Goal: Task Accomplishment & Management: Use online tool/utility

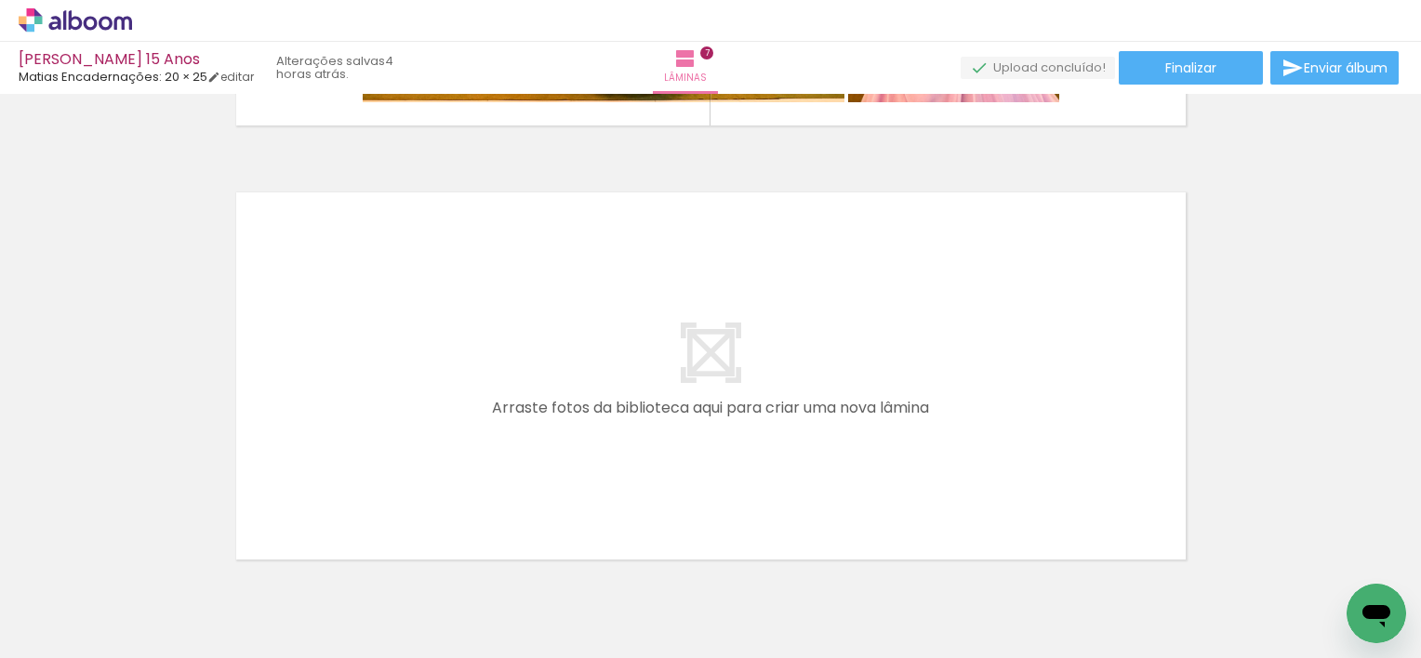
scroll to position [0, 2231]
click at [364, 617] on div at bounding box center [349, 595] width 61 height 92
click at [461, 606] on div at bounding box center [453, 595] width 61 height 92
click at [341, 588] on div at bounding box center [349, 595] width 61 height 92
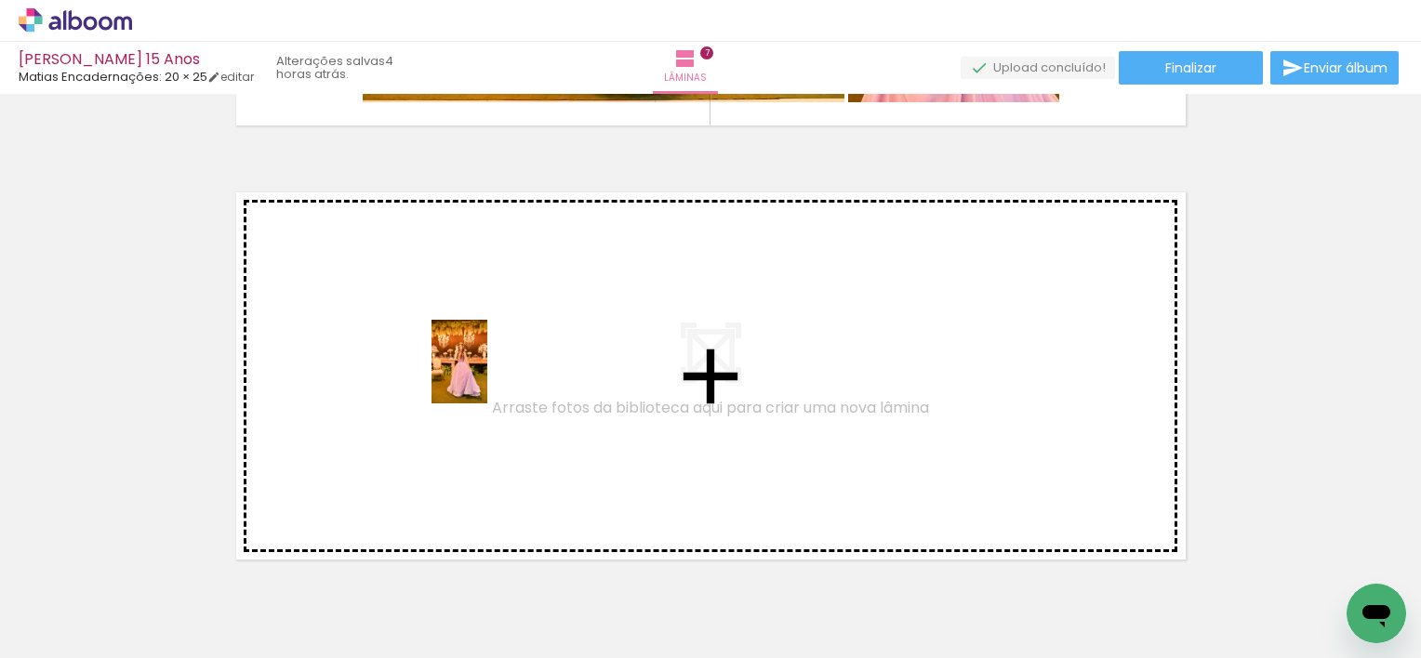
drag, startPoint x: 355, startPoint y: 594, endPoint x: 487, endPoint y: 376, distance: 255.3
click at [487, 376] on quentale-workspace at bounding box center [710, 329] width 1421 height 658
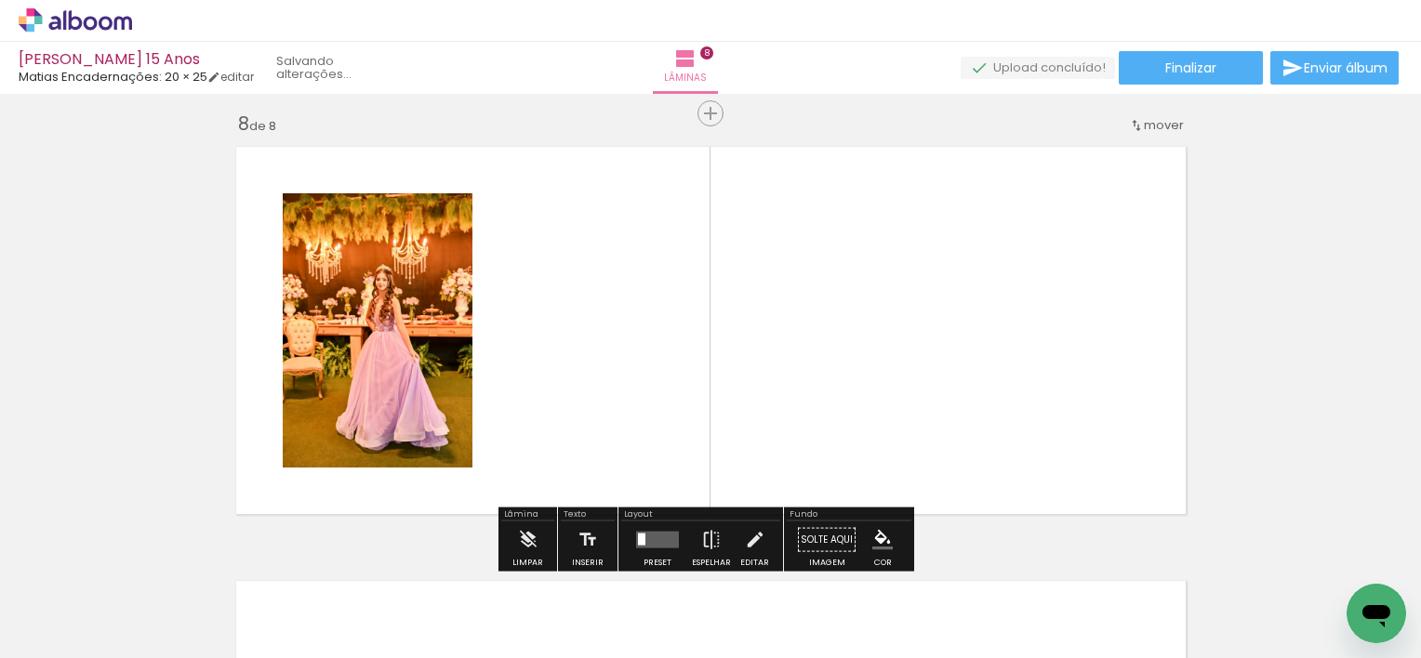
scroll to position [3063, 0]
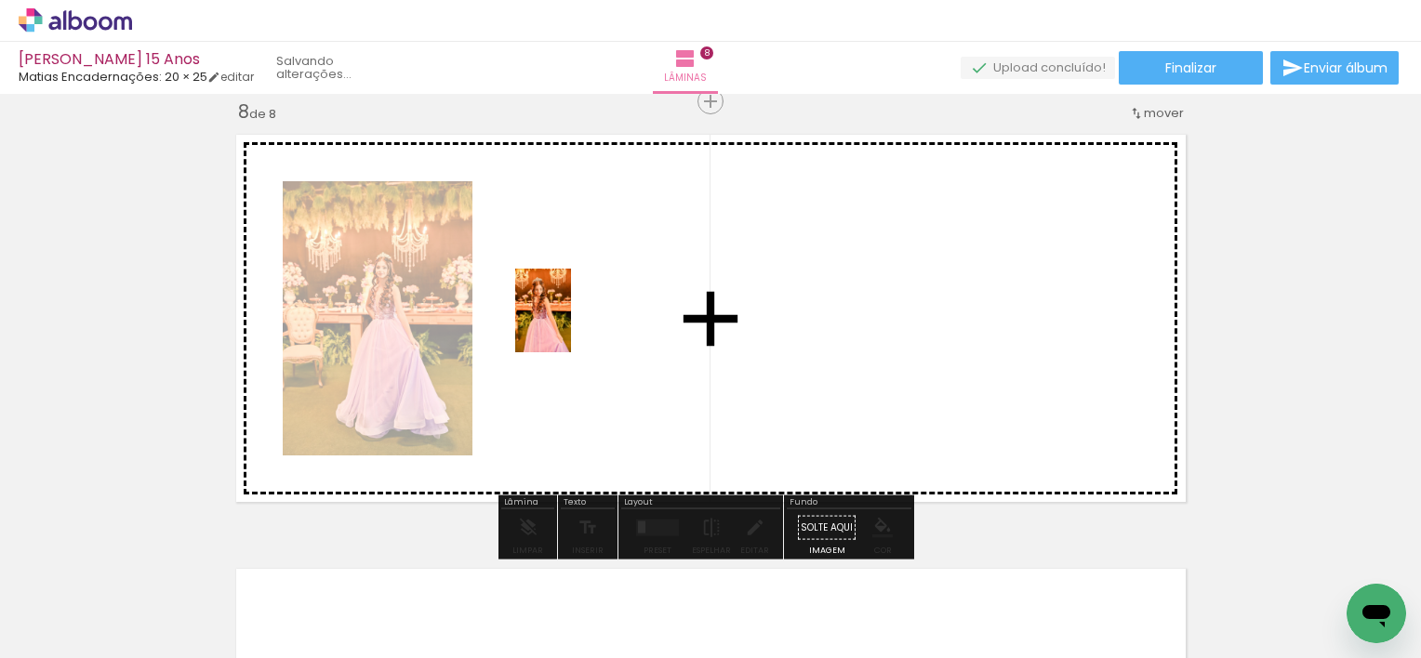
drag, startPoint x: 447, startPoint y: 593, endPoint x: 571, endPoint y: 324, distance: 295.8
click at [571, 324] on quentale-workspace at bounding box center [710, 329] width 1421 height 658
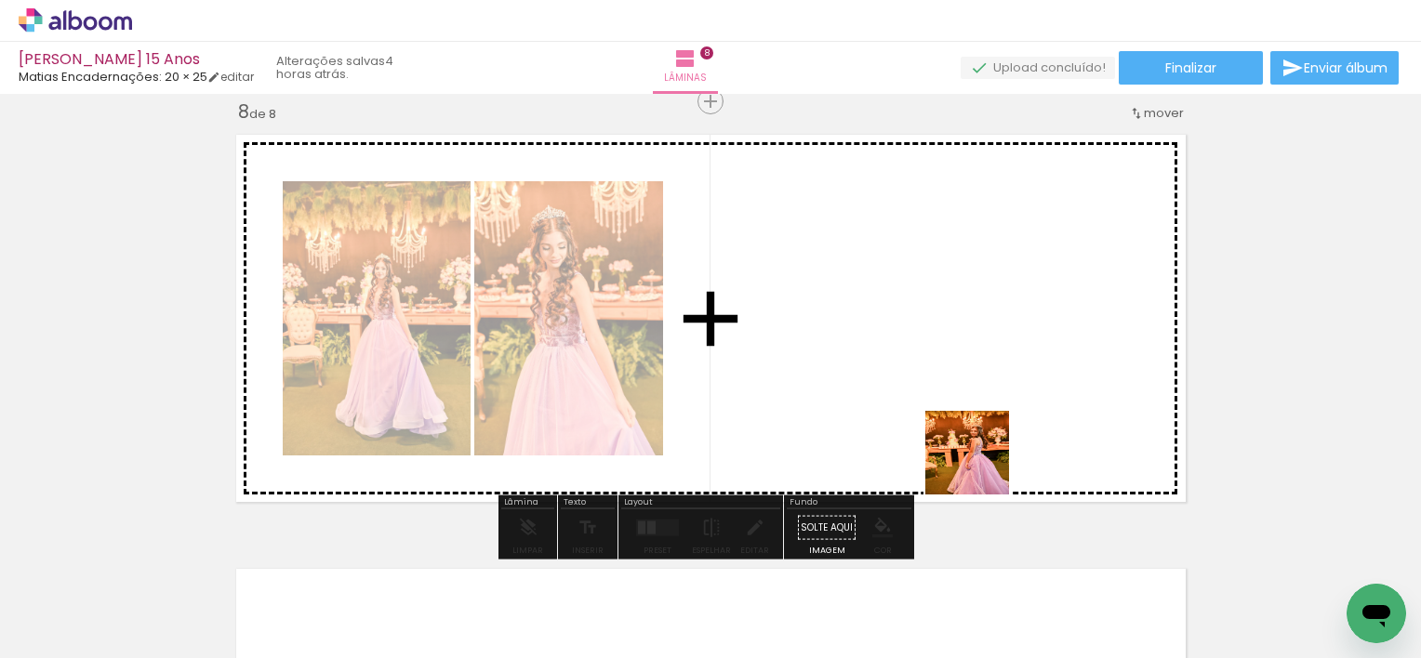
drag, startPoint x: 1072, startPoint y: 613, endPoint x: 885, endPoint y: 351, distance: 321.2
click at [885, 351] on quentale-workspace at bounding box center [710, 329] width 1421 height 658
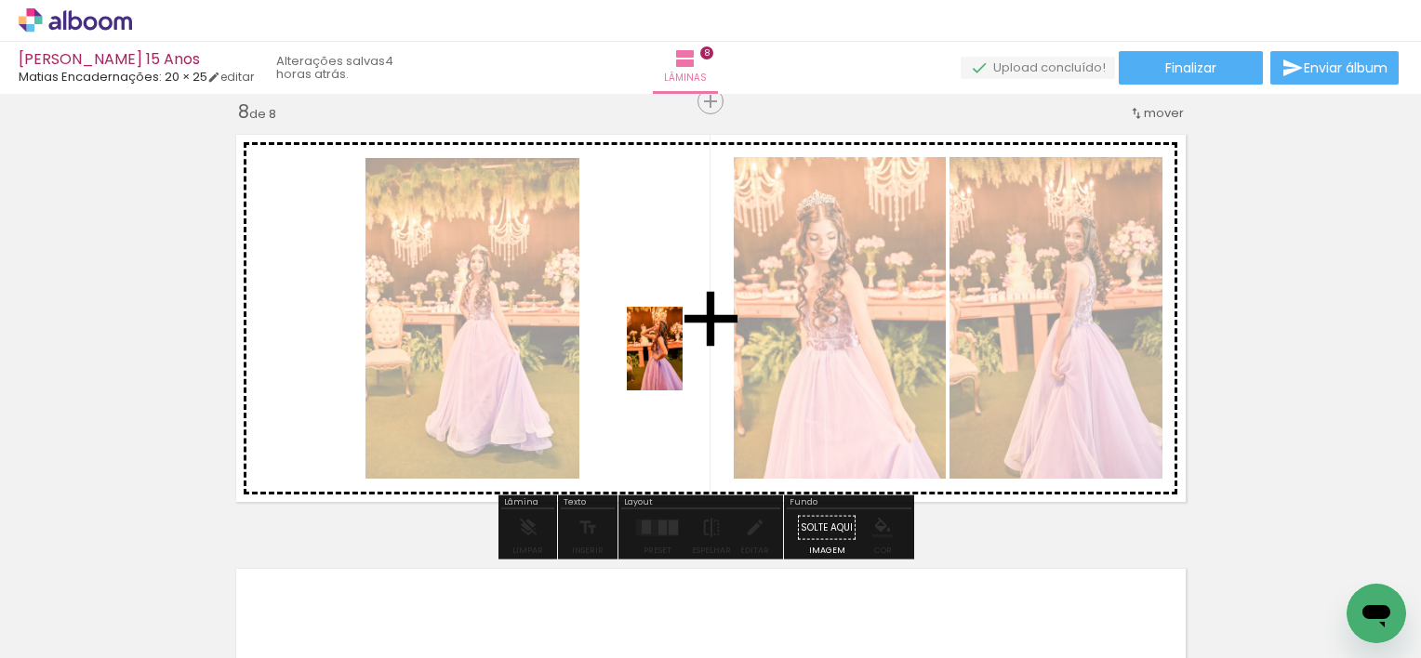
drag, startPoint x: 1197, startPoint y: 610, endPoint x: 682, endPoint y: 363, distance: 571.4
click at [682, 363] on quentale-workspace at bounding box center [710, 329] width 1421 height 658
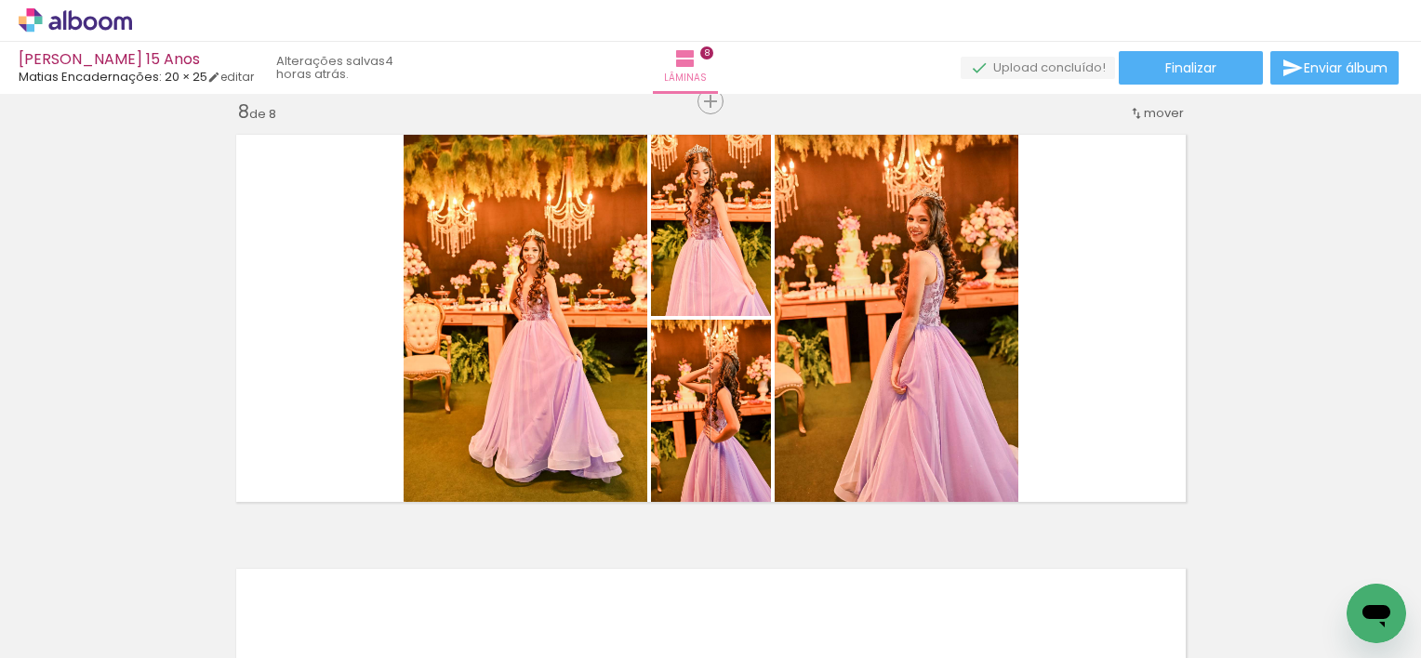
scroll to position [0, 2573]
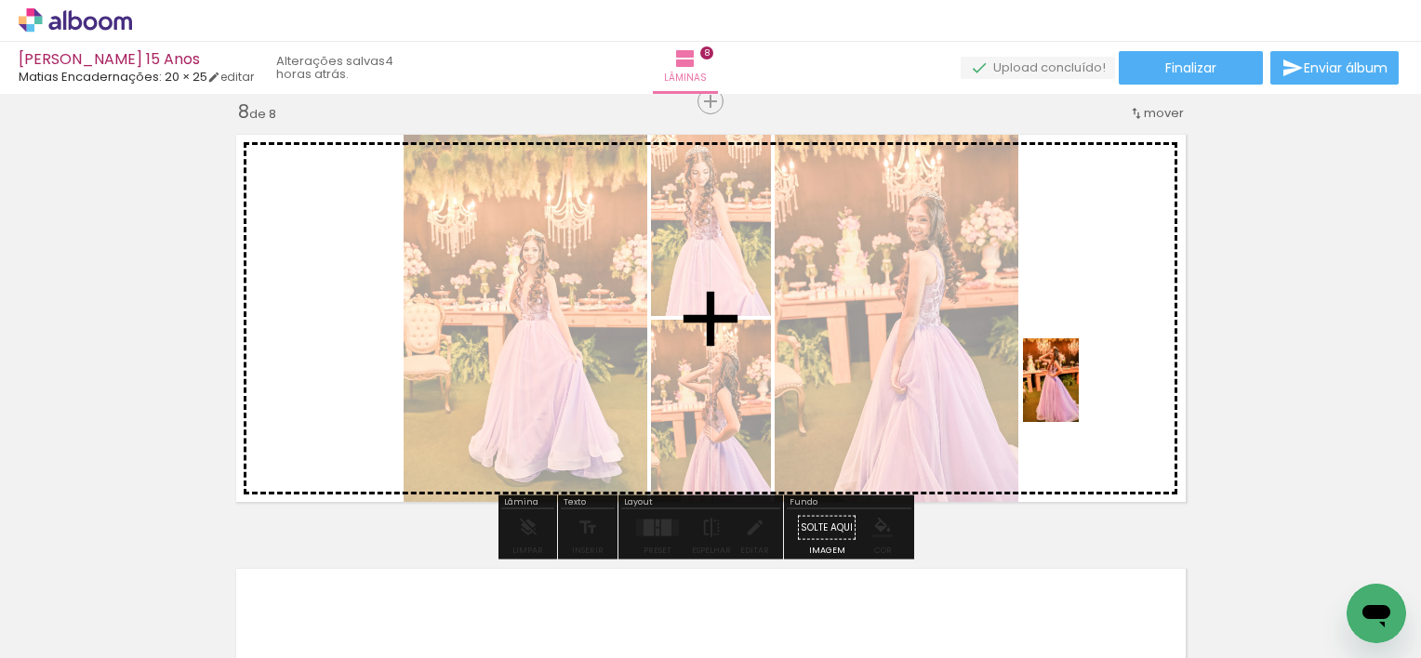
drag, startPoint x: 952, startPoint y: 617, endPoint x: 1078, endPoint y: 394, distance: 256.5
click at [1078, 394] on quentale-workspace at bounding box center [710, 329] width 1421 height 658
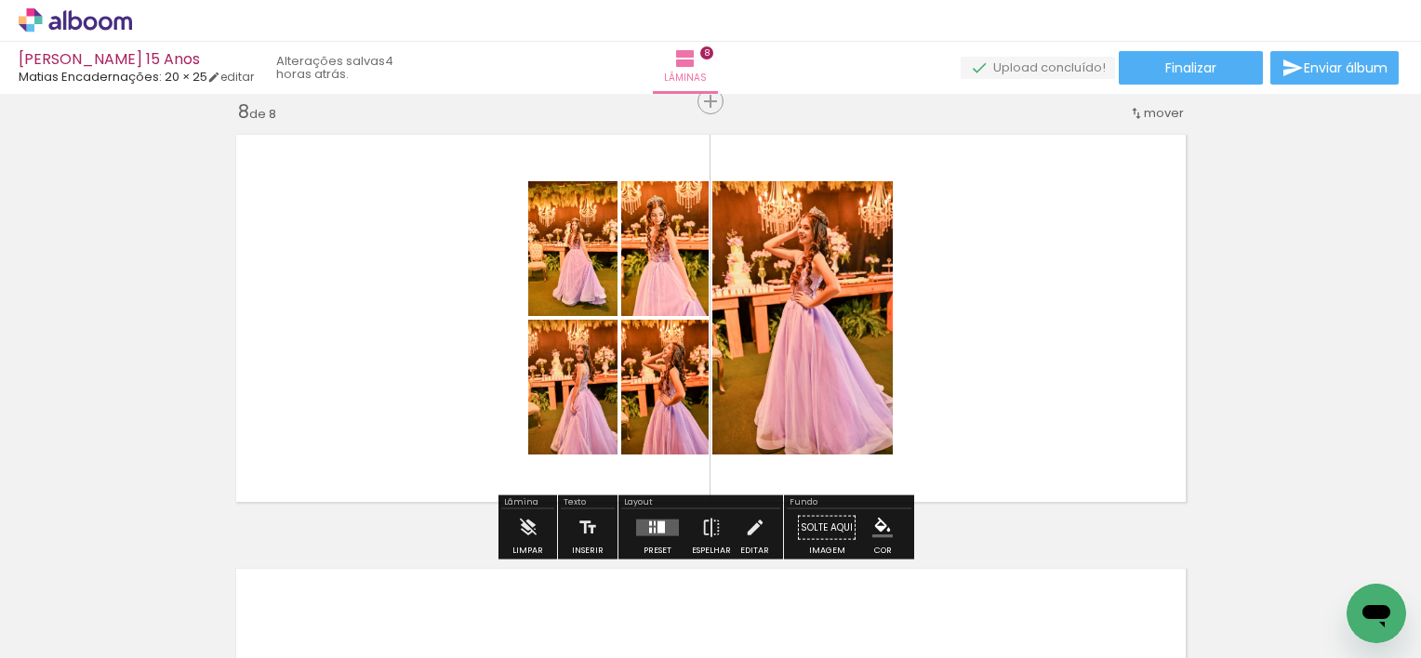
click at [569, 271] on quentale-photo at bounding box center [572, 248] width 89 height 135
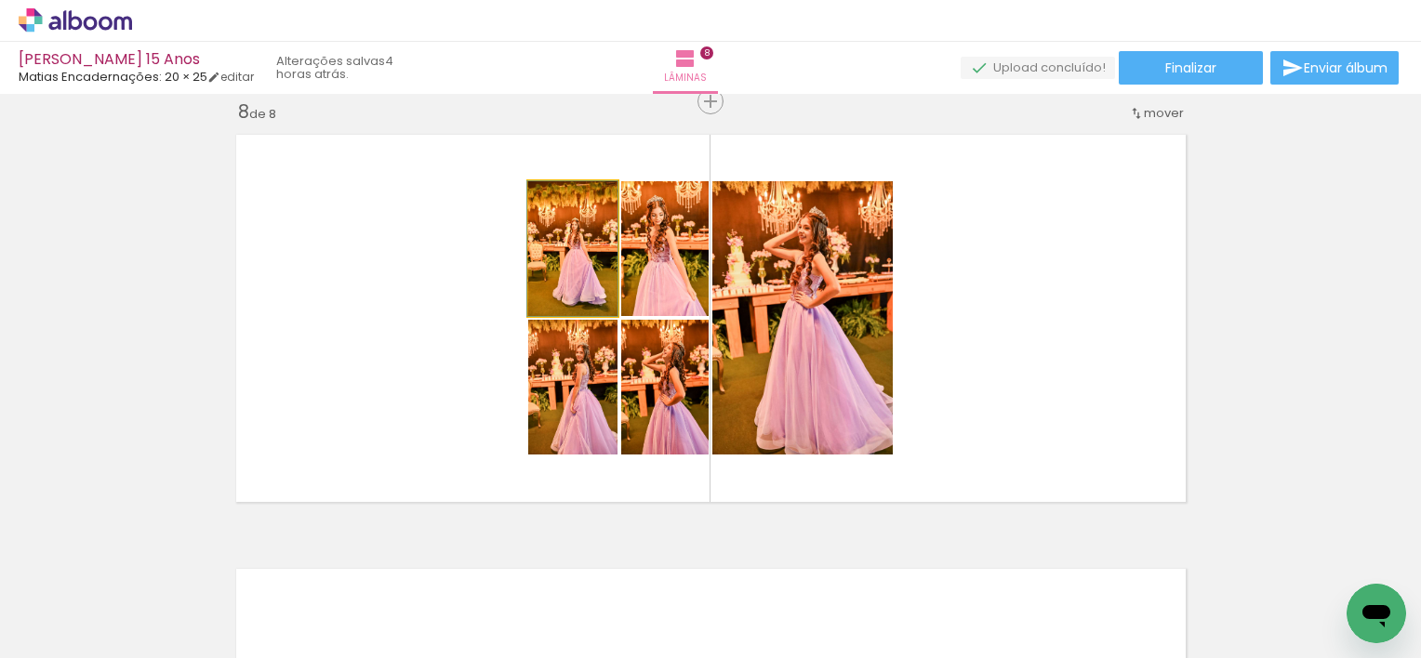
click at [569, 271] on quentale-photo at bounding box center [572, 248] width 89 height 135
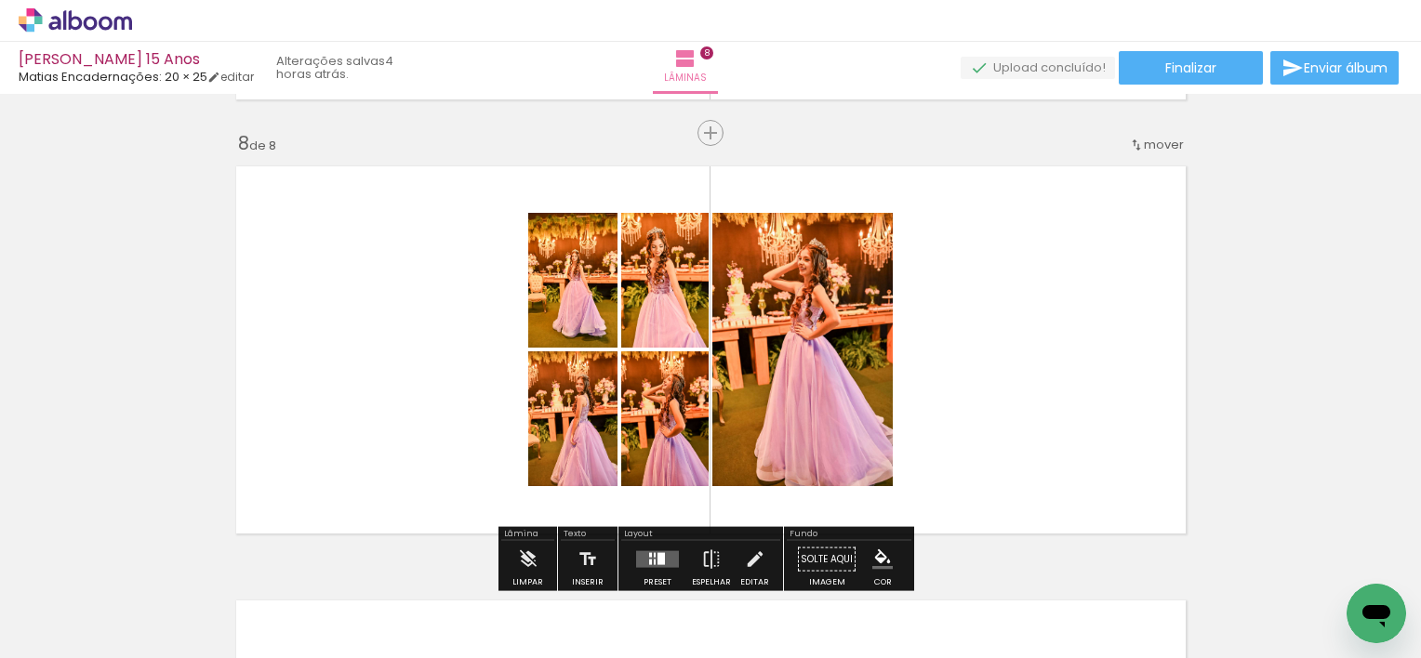
scroll to position [3063, 0]
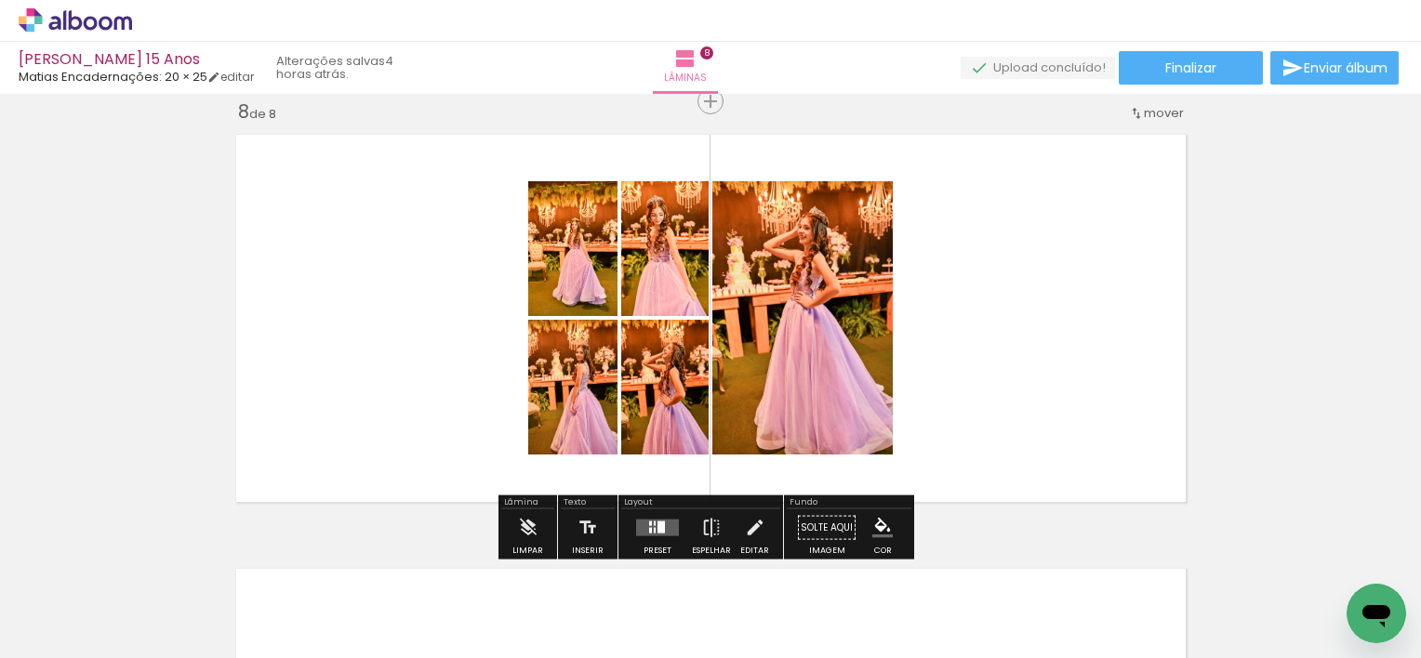
click at [567, 245] on quentale-photo at bounding box center [572, 248] width 89 height 135
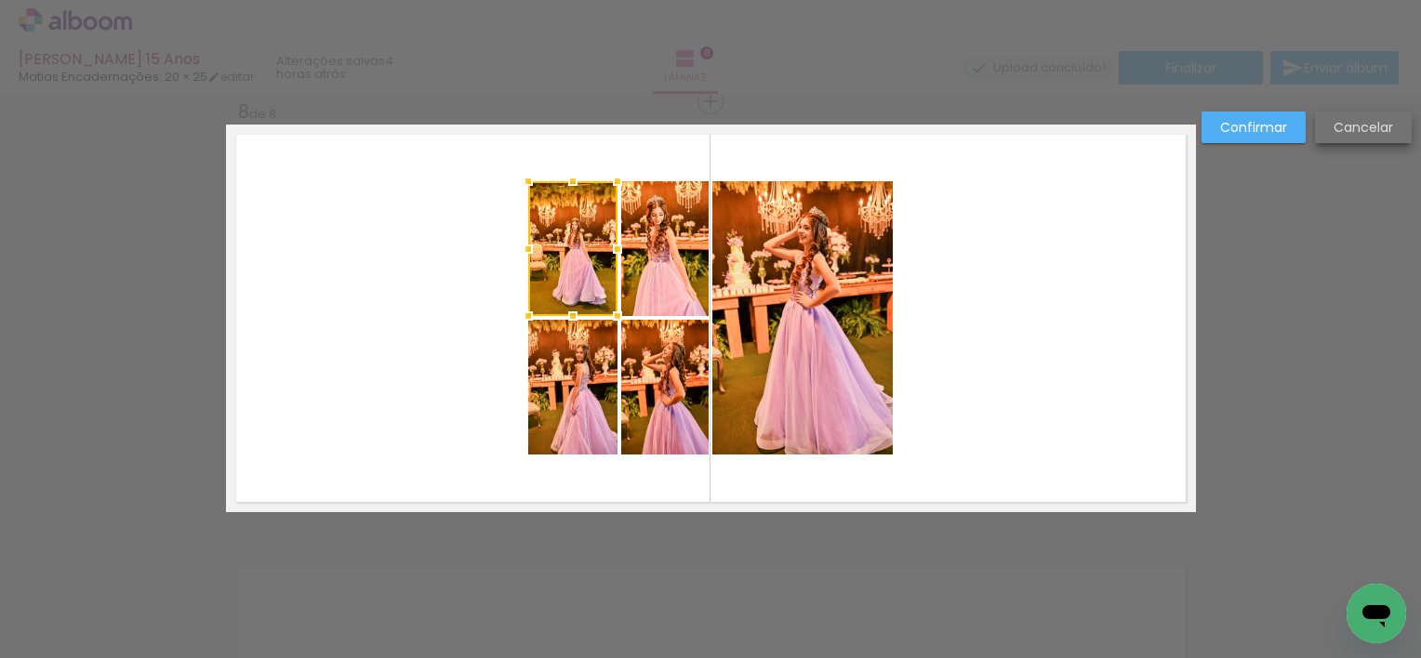
click at [0, 0] on slot "Cancelar" at bounding box center [0, 0] width 0 height 0
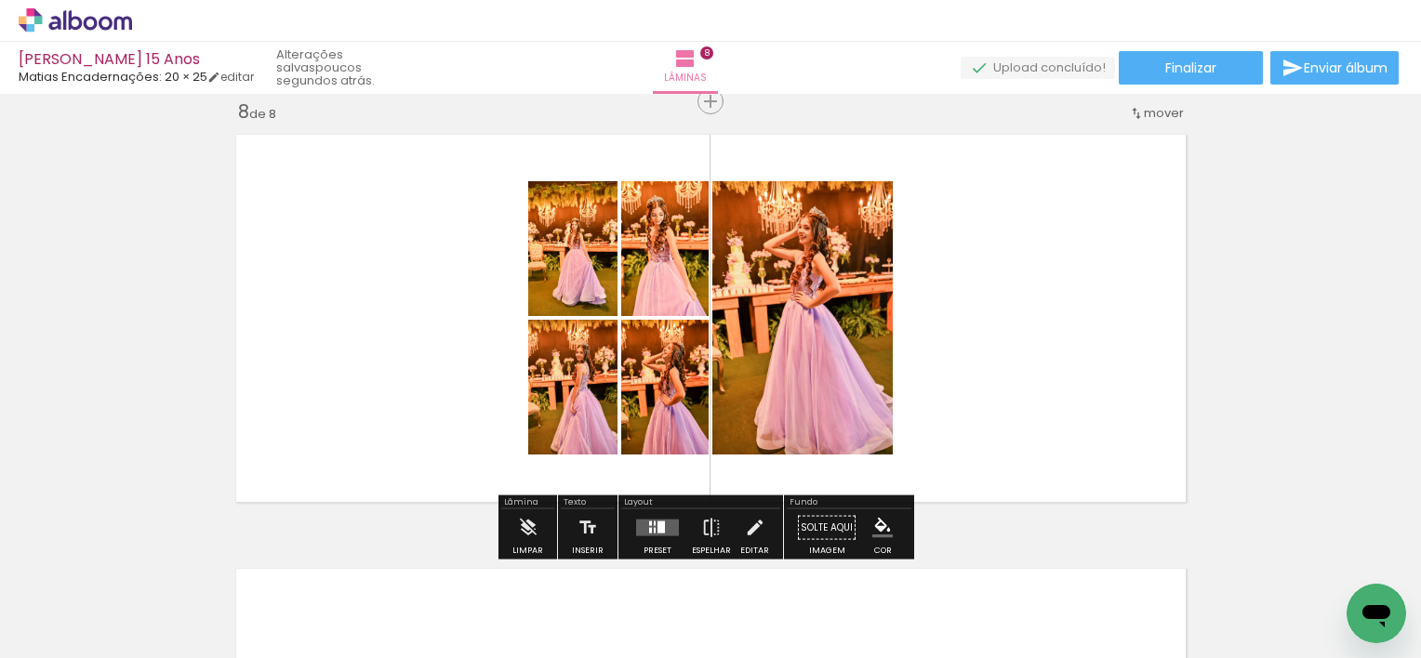
click at [562, 413] on quentale-photo at bounding box center [572, 387] width 89 height 135
click at [593, 427] on quentale-photo at bounding box center [572, 387] width 89 height 135
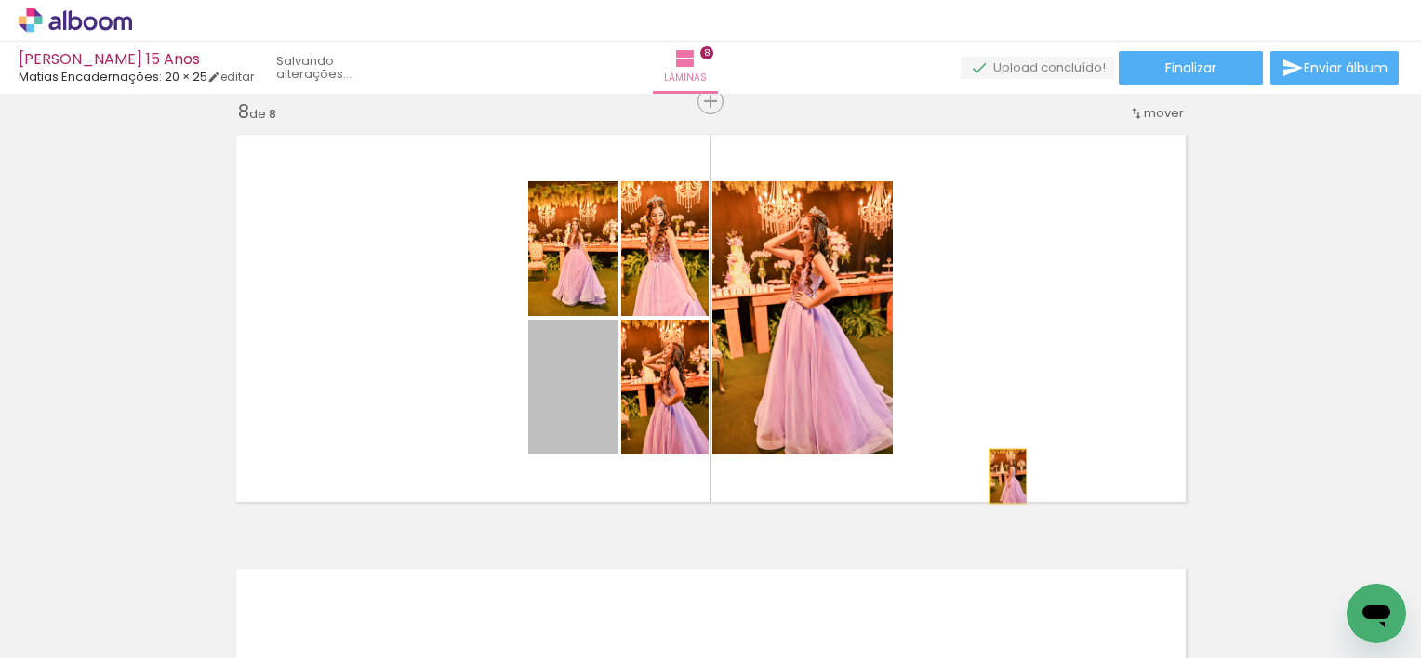
drag, startPoint x: 559, startPoint y: 426, endPoint x: 1018, endPoint y: 457, distance: 460.4
click at [1018, 457] on quentale-layouter at bounding box center [711, 319] width 970 height 388
drag, startPoint x: 562, startPoint y: 397, endPoint x: 901, endPoint y: 576, distance: 383.9
click at [901, 576] on quentale-workspace at bounding box center [710, 329] width 1421 height 658
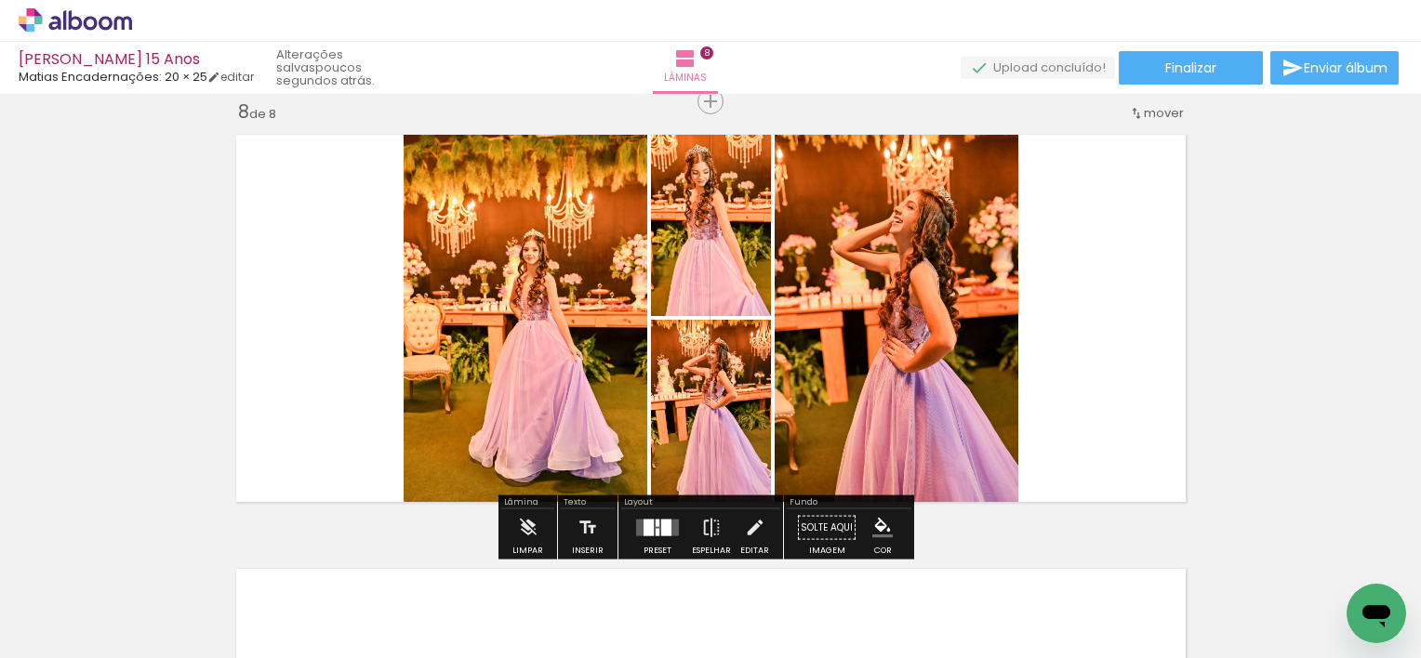
scroll to position [3100, 0]
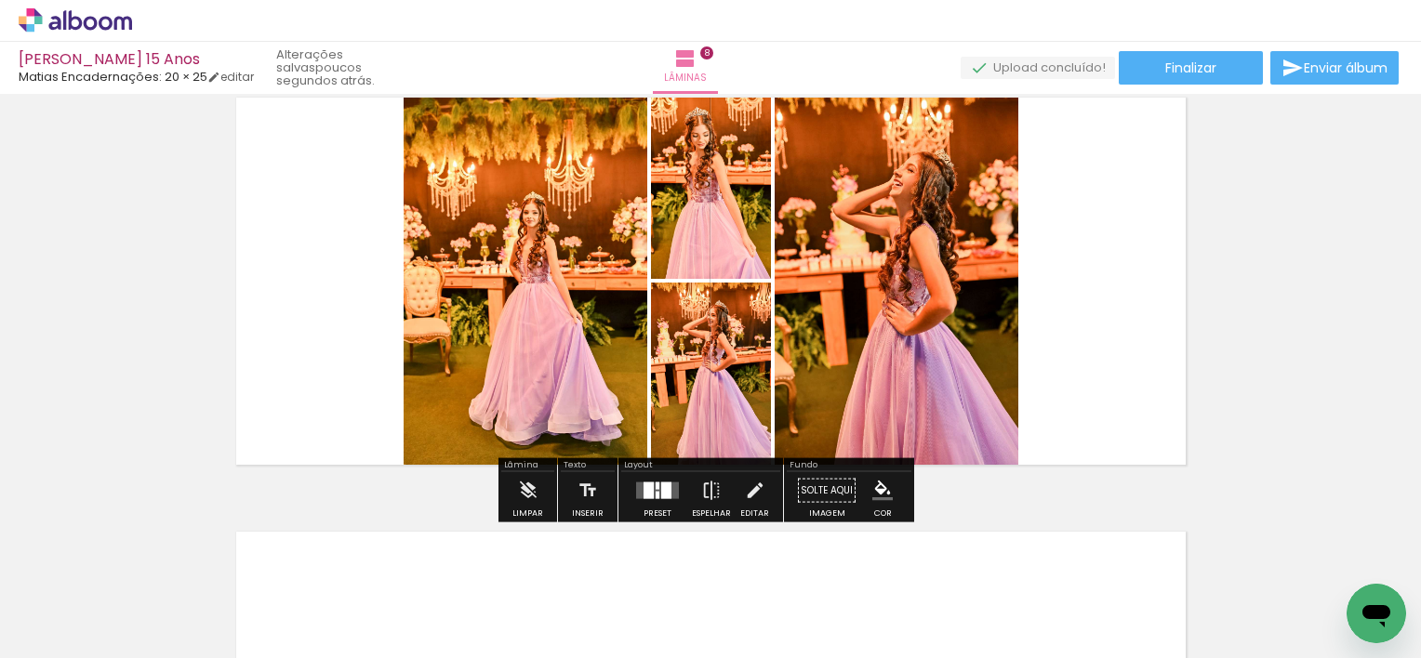
click at [661, 492] on div at bounding box center [666, 491] width 10 height 17
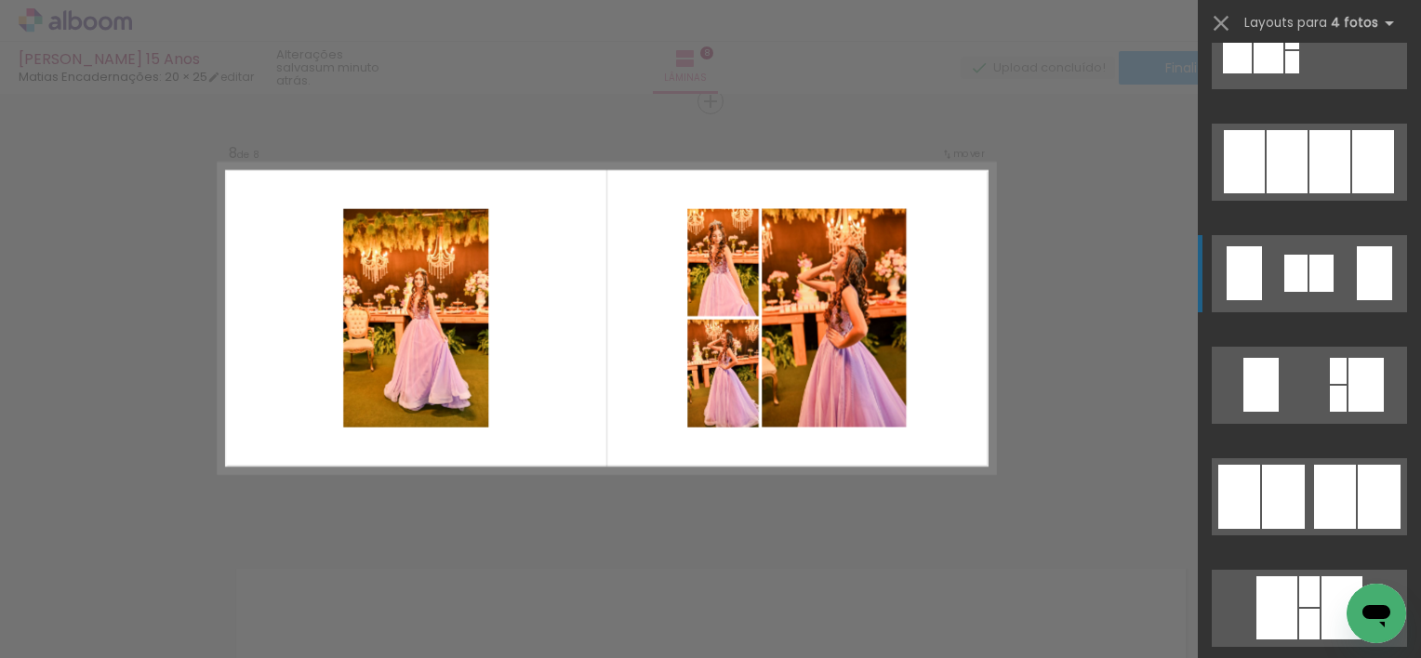
scroll to position [1302, 0]
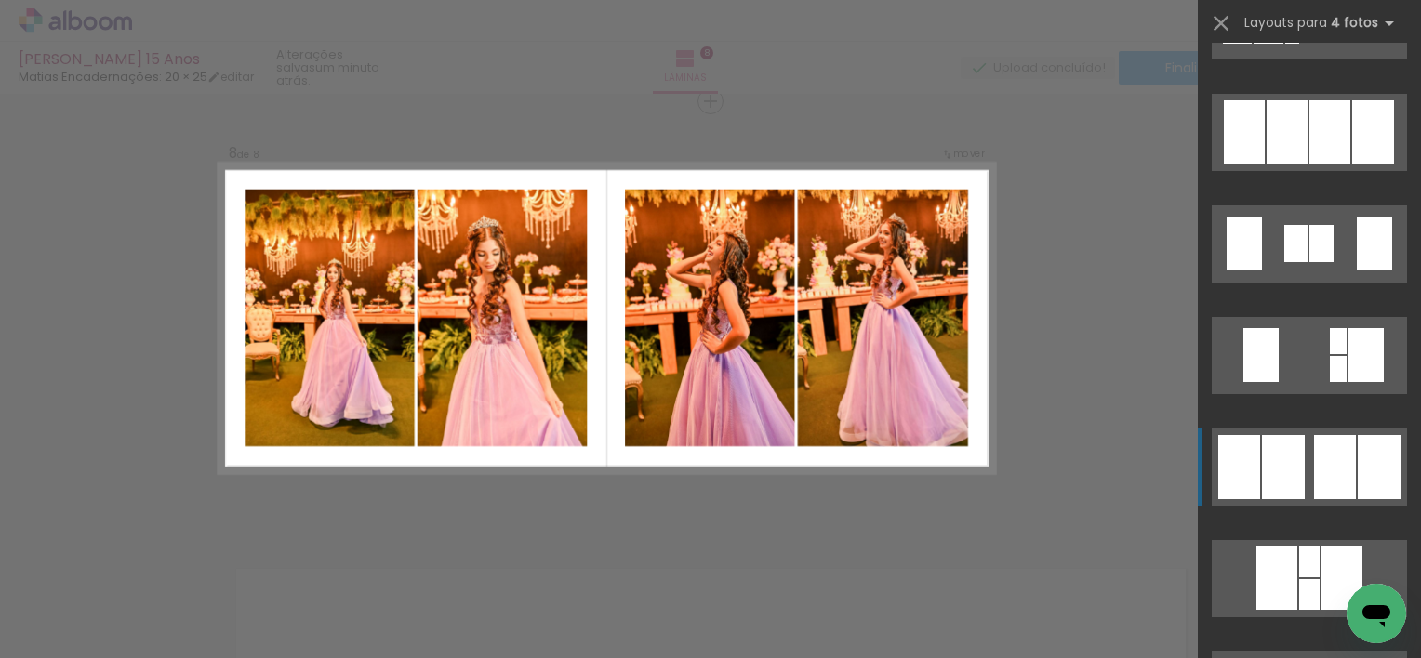
click at [1344, 476] on div at bounding box center [1335, 467] width 42 height 64
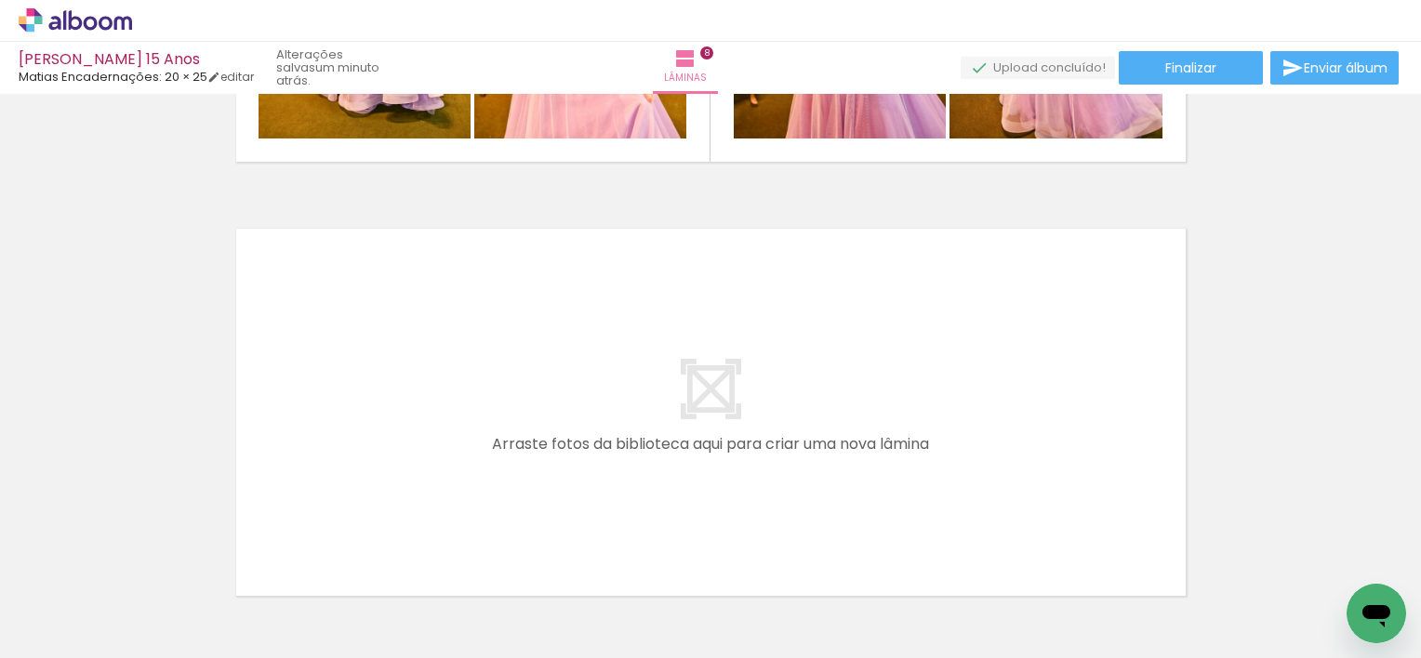
scroll to position [3434, 0]
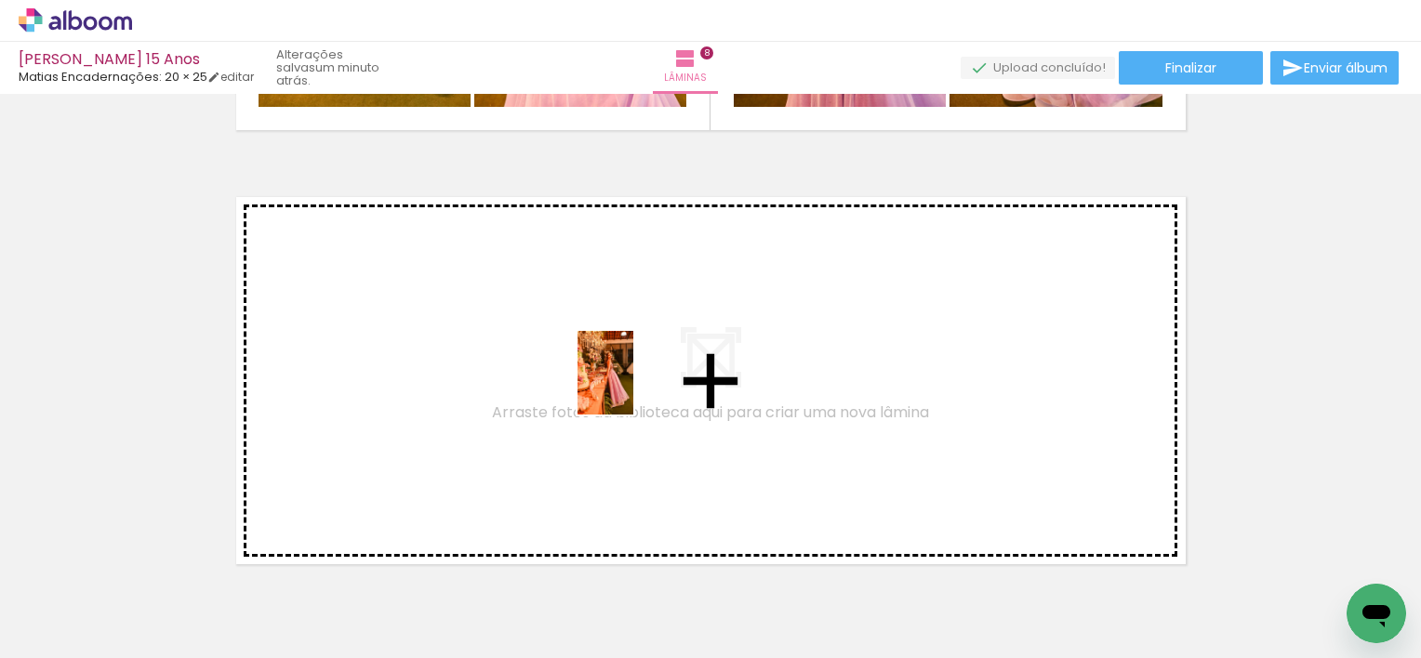
drag, startPoint x: 543, startPoint y: 597, endPoint x: 633, endPoint y: 387, distance: 228.7
click at [633, 387] on quentale-workspace at bounding box center [710, 329] width 1421 height 658
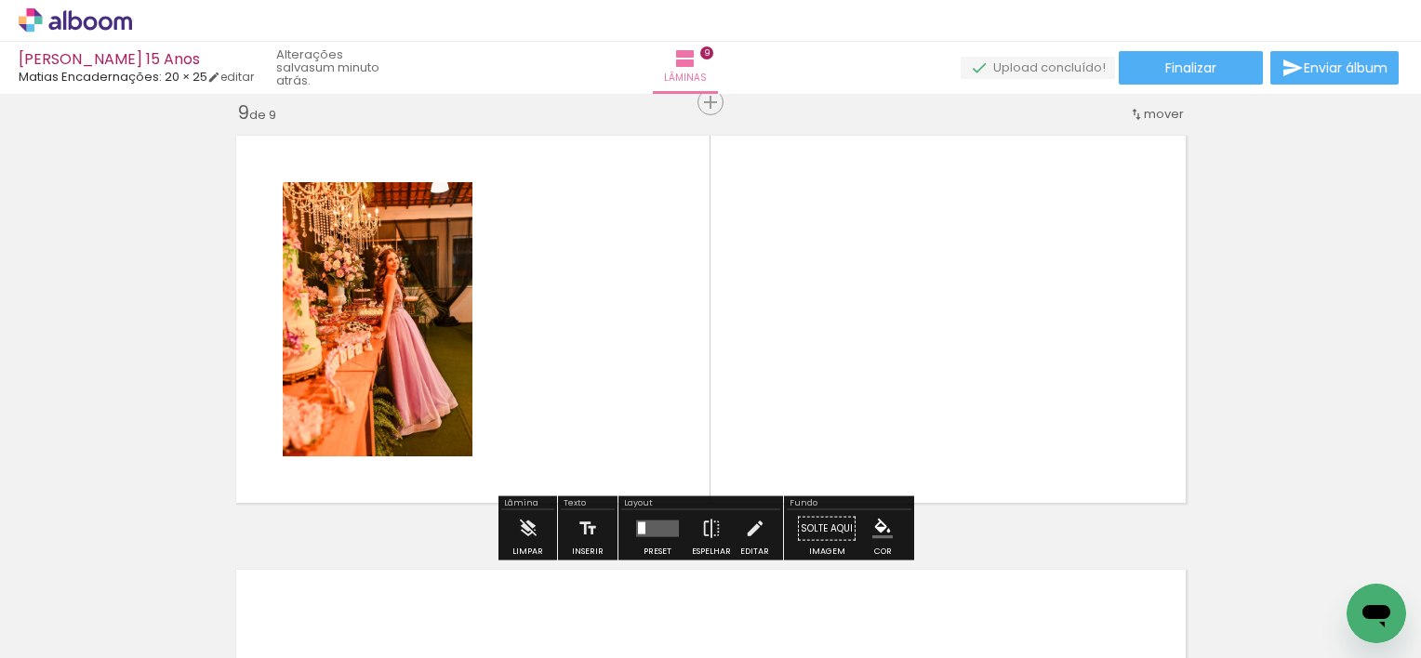
scroll to position [3497, 0]
click at [393, 343] on quentale-photo at bounding box center [378, 318] width 190 height 274
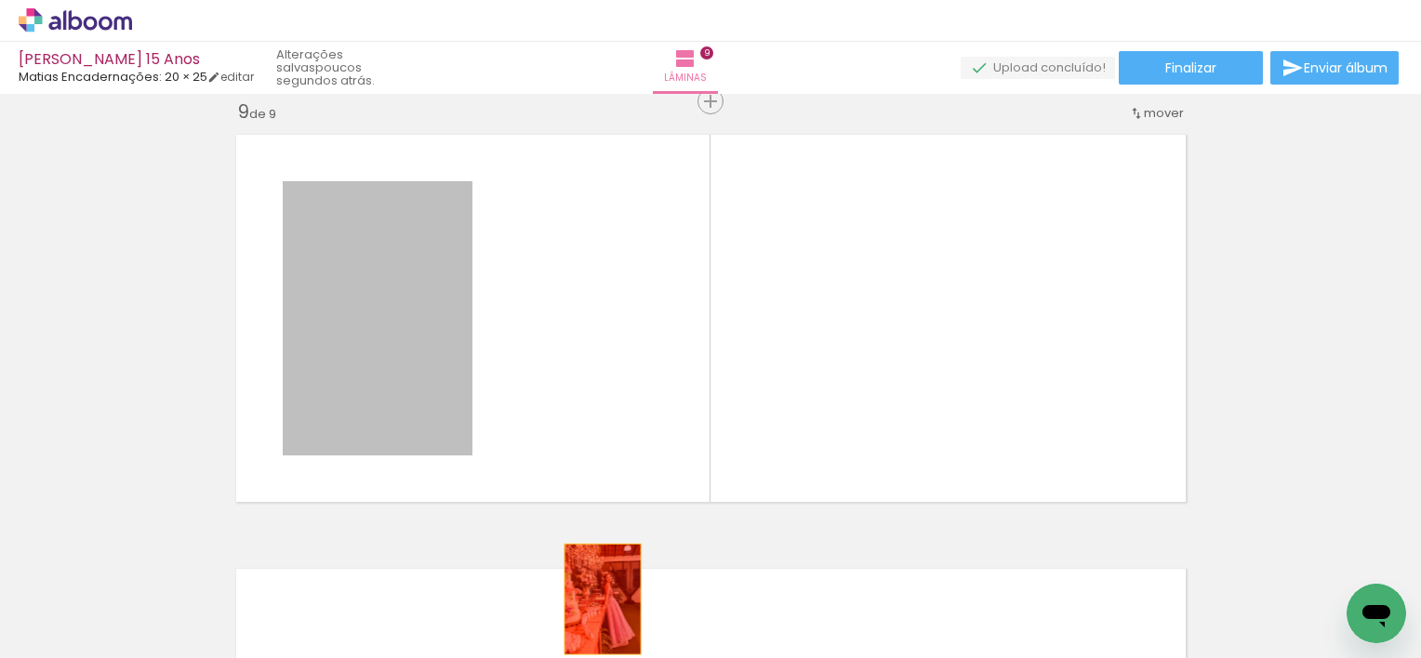
drag, startPoint x: 428, startPoint y: 253, endPoint x: 595, endPoint y: 599, distance: 384.2
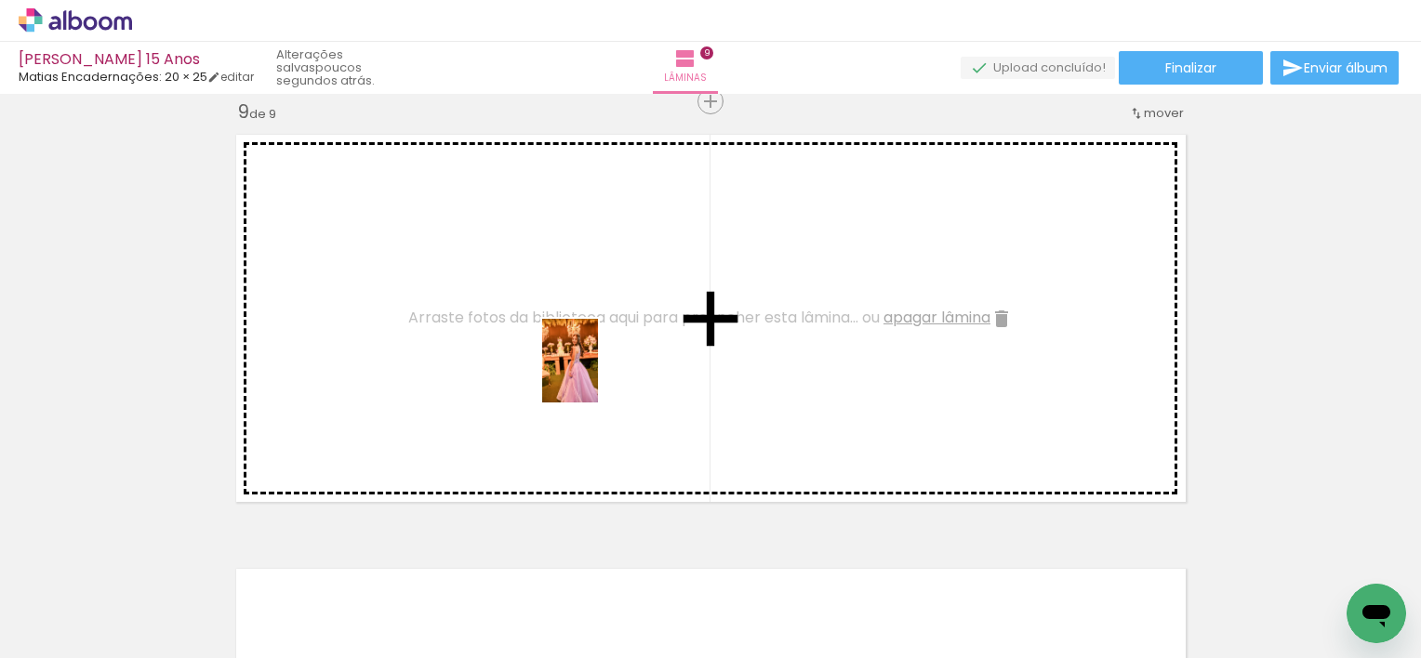
drag, startPoint x: 747, startPoint y: 598, endPoint x: 598, endPoint y: 375, distance: 268.7
click at [598, 375] on quentale-workspace at bounding box center [710, 329] width 1421 height 658
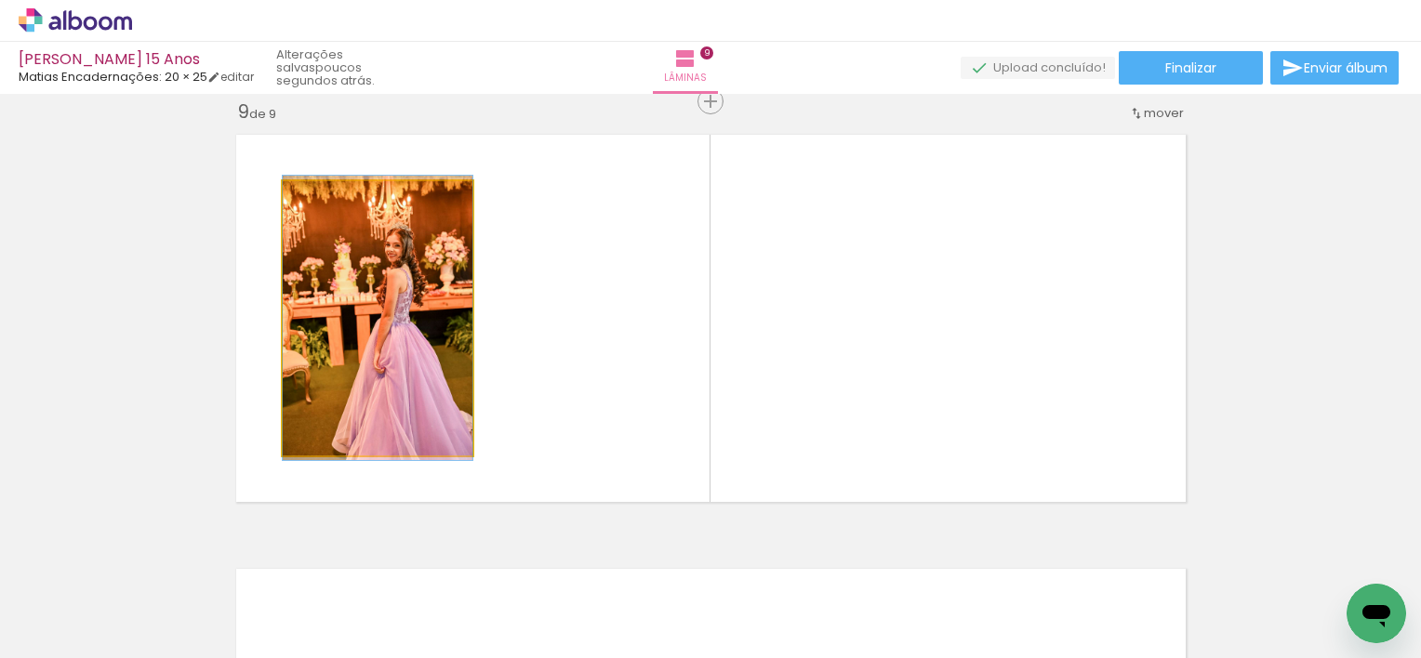
click at [383, 348] on quentale-photo at bounding box center [378, 318] width 190 height 274
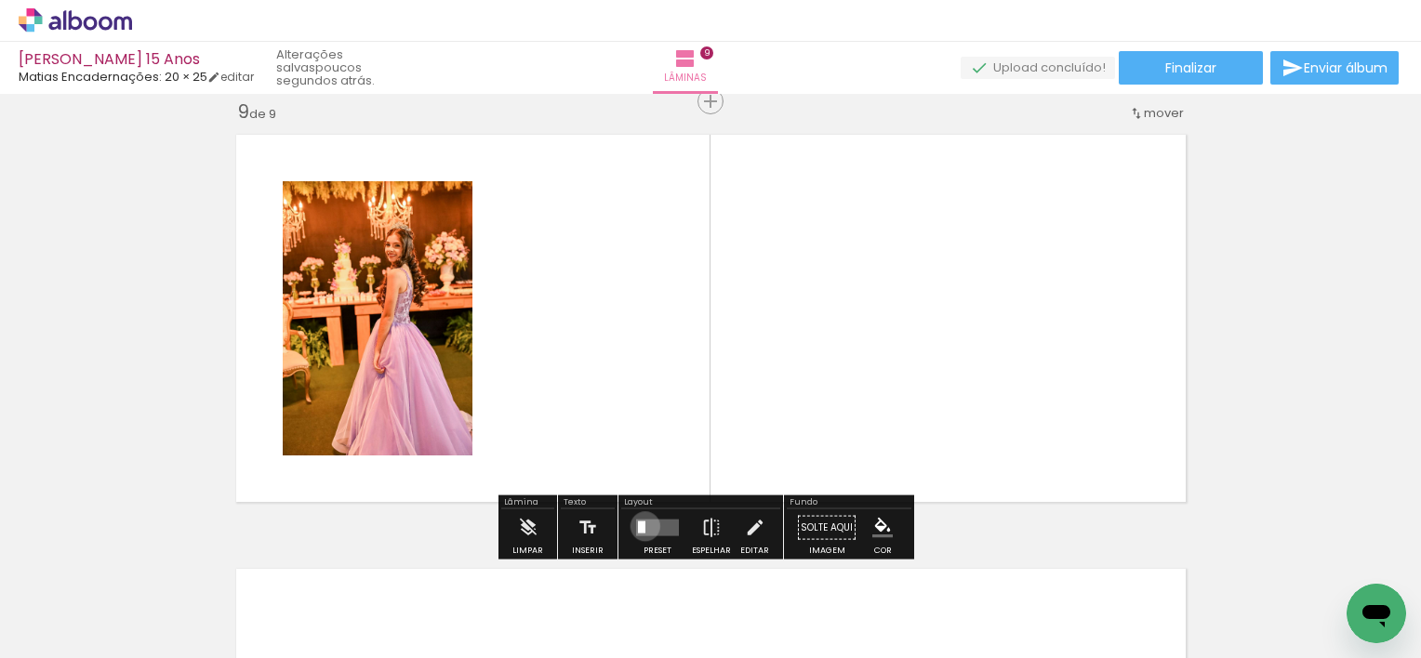
click at [641, 525] on quentale-layouter at bounding box center [657, 528] width 43 height 17
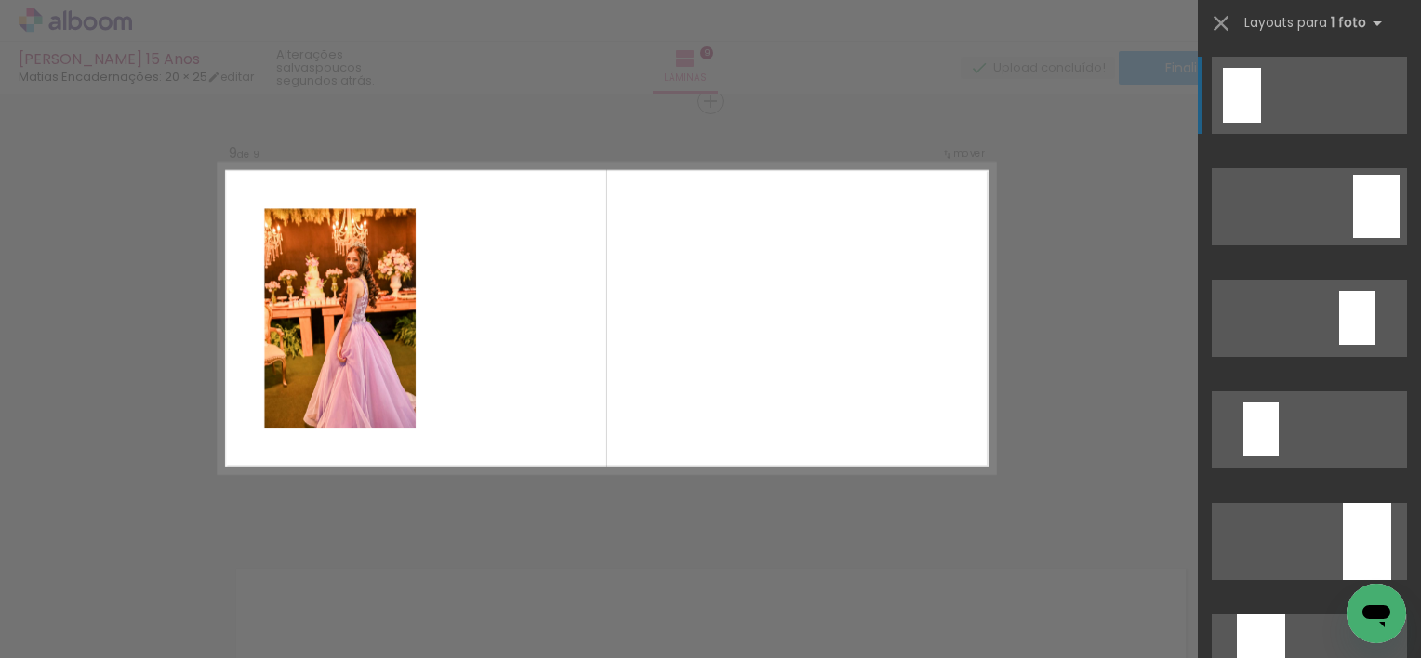
click at [353, 347] on quentale-photo at bounding box center [340, 318] width 152 height 219
click at [364, 349] on quentale-photo at bounding box center [340, 318] width 152 height 219
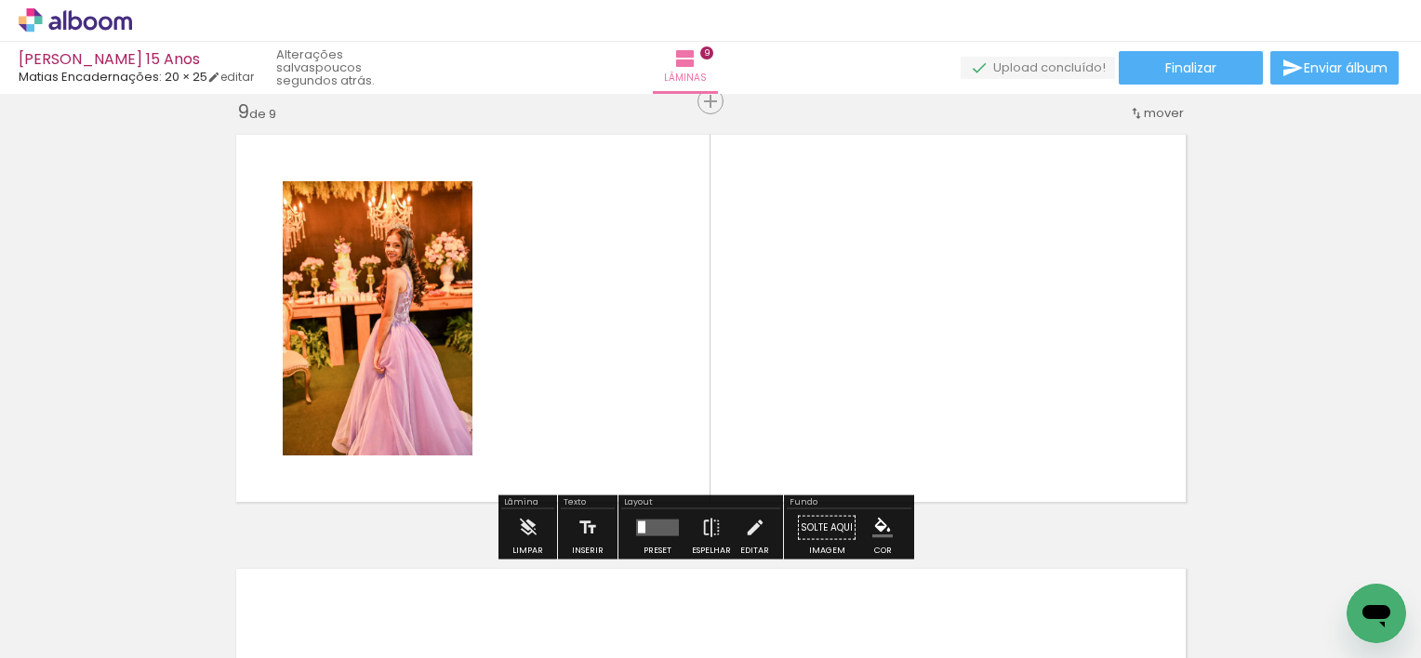
click at [402, 345] on quentale-photo at bounding box center [378, 318] width 190 height 274
click at [707, 529] on iron-icon at bounding box center [711, 527] width 20 height 37
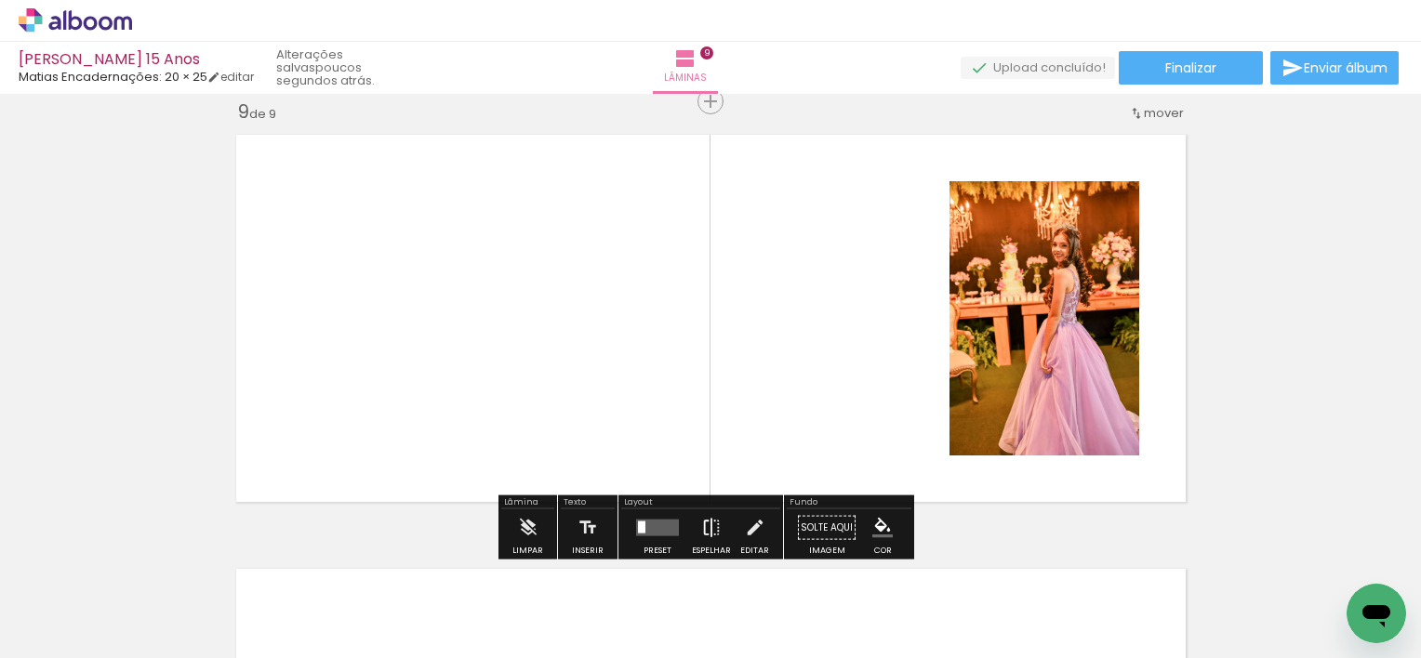
click at [707, 529] on iron-icon at bounding box center [711, 527] width 20 height 37
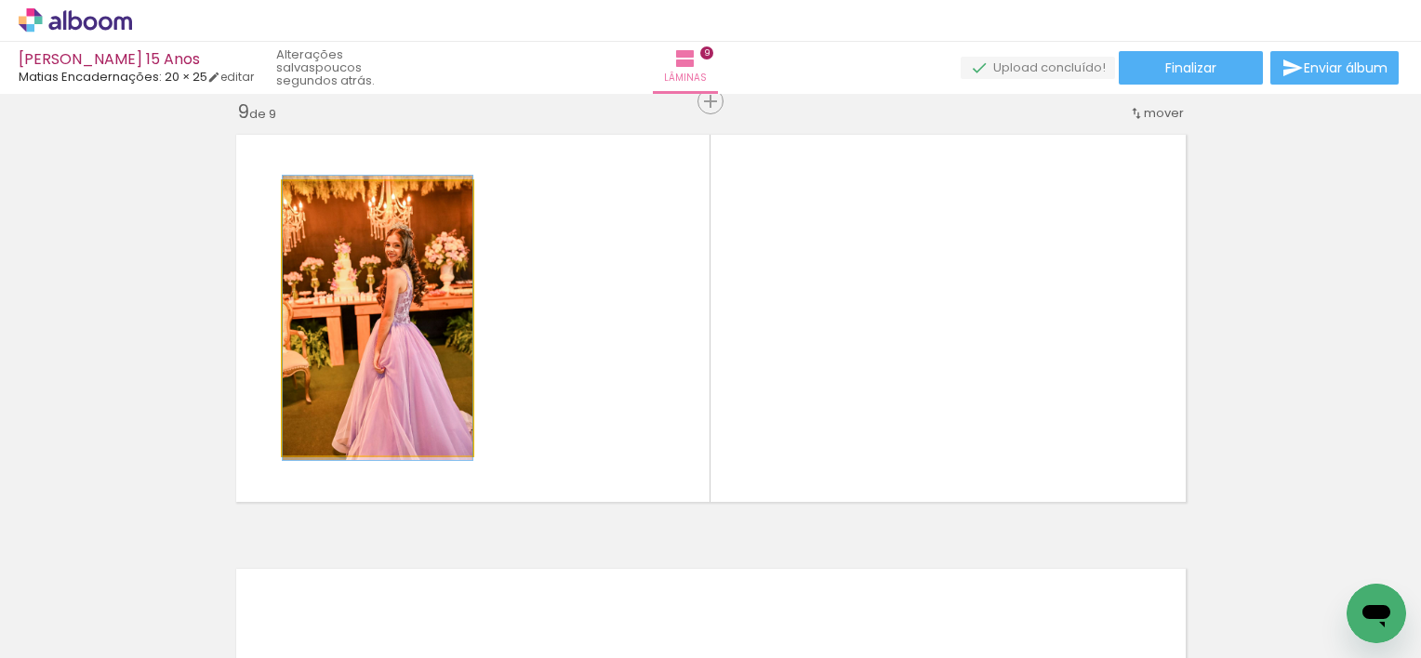
click at [402, 320] on quentale-photo at bounding box center [378, 318] width 190 height 274
drag, startPoint x: 320, startPoint y: 201, endPoint x: 300, endPoint y: 203, distance: 19.6
type paper-slider "100"
click at [300, 202] on div at bounding box center [352, 201] width 129 height 28
click at [368, 277] on quentale-photo at bounding box center [378, 318] width 190 height 274
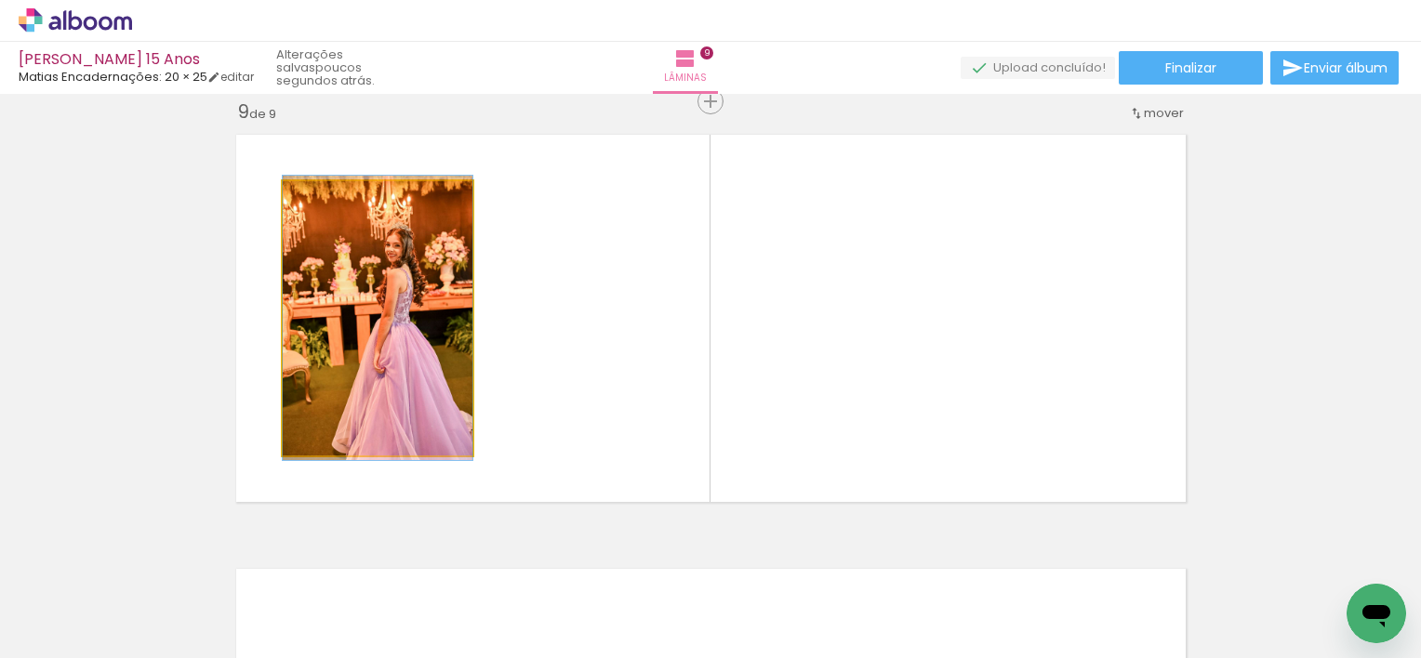
click at [368, 277] on quentale-photo at bounding box center [378, 318] width 190 height 274
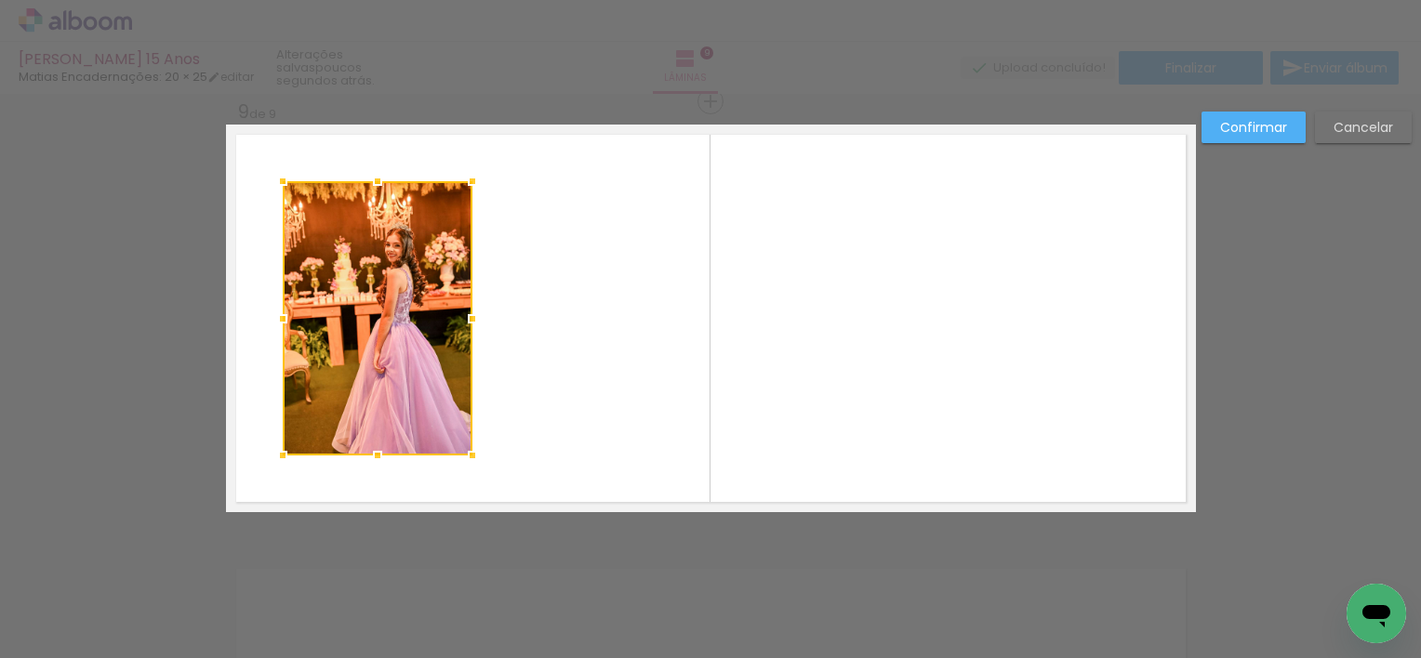
drag, startPoint x: 369, startPoint y: 314, endPoint x: 293, endPoint y: 406, distance: 119.5
click at [293, 406] on div at bounding box center [378, 318] width 190 height 274
click at [531, 364] on quentale-layouter at bounding box center [711, 319] width 970 height 388
click at [385, 275] on quentale-photo at bounding box center [378, 318] width 190 height 274
click at [389, 300] on div at bounding box center [378, 318] width 190 height 274
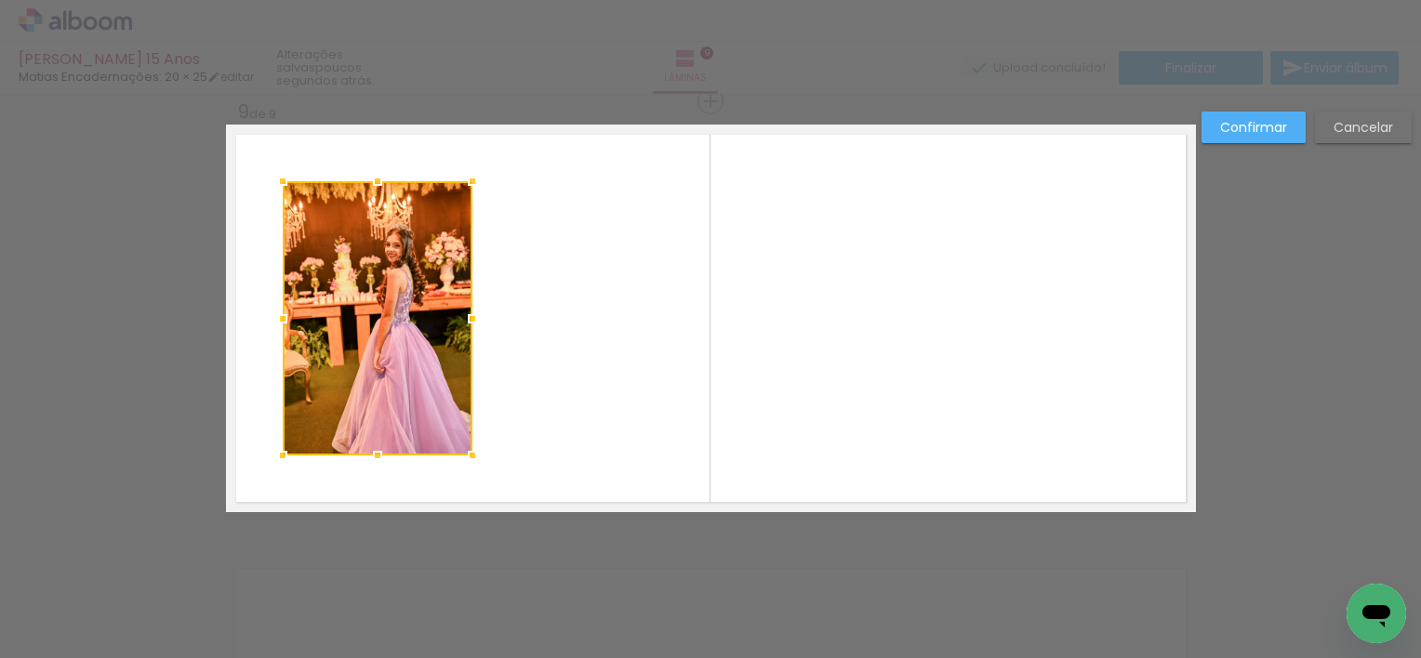
click at [658, 270] on quentale-layouter at bounding box center [711, 319] width 970 height 388
click at [784, 279] on quentale-layouter at bounding box center [711, 319] width 970 height 388
click at [0, 0] on slot "Confirmar" at bounding box center [0, 0] width 0 height 0
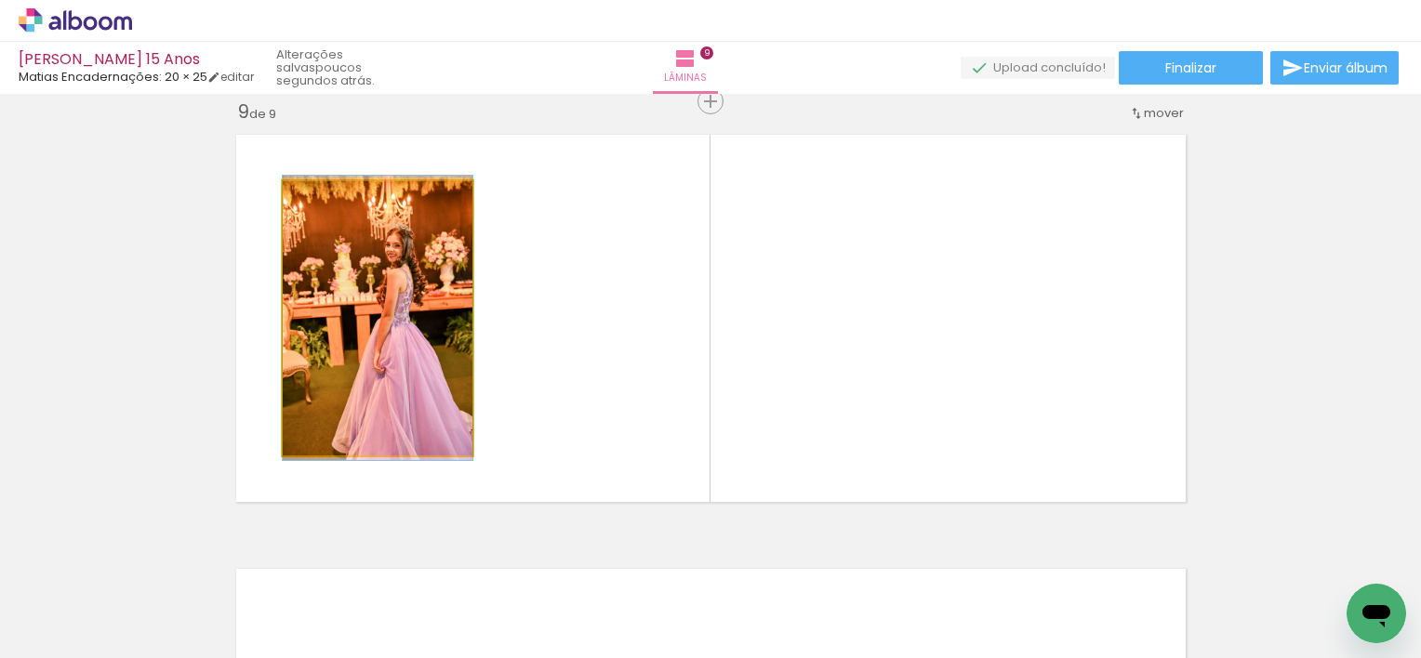
click at [328, 331] on quentale-photo at bounding box center [378, 318] width 190 height 274
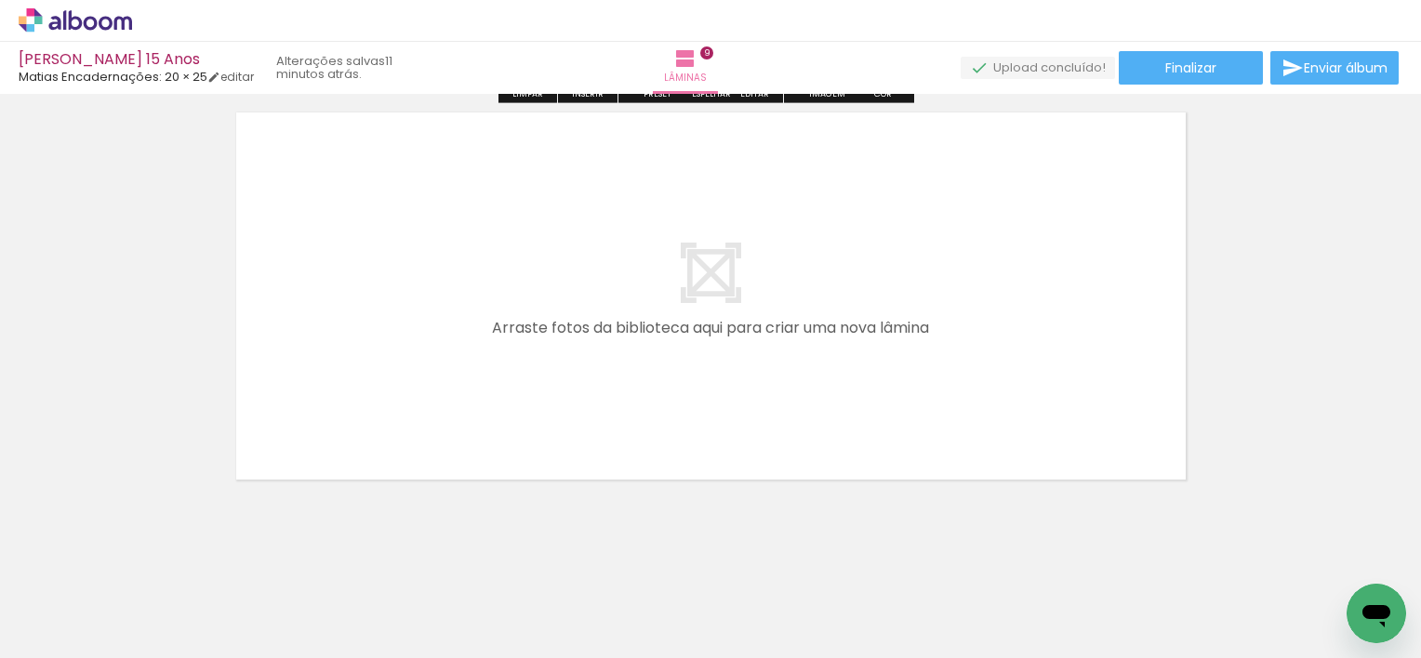
scroll to position [3962, 0]
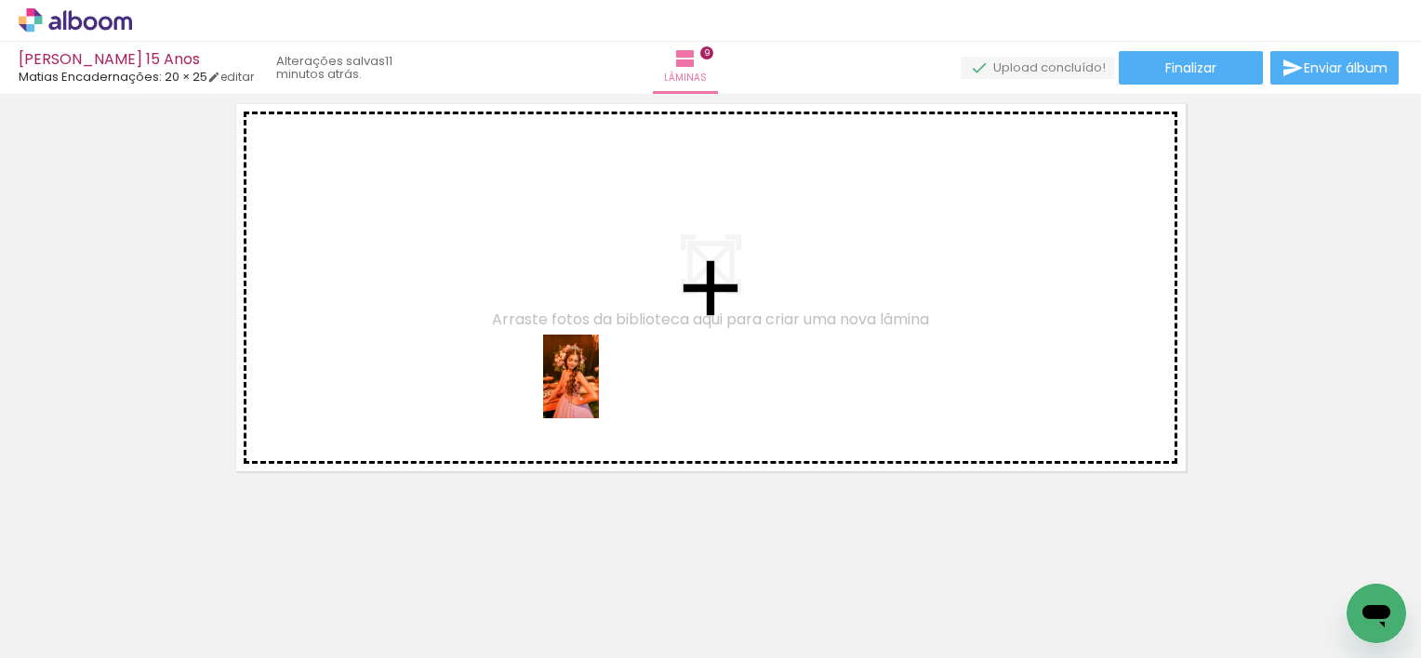
drag, startPoint x: 643, startPoint y: 610, endPoint x: 615, endPoint y: 512, distance: 101.8
click at [597, 332] on quentale-workspace at bounding box center [710, 329] width 1421 height 658
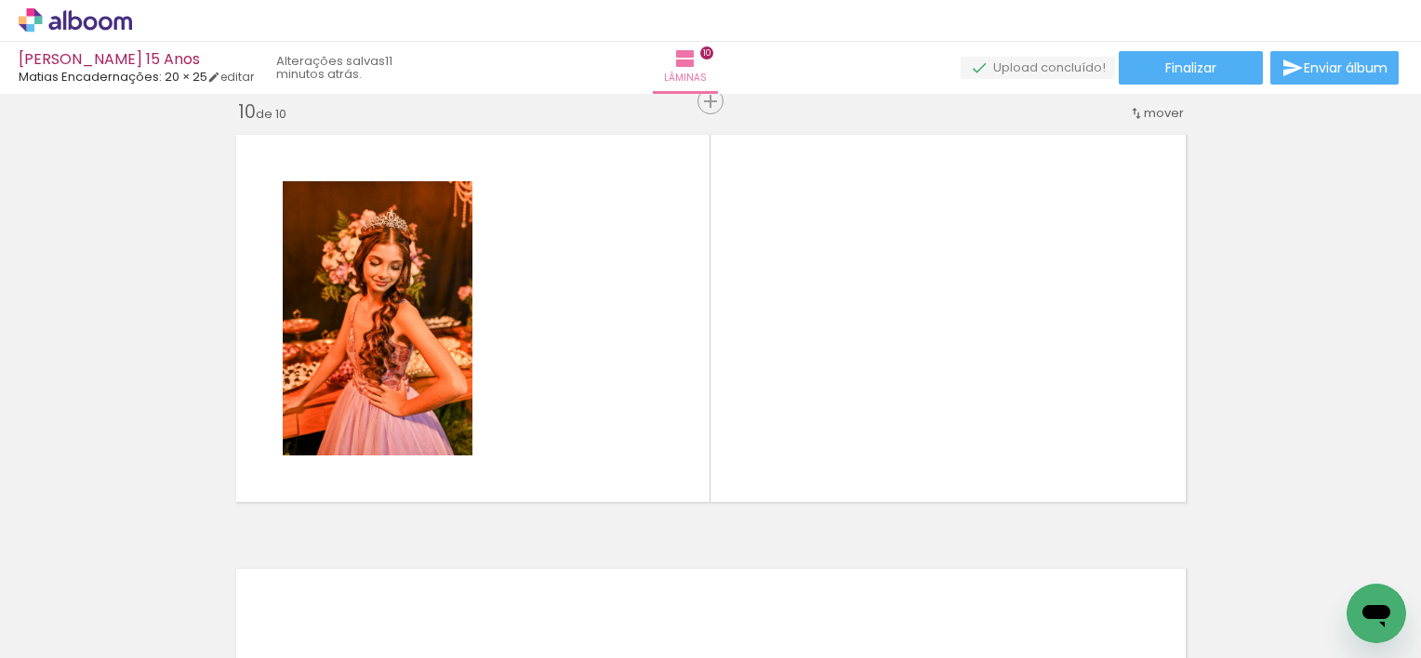
scroll to position [3931, 0]
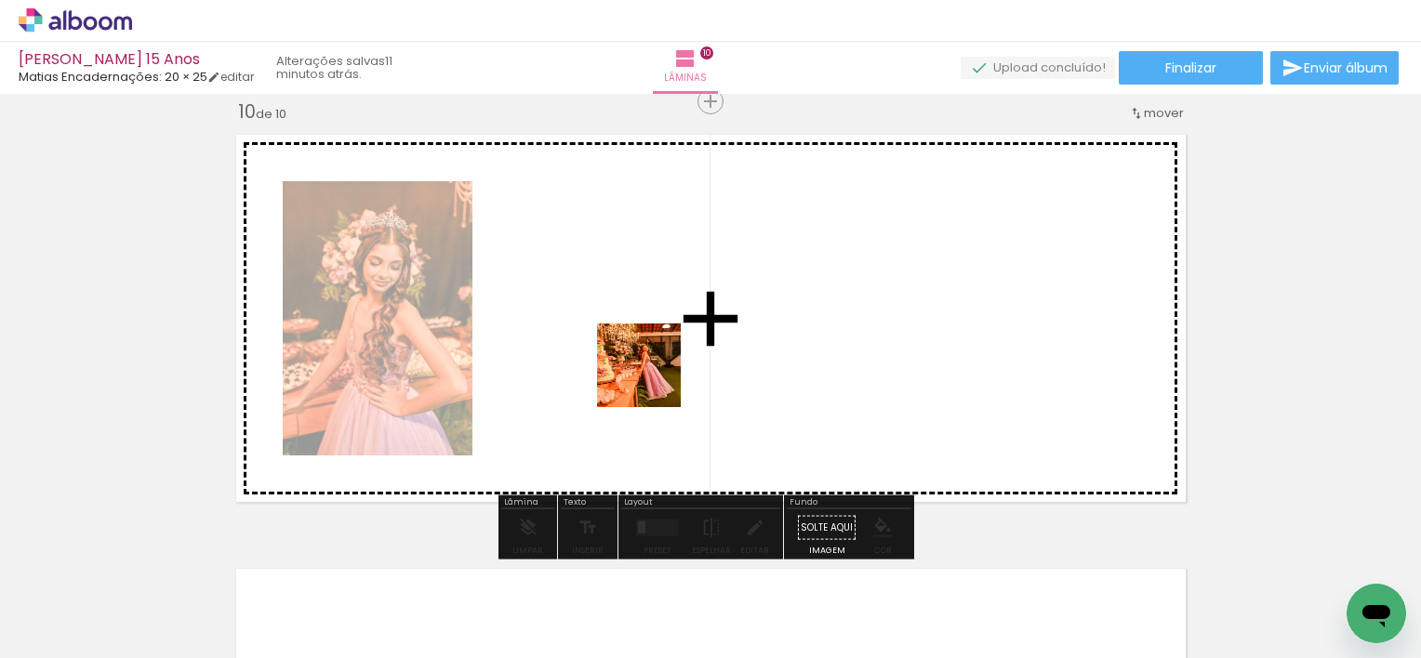
drag, startPoint x: 529, startPoint y: 595, endPoint x: 688, endPoint y: 307, distance: 329.2
click at [688, 307] on quentale-workspace at bounding box center [710, 329] width 1421 height 658
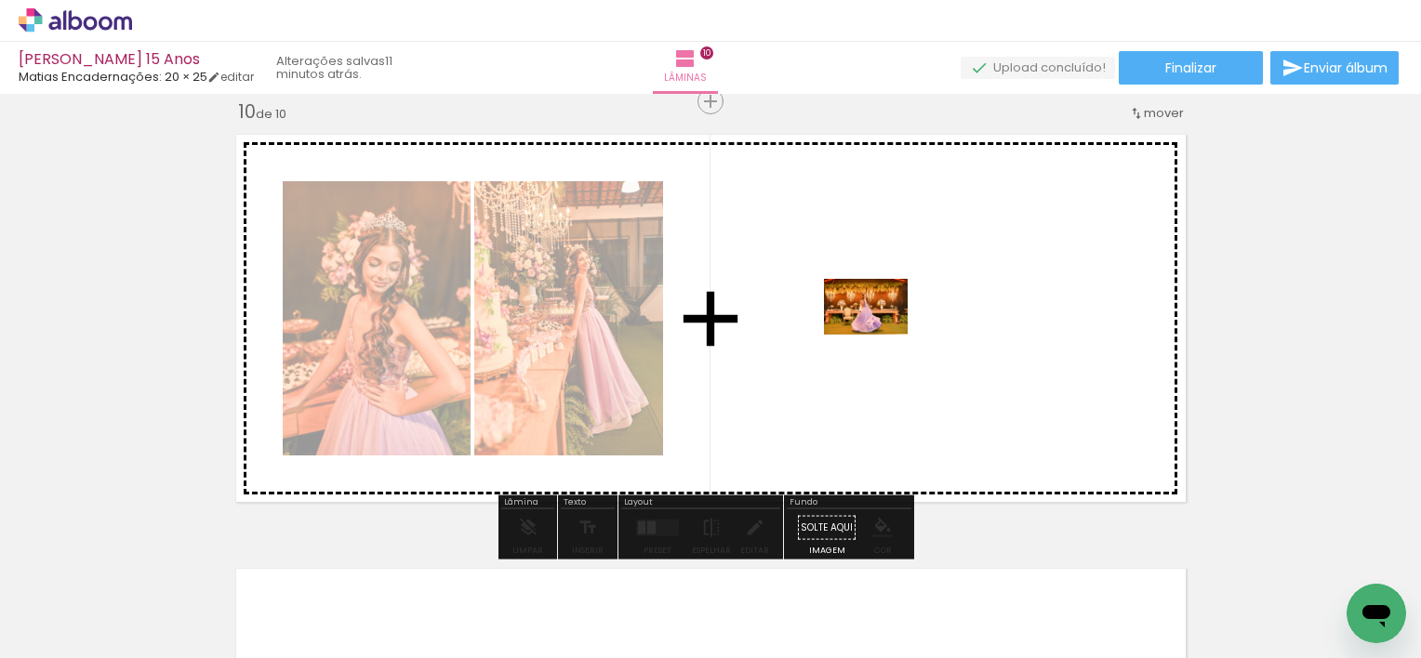
drag, startPoint x: 442, startPoint y: 605, endPoint x: 885, endPoint y: 331, distance: 521.4
click at [885, 331] on quentale-workspace at bounding box center [710, 329] width 1421 height 658
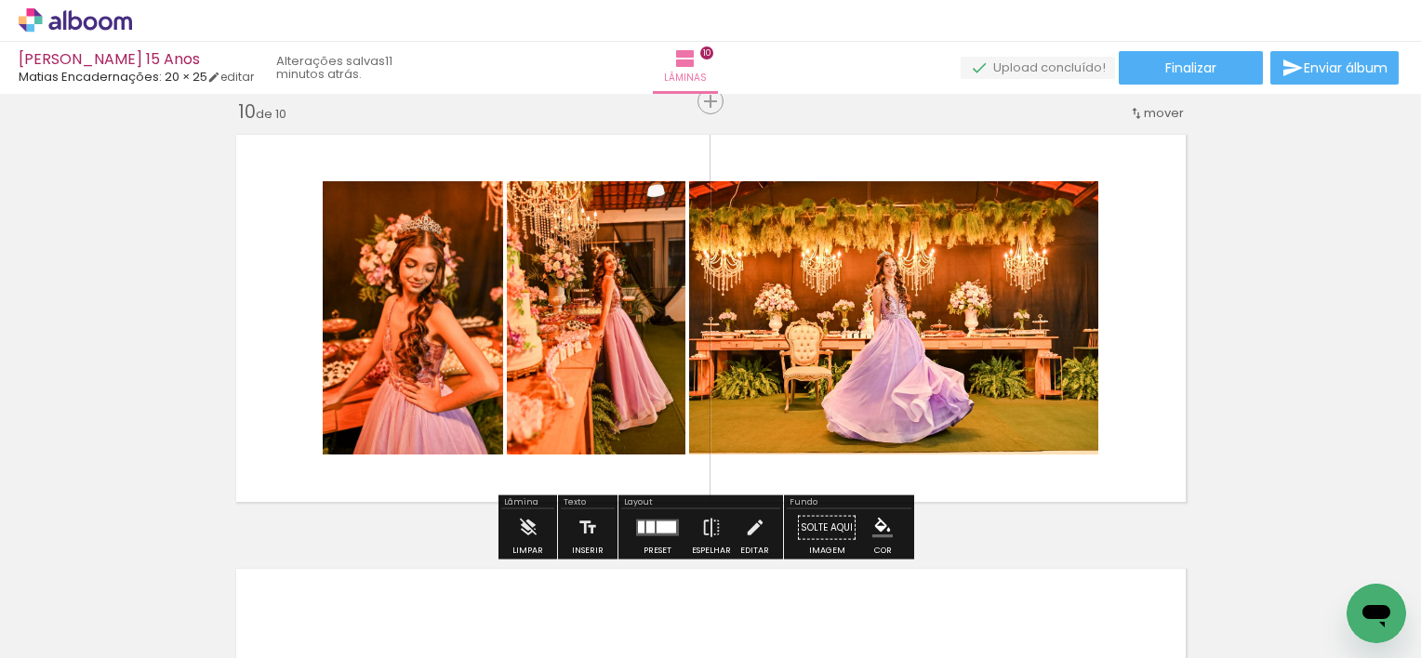
click at [656, 522] on div at bounding box center [666, 528] width 20 height 12
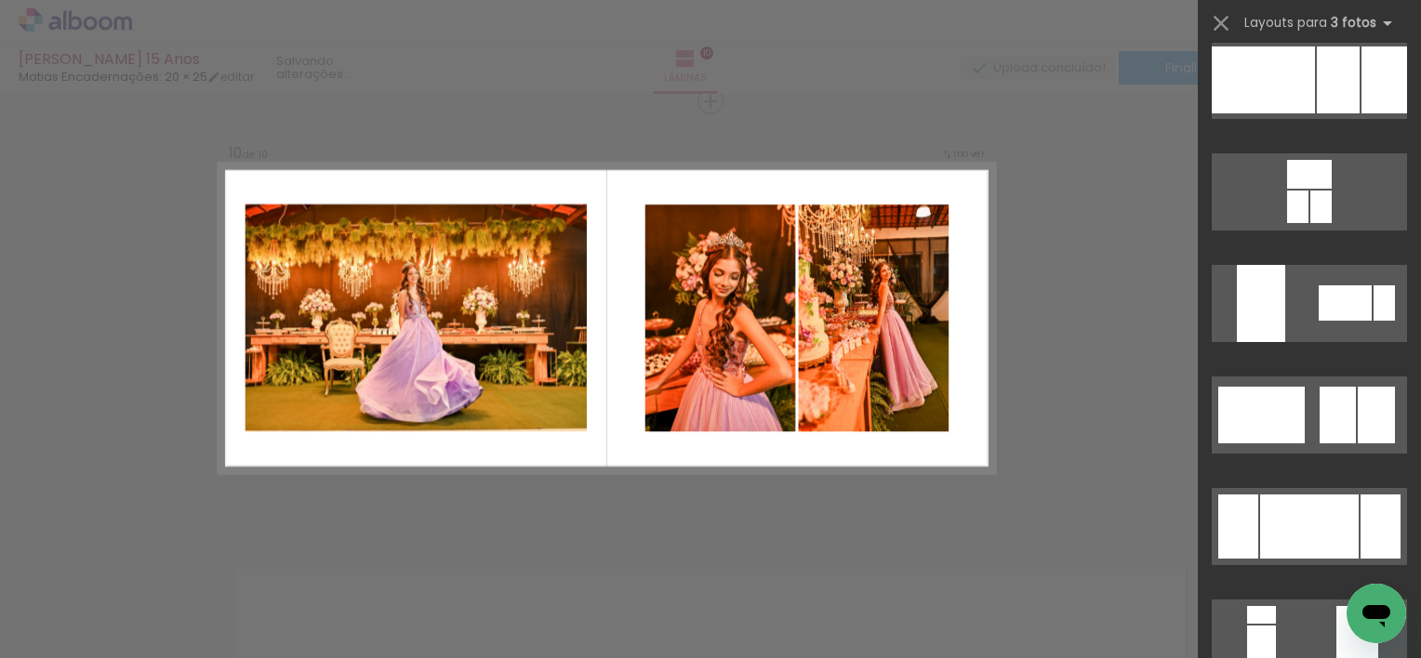
scroll to position [186, 0]
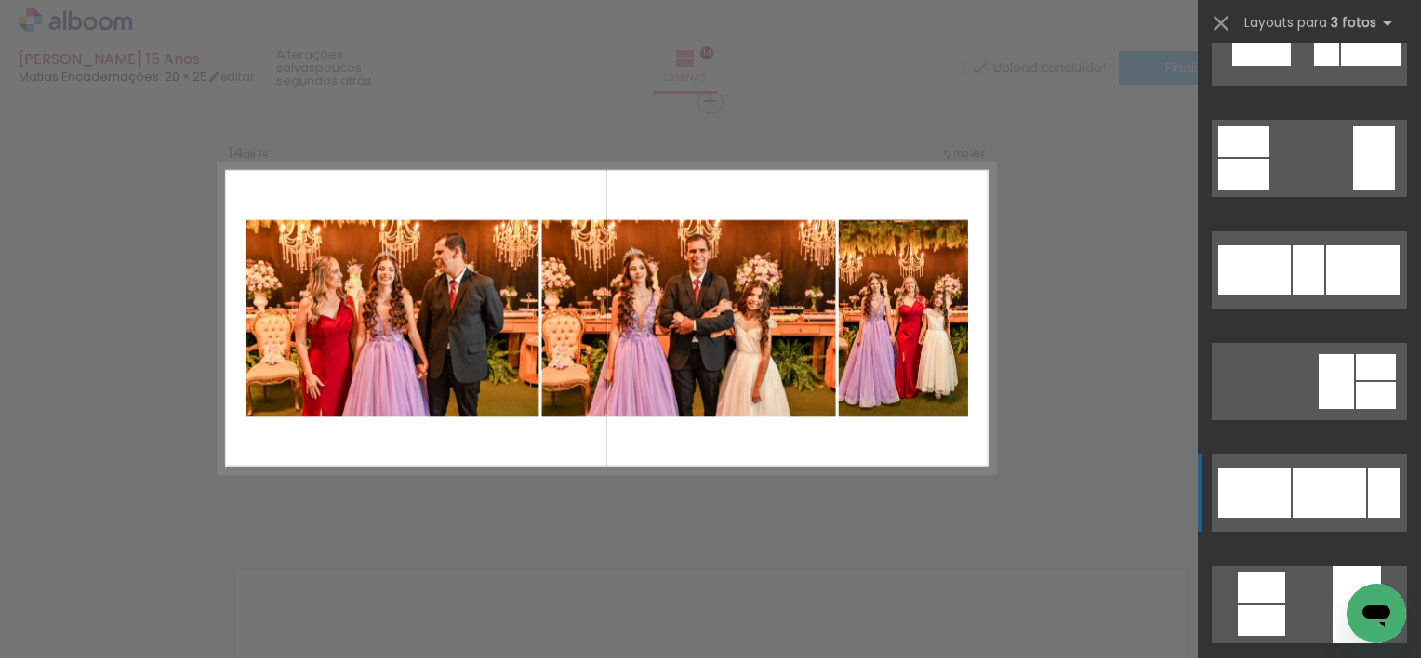
scroll to position [1766, 0]
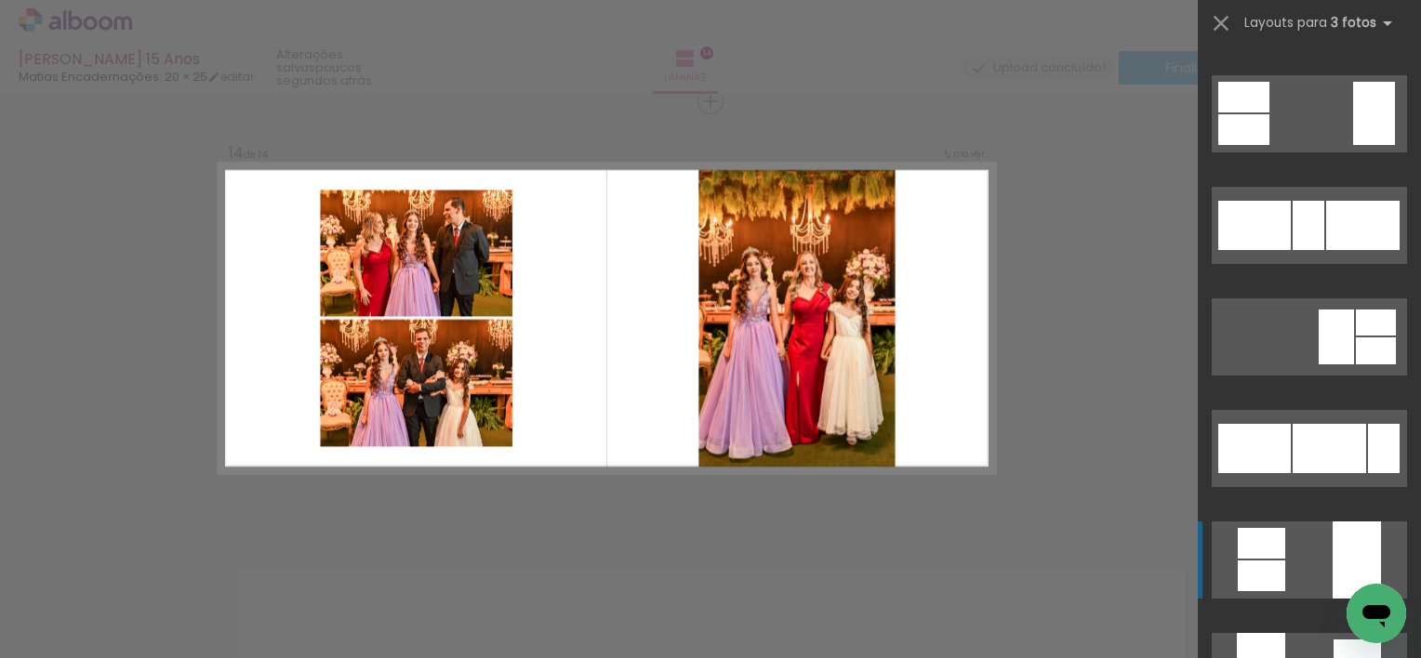
click at [1311, 549] on quentale-layouter at bounding box center [1308, 560] width 195 height 77
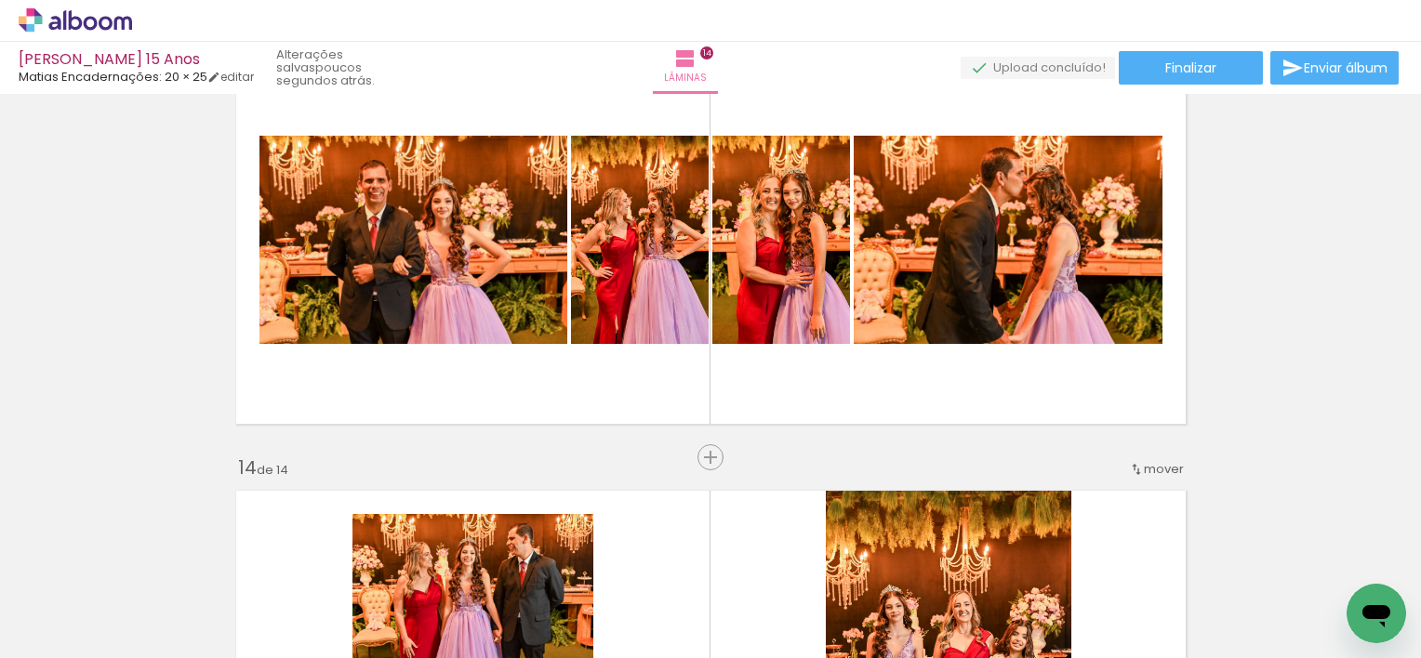
scroll to position [5296, 0]
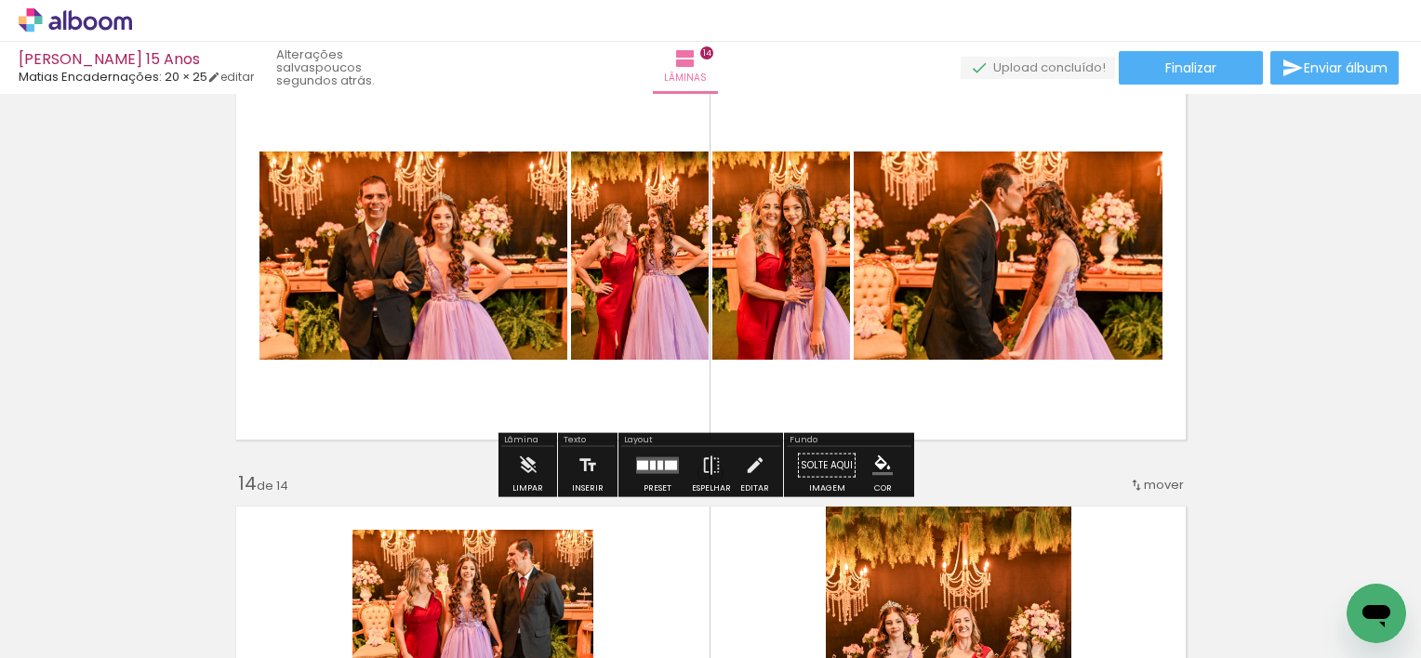
click at [657, 461] on div at bounding box center [660, 465] width 6 height 9
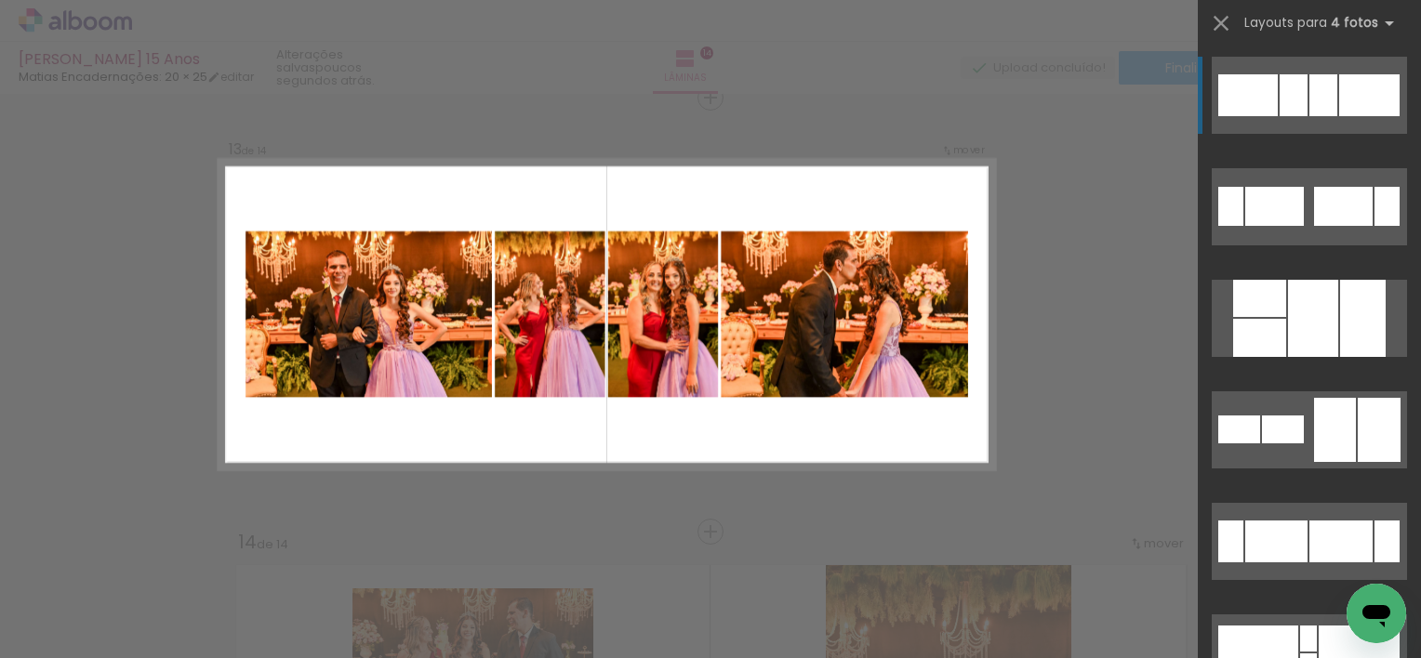
scroll to position [5233, 0]
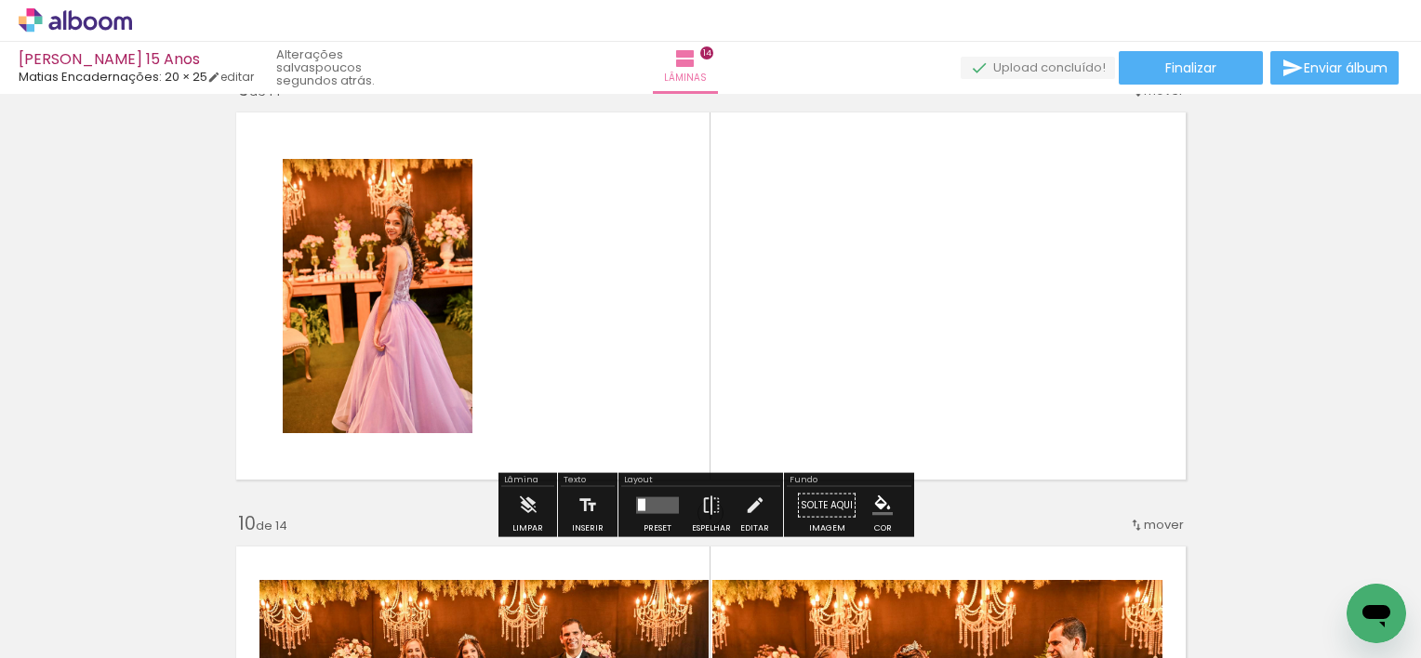
scroll to position [3560, 0]
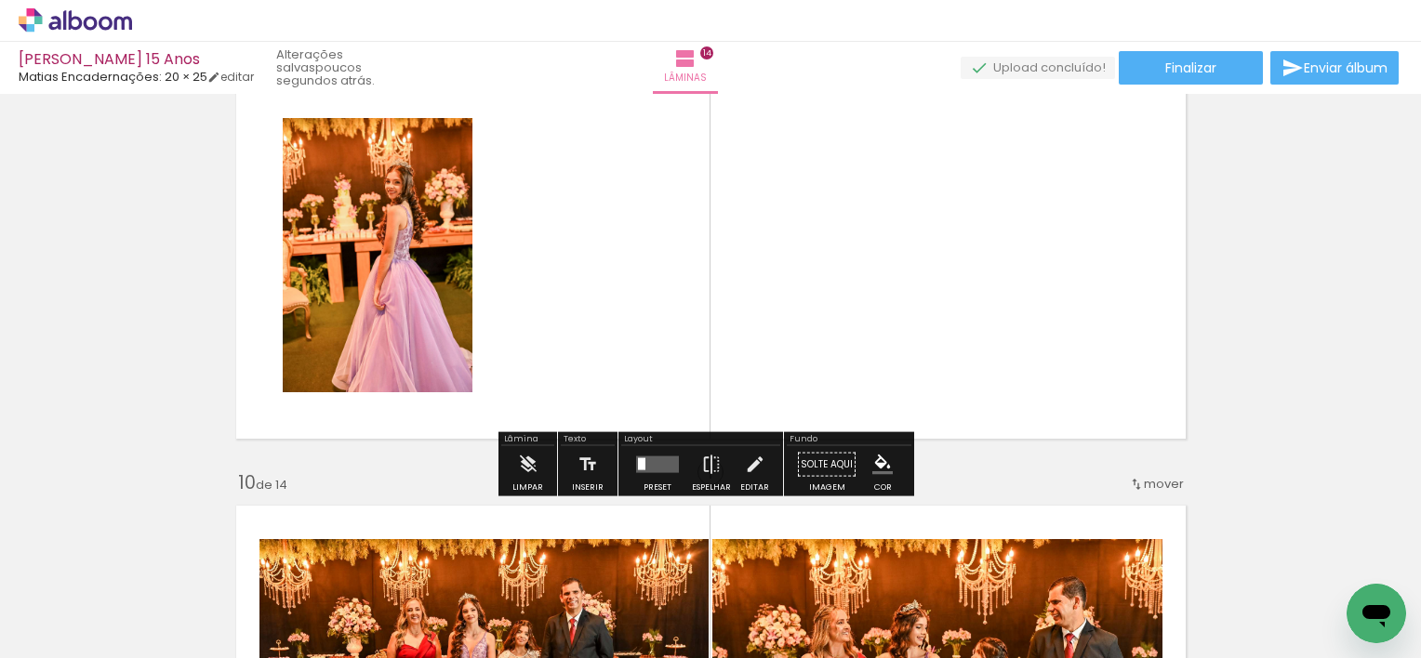
click at [388, 257] on quentale-photo at bounding box center [378, 255] width 190 height 274
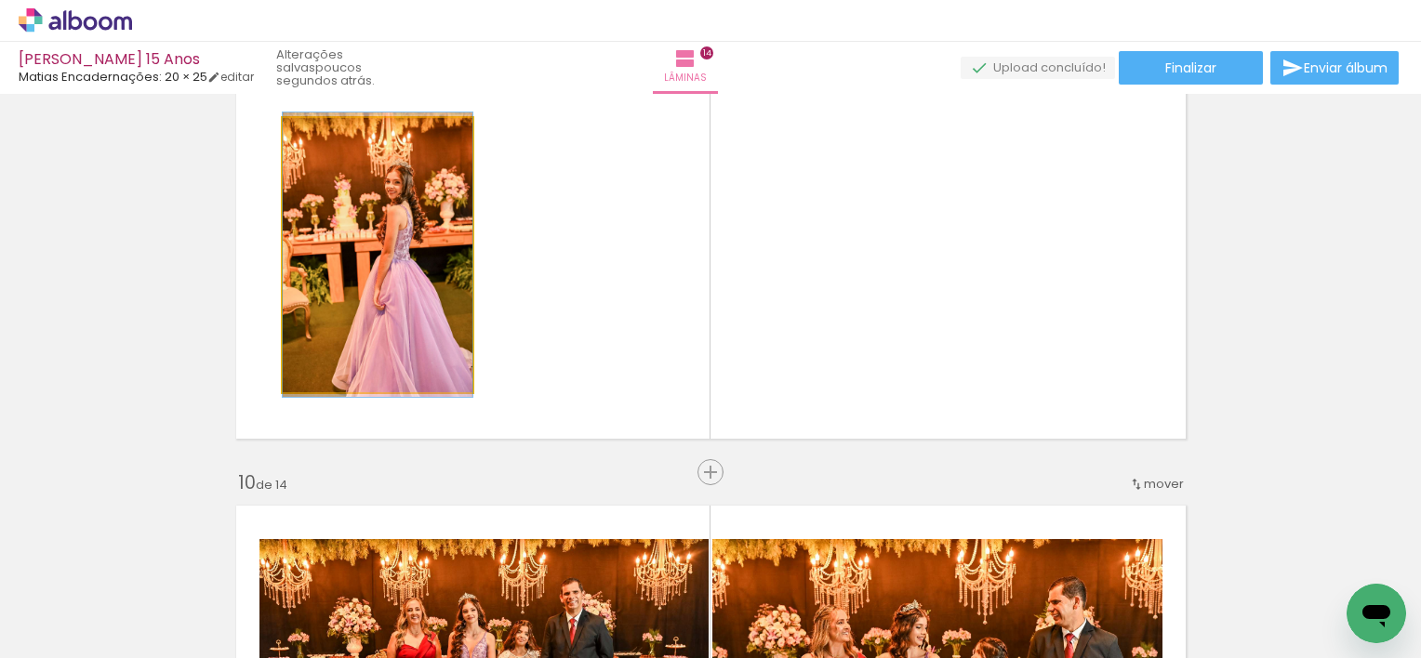
click at [450, 293] on quentale-photo at bounding box center [378, 255] width 190 height 274
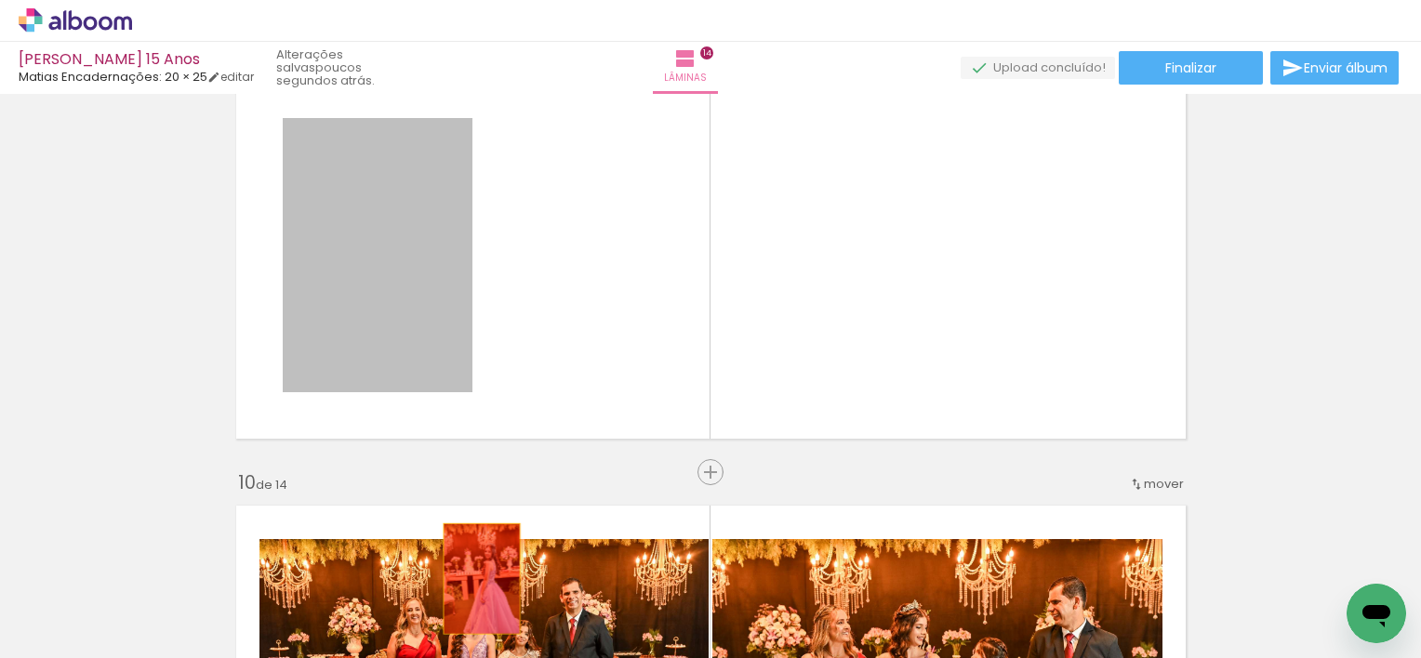
drag, startPoint x: 403, startPoint y: 259, endPoint x: 474, endPoint y: 578, distance: 326.8
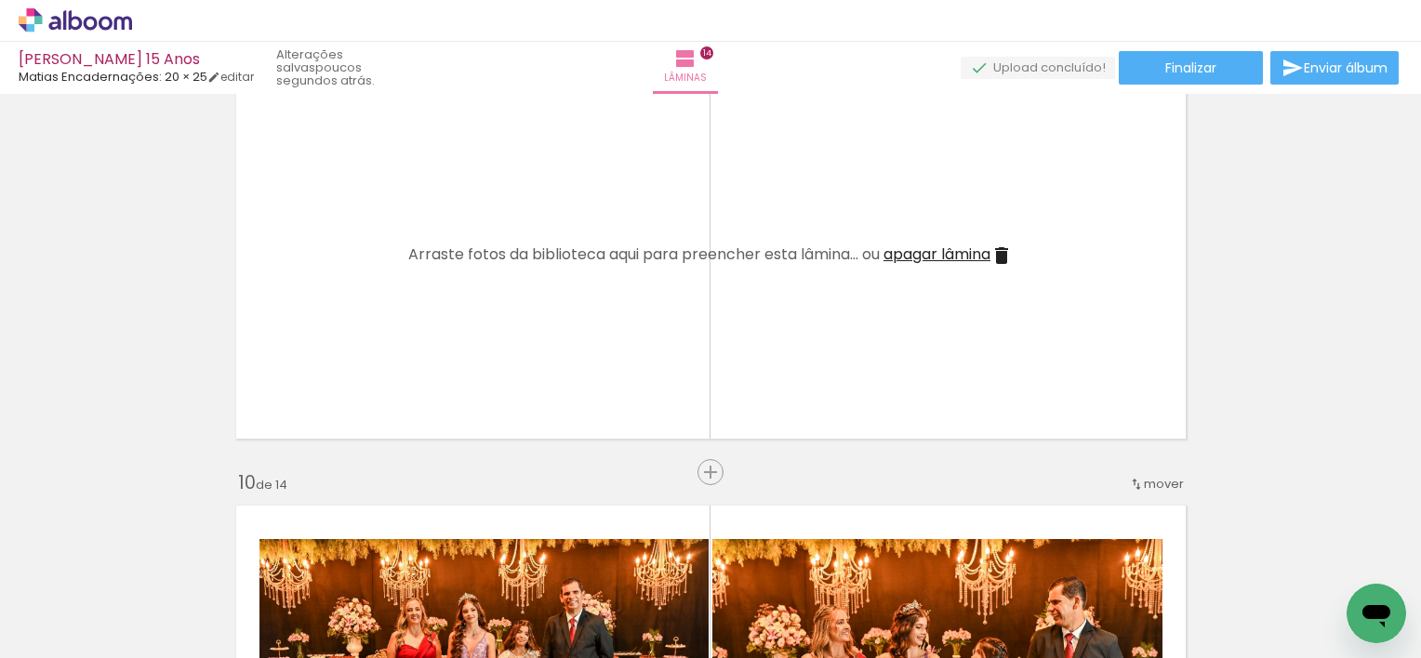
scroll to position [0, 2613]
drag, startPoint x: 696, startPoint y: 580, endPoint x: 662, endPoint y: 558, distance: 41.0
click at [662, 558] on iron-icon at bounding box center [657, 559] width 20 height 20
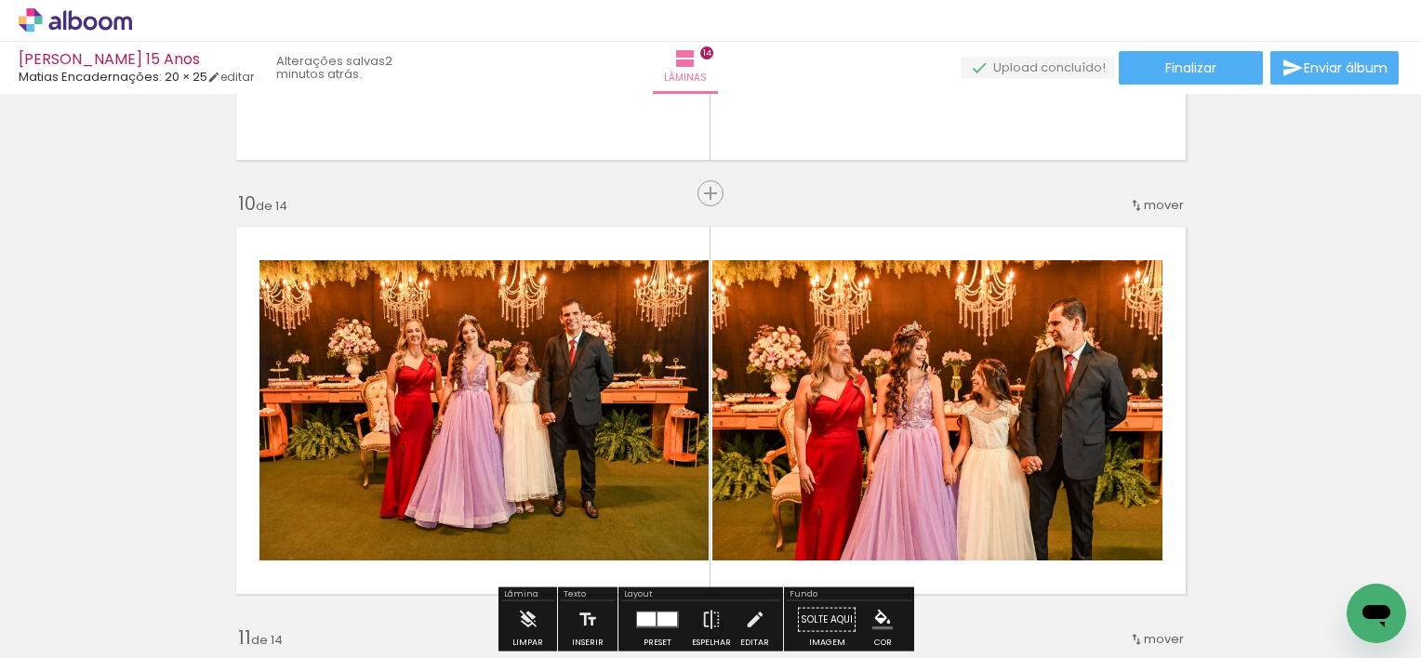
scroll to position [3560, 0]
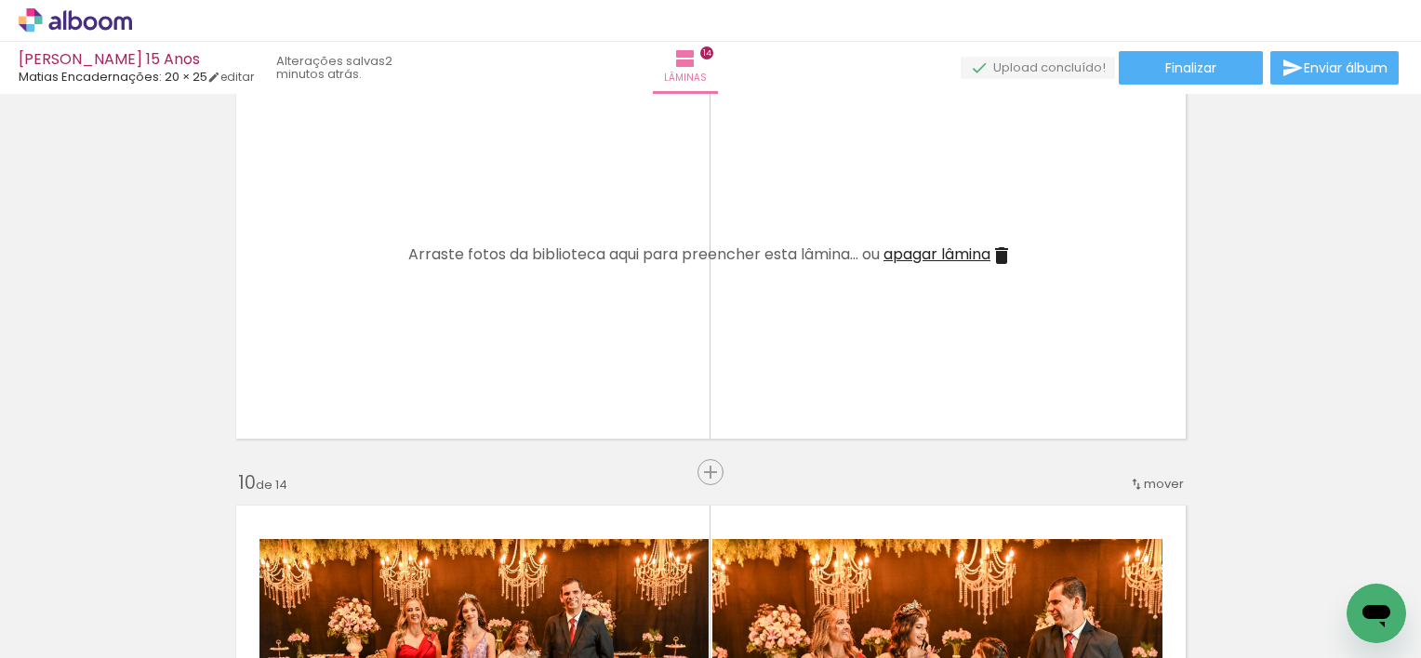
click at [73, 634] on span "Adicionar Fotos" at bounding box center [66, 633] width 56 height 20
click at [0, 0] on input "file" at bounding box center [0, 0] width 0 height 0
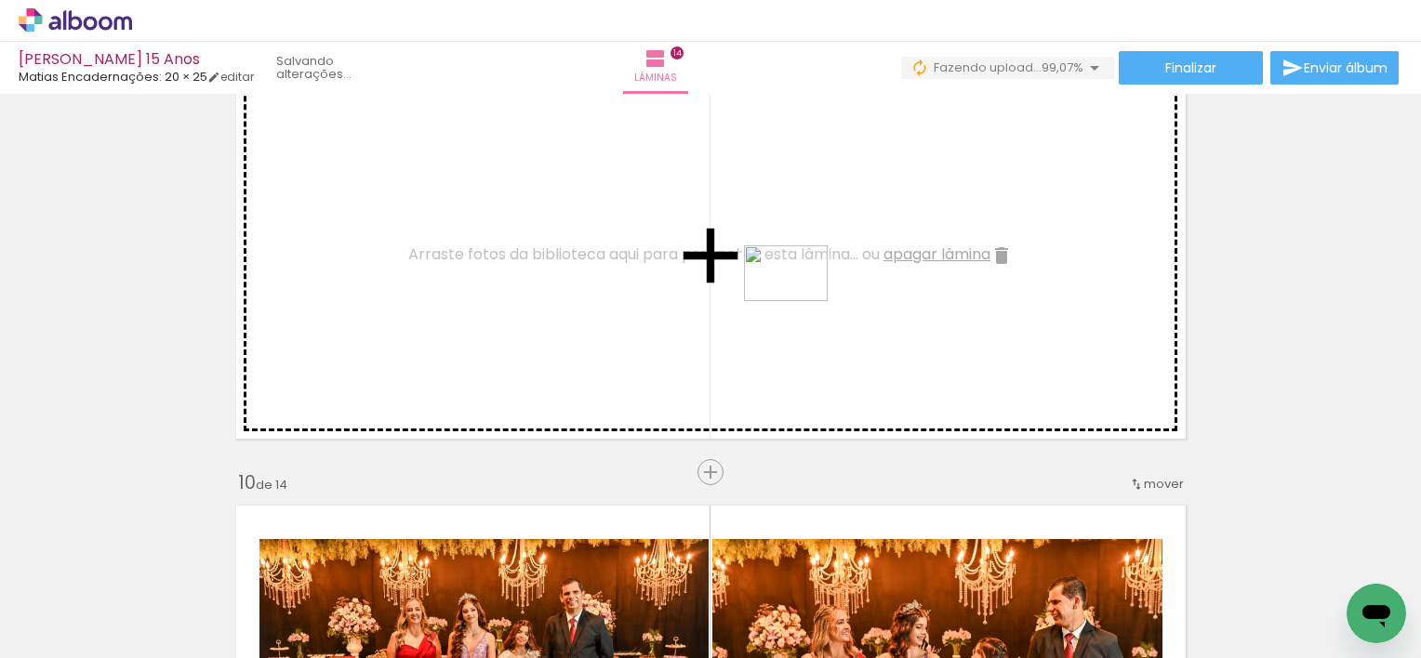
drag, startPoint x: 697, startPoint y: 599, endPoint x: 800, endPoint y: 298, distance: 317.2
click at [800, 298] on quentale-workspace at bounding box center [710, 329] width 1421 height 658
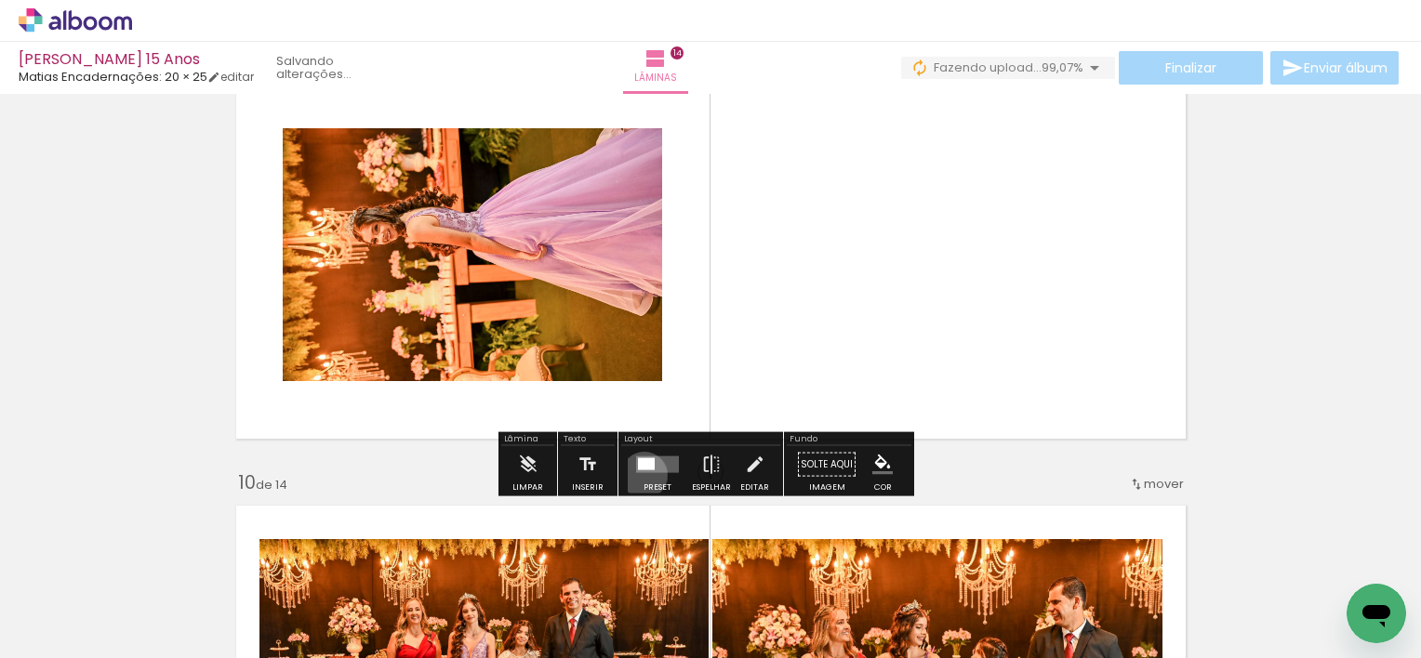
click at [640, 474] on div at bounding box center [657, 464] width 50 height 37
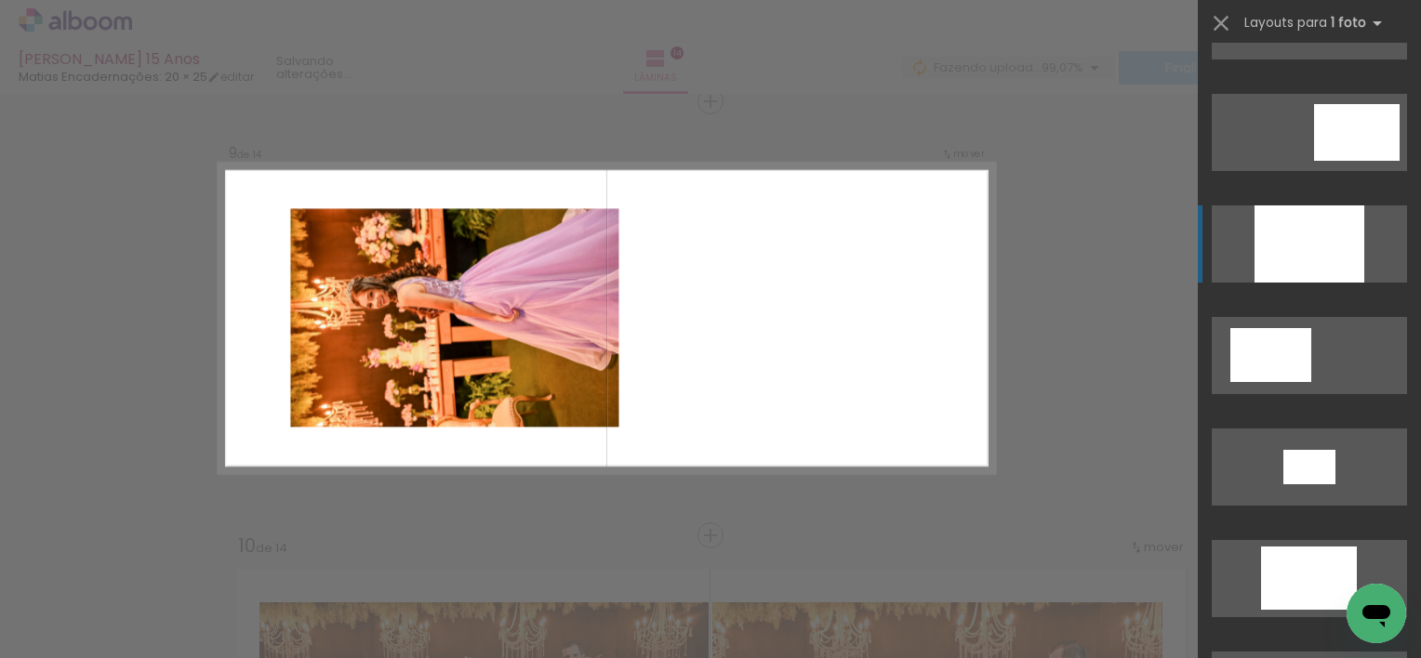
scroll to position [279, 0]
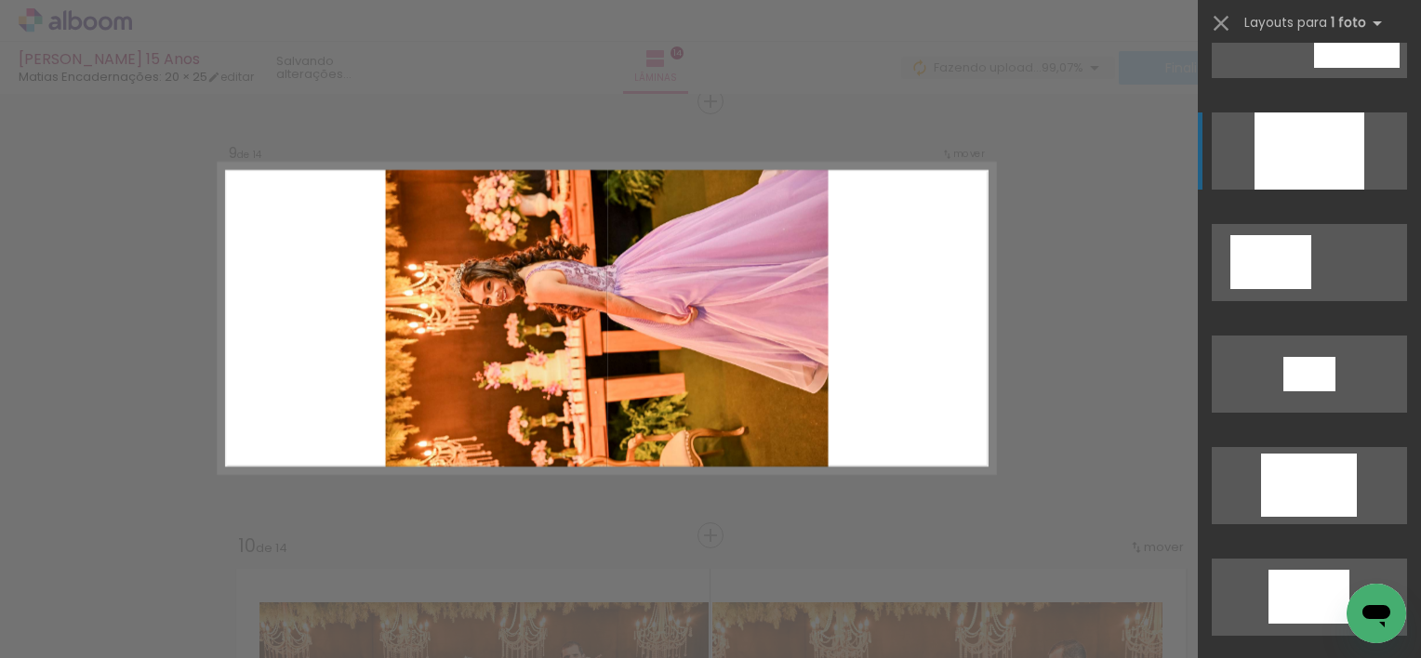
click at [1305, 149] on div at bounding box center [1309, 150] width 110 height 77
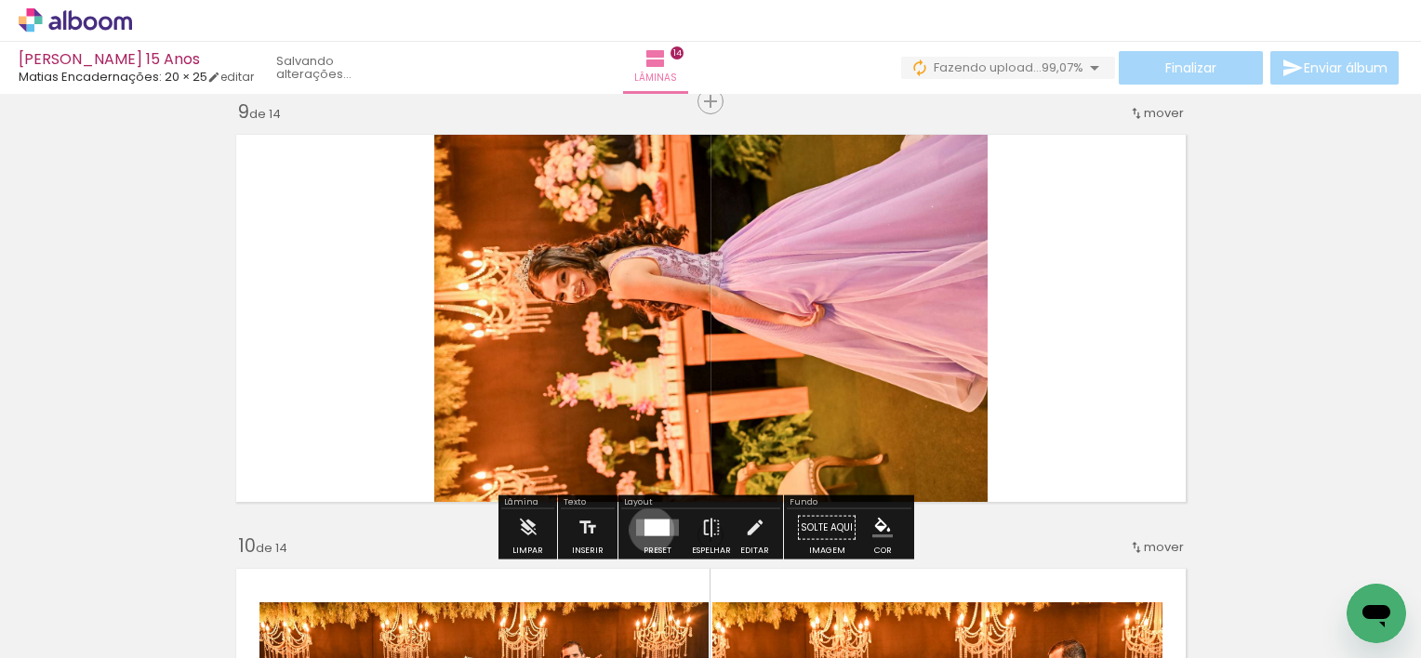
click at [647, 529] on div at bounding box center [656, 528] width 25 height 17
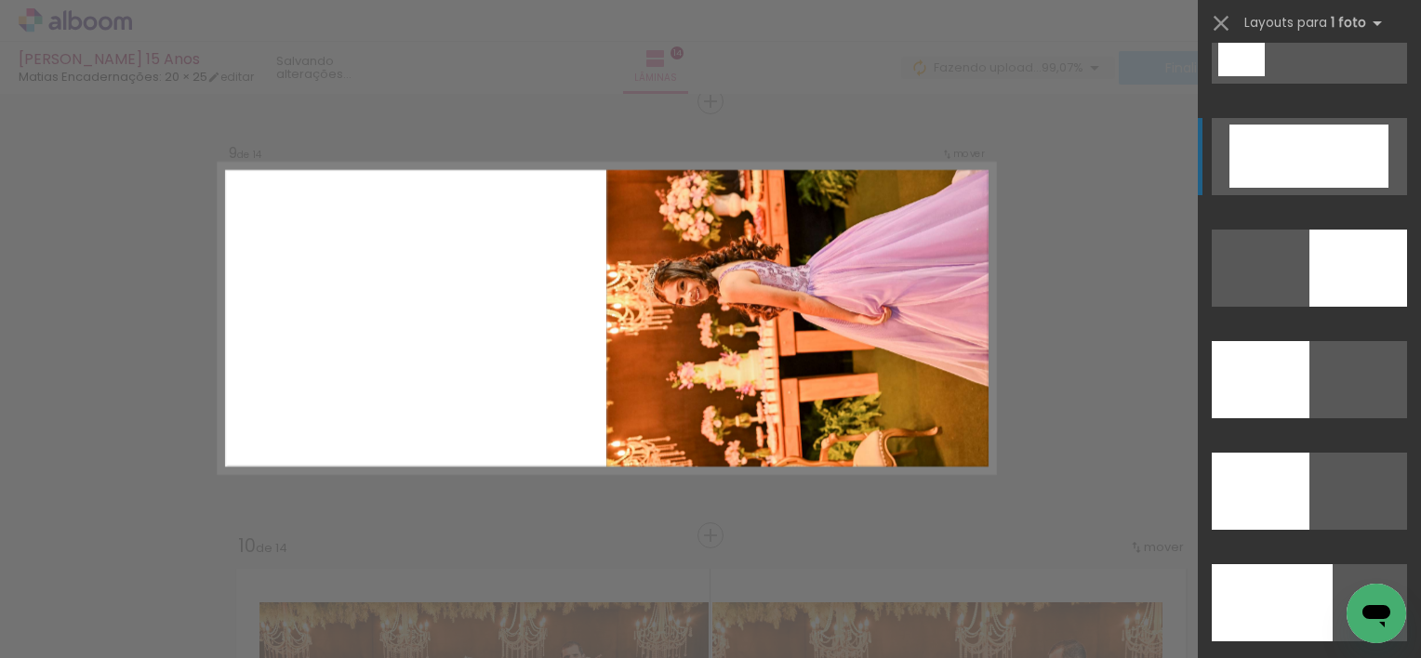
scroll to position [4147, 0]
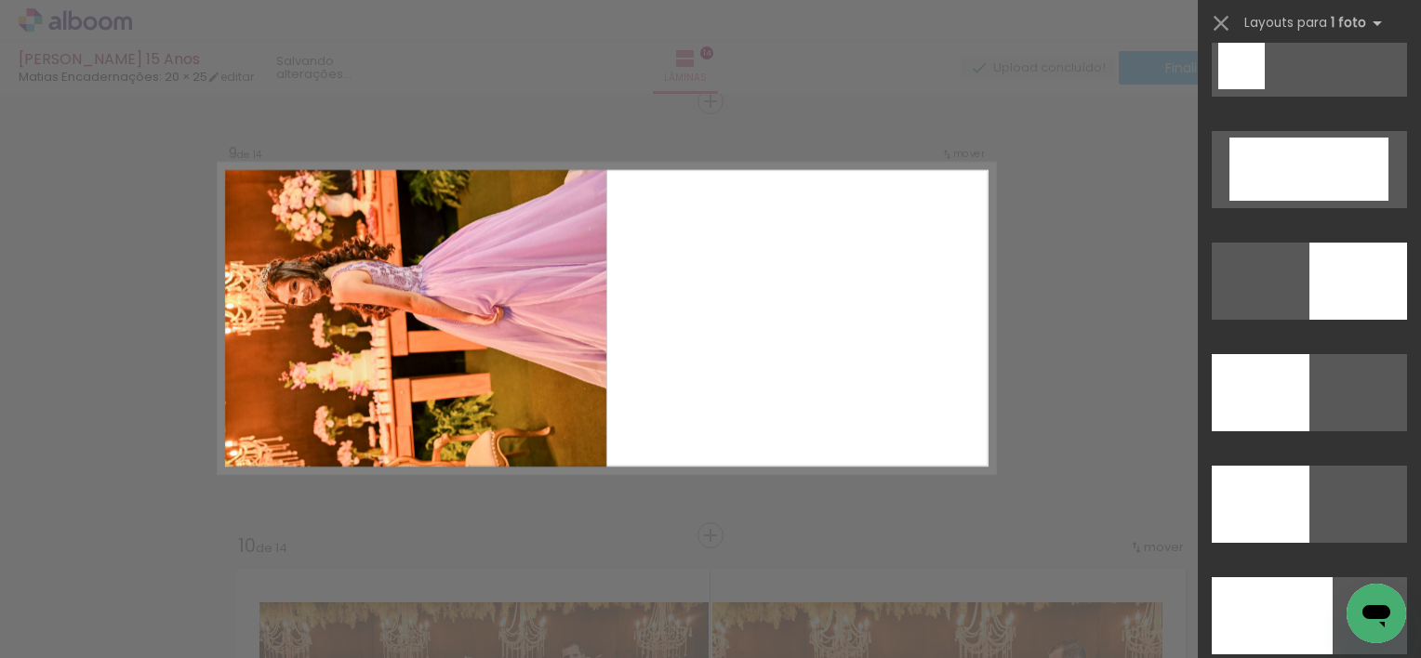
scroll to position [3775, 0]
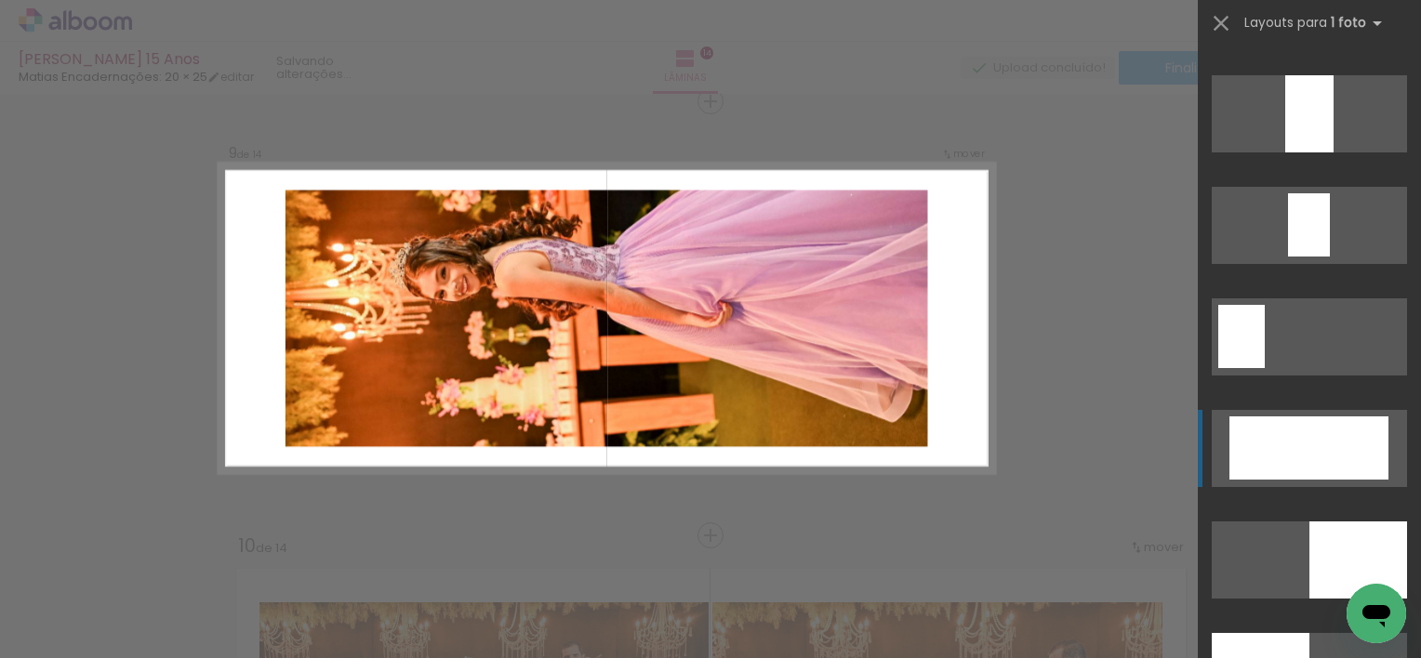
click at [1305, 454] on div at bounding box center [1308, 448] width 159 height 63
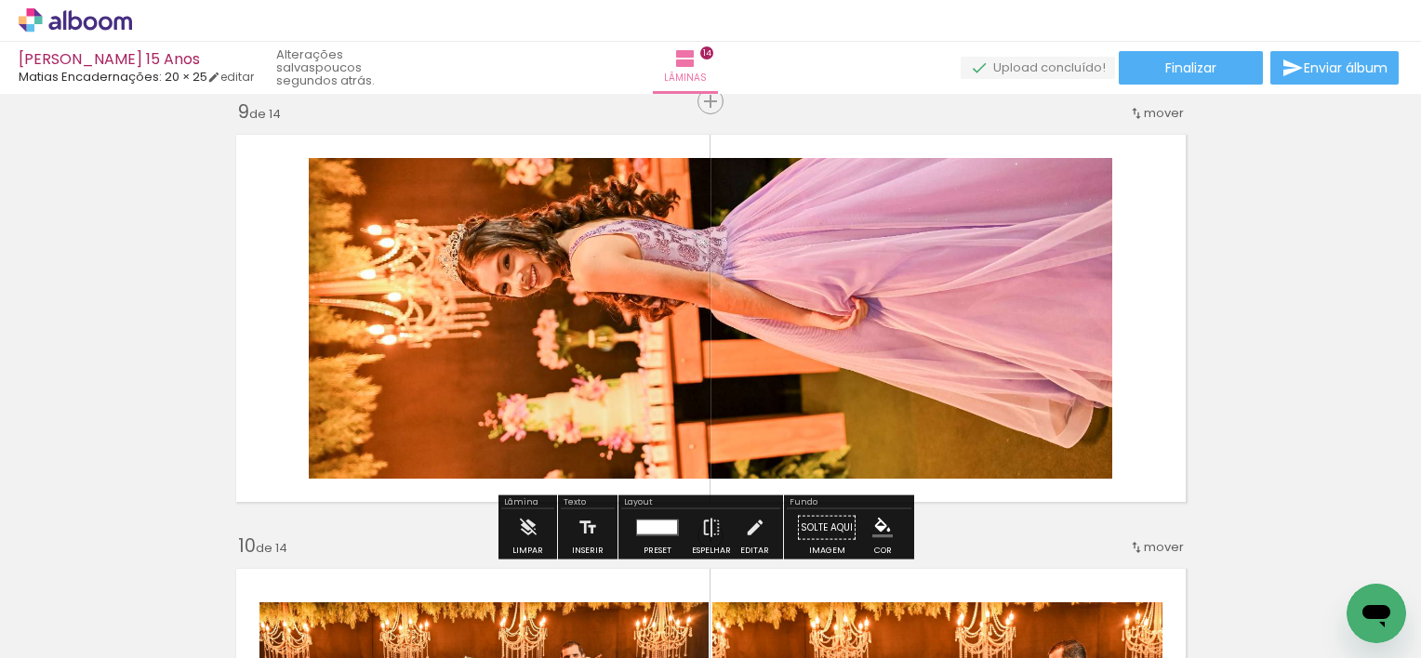
click at [780, 311] on quentale-photo at bounding box center [710, 318] width 803 height 321
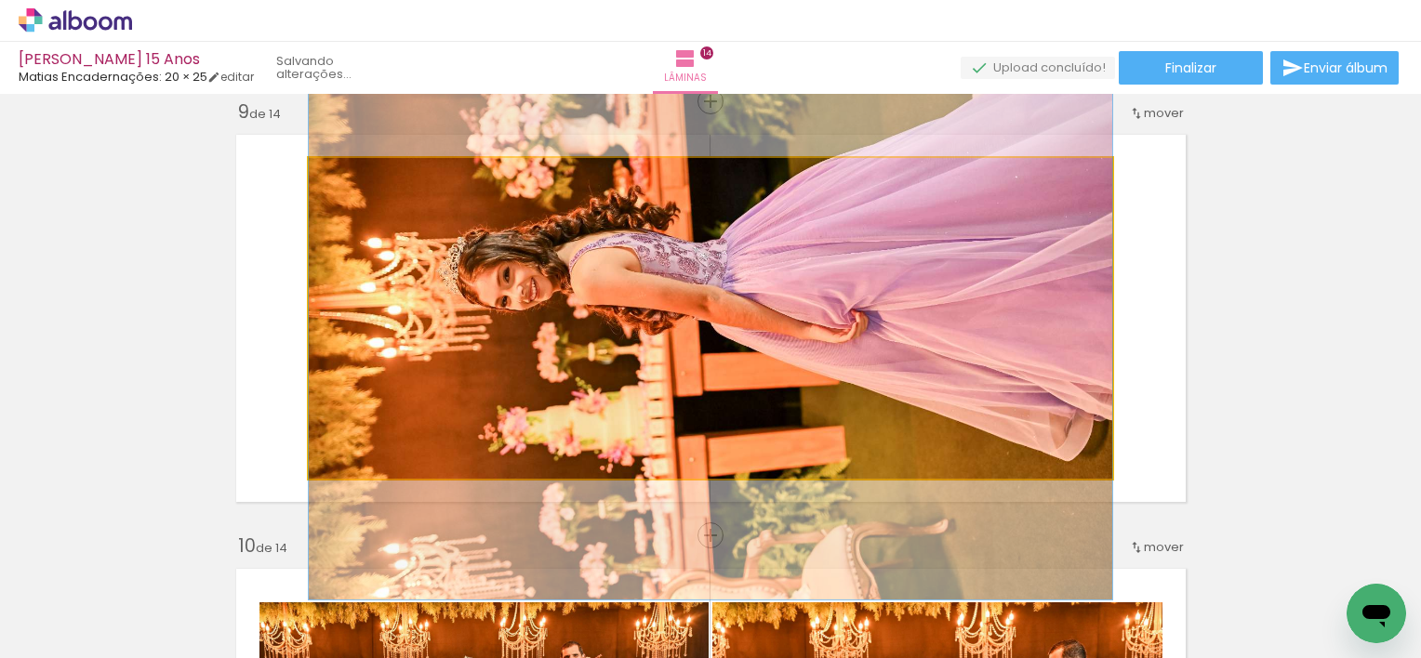
drag, startPoint x: 821, startPoint y: 271, endPoint x: 818, endPoint y: 284, distance: 13.3
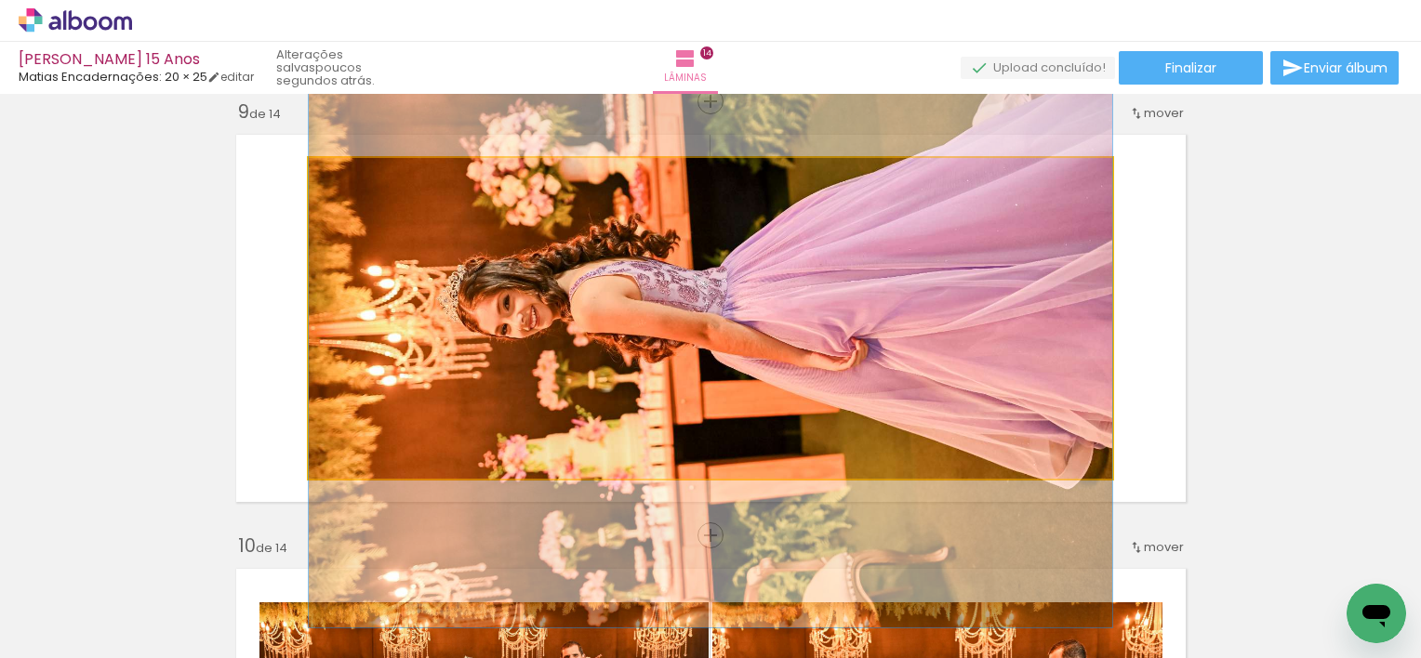
drag, startPoint x: 826, startPoint y: 278, endPoint x: 815, endPoint y: 306, distance: 29.7
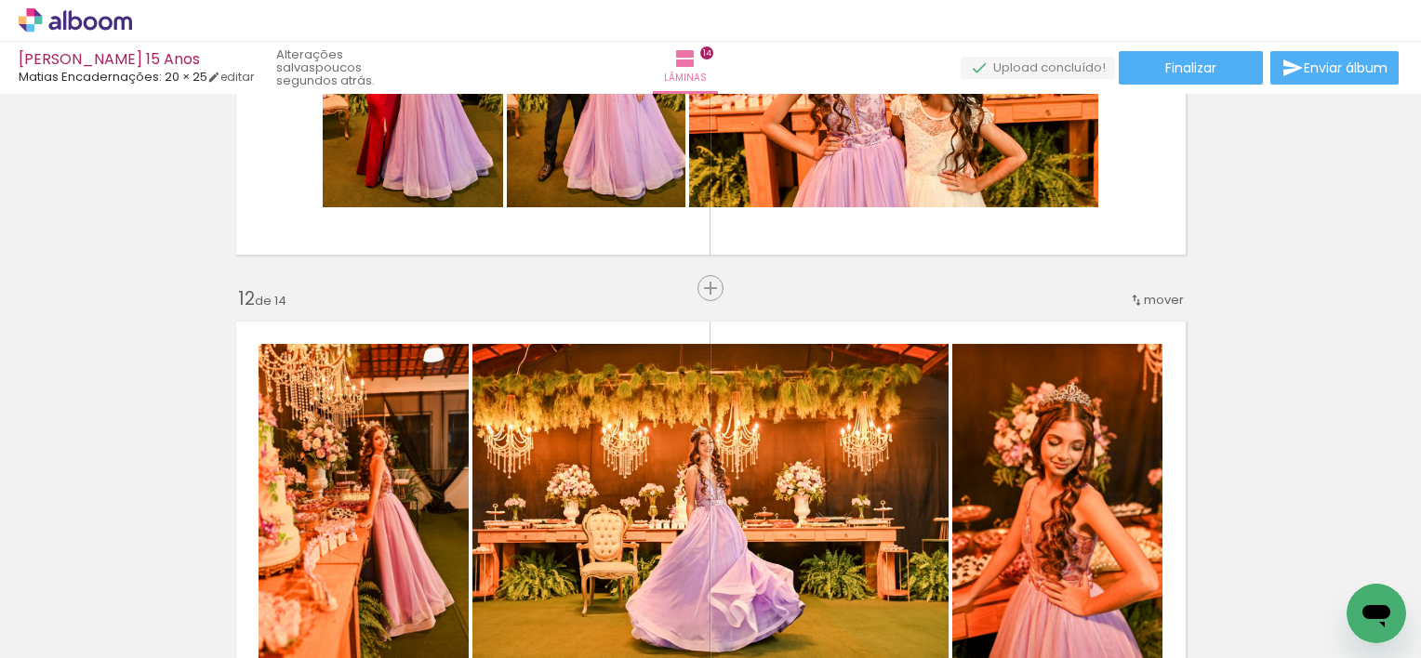
scroll to position [4705, 0]
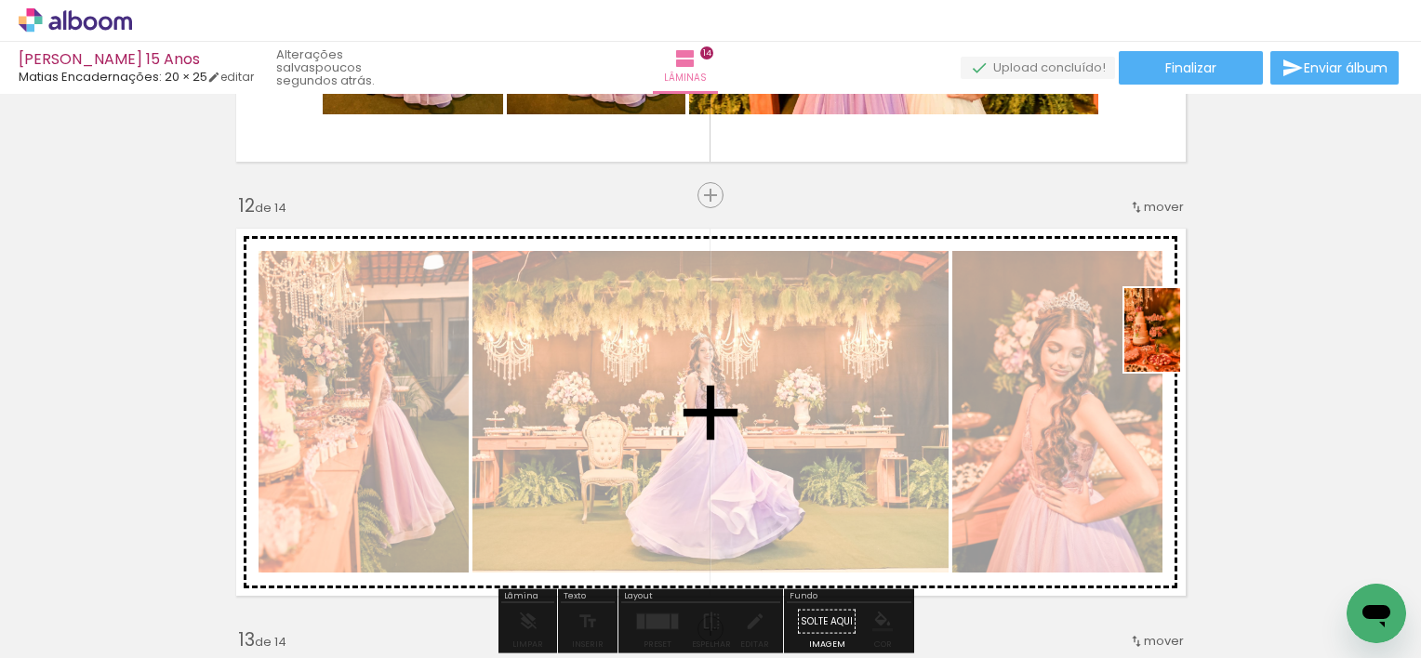
drag, startPoint x: 777, startPoint y: 607, endPoint x: 1179, endPoint y: 344, distance: 480.1
click at [1179, 344] on quentale-workspace at bounding box center [710, 329] width 1421 height 658
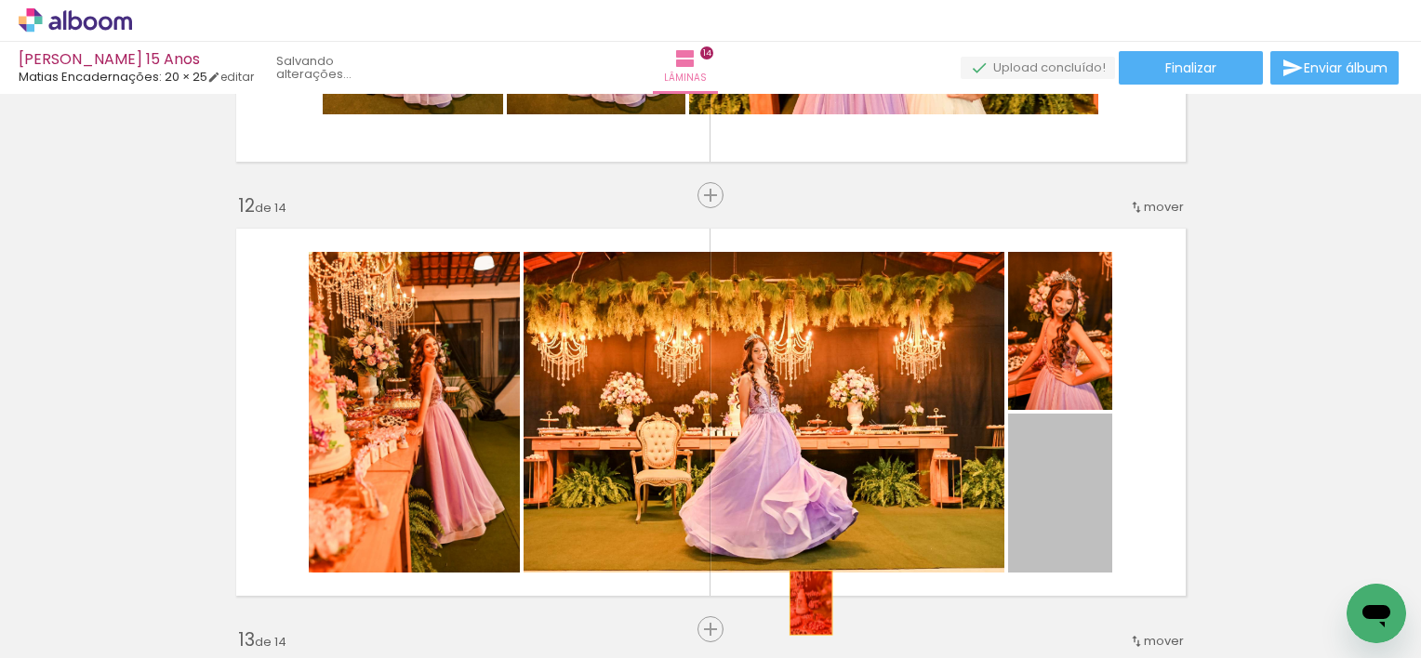
drag, startPoint x: 1093, startPoint y: 475, endPoint x: 803, endPoint y: 602, distance: 316.8
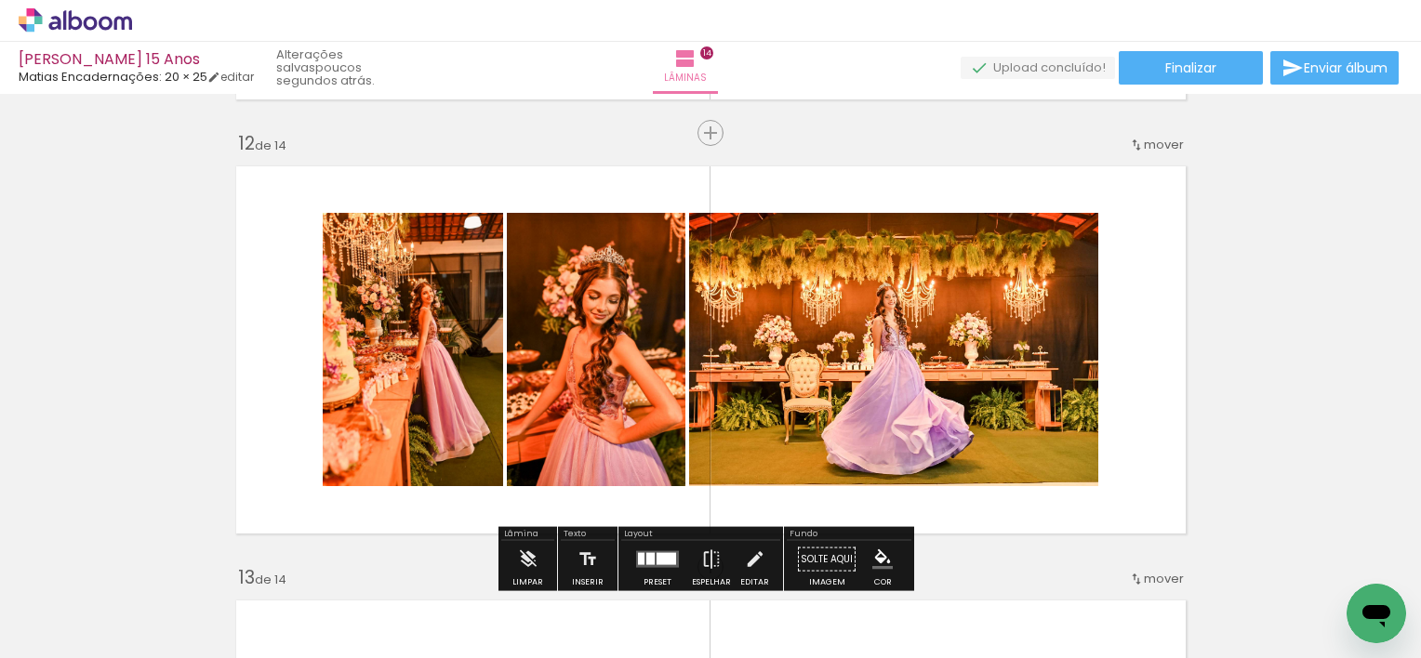
scroll to position [4798, 0]
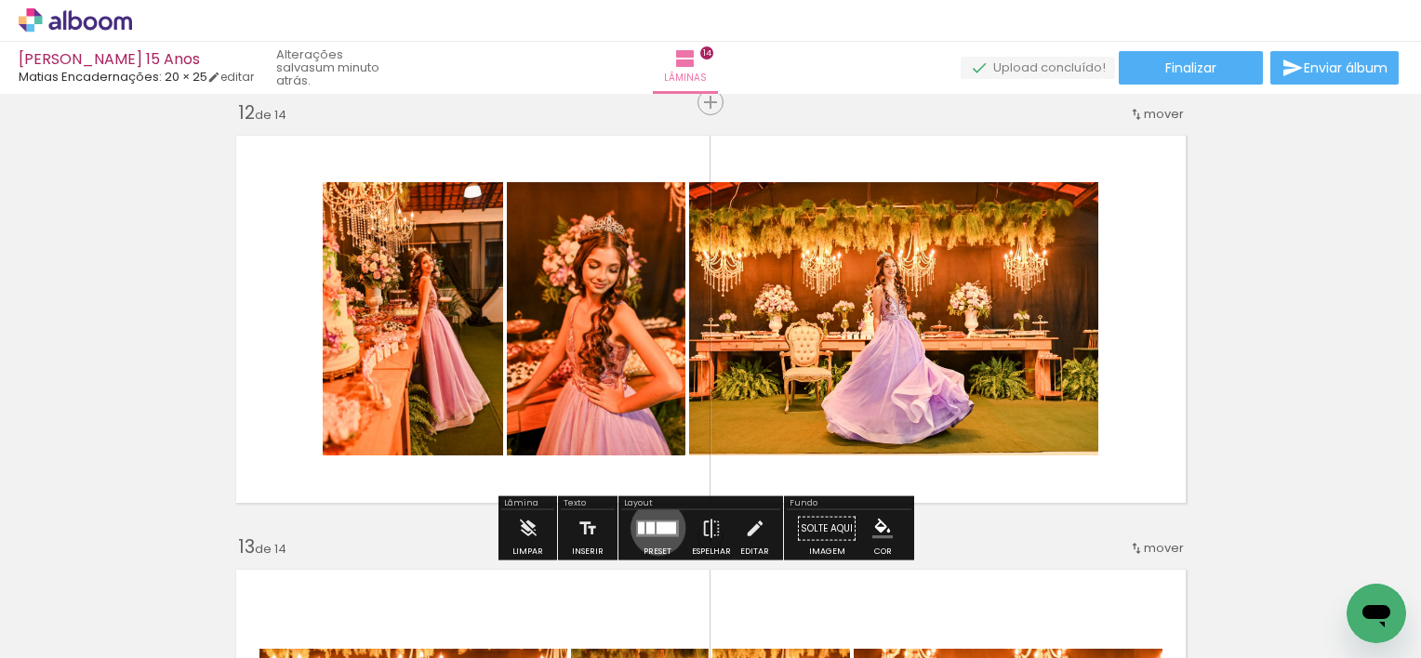
click at [656, 527] on div at bounding box center [666, 529] width 20 height 12
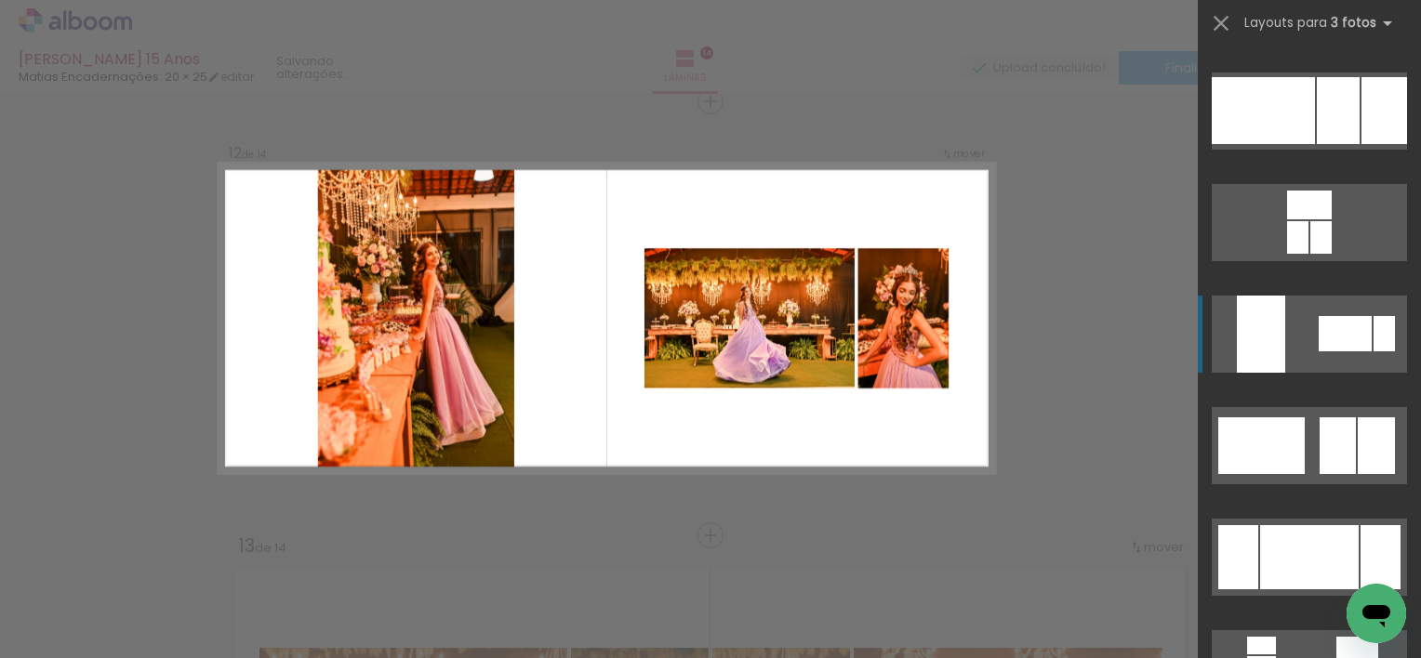
scroll to position [186, 0]
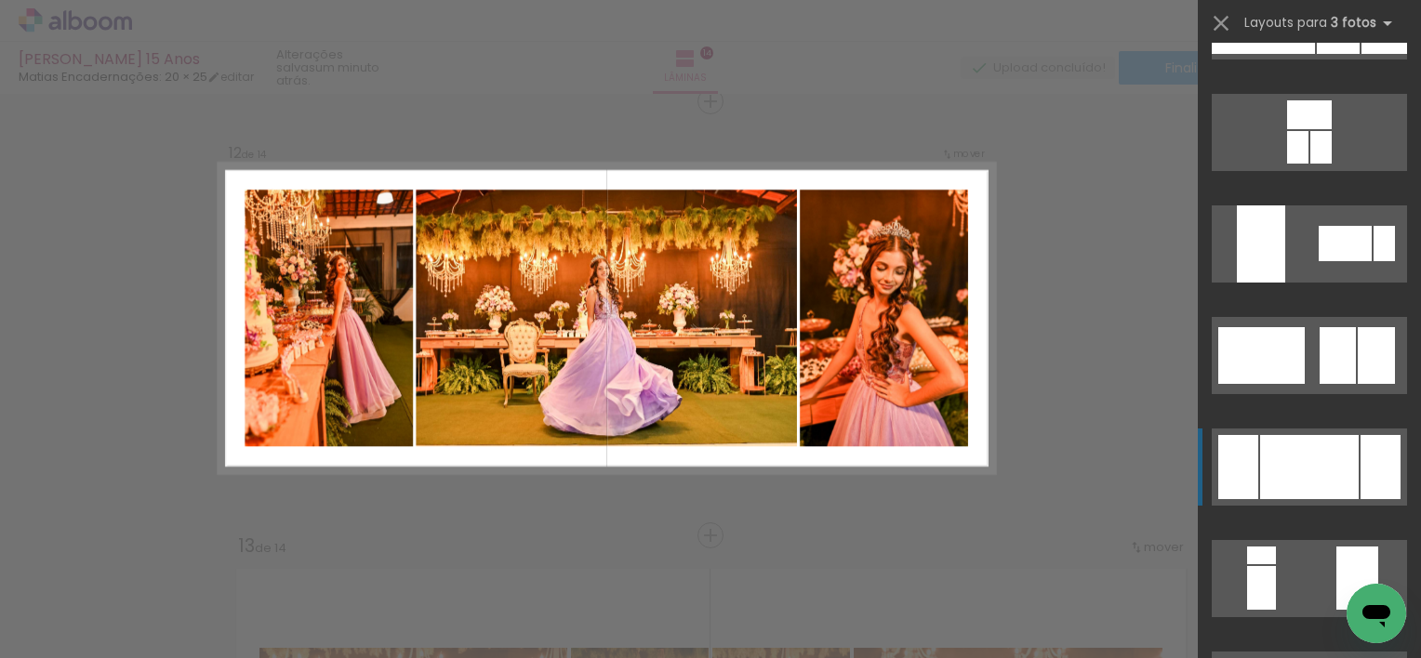
click at [1303, 446] on div at bounding box center [1309, 467] width 99 height 64
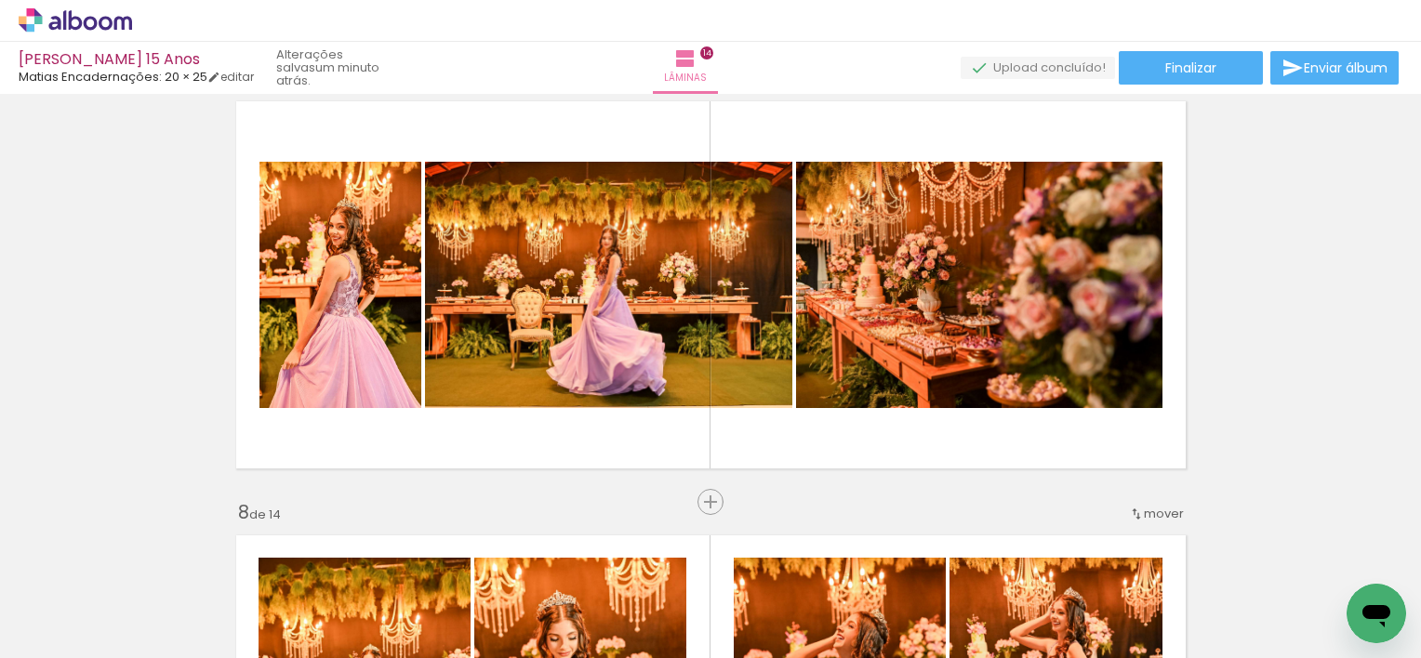
scroll to position [2661, 0]
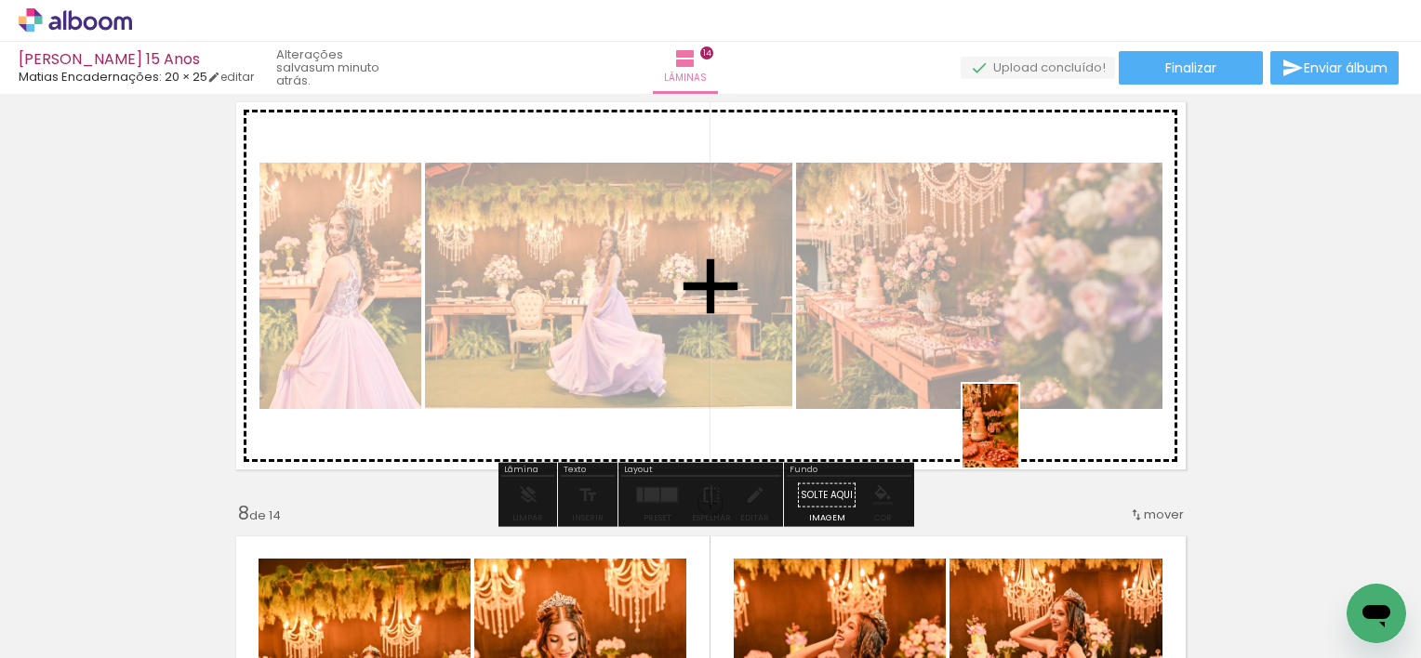
drag, startPoint x: 791, startPoint y: 609, endPoint x: 1018, endPoint y: 440, distance: 283.0
click at [1018, 440] on quentale-workspace at bounding box center [710, 329] width 1421 height 658
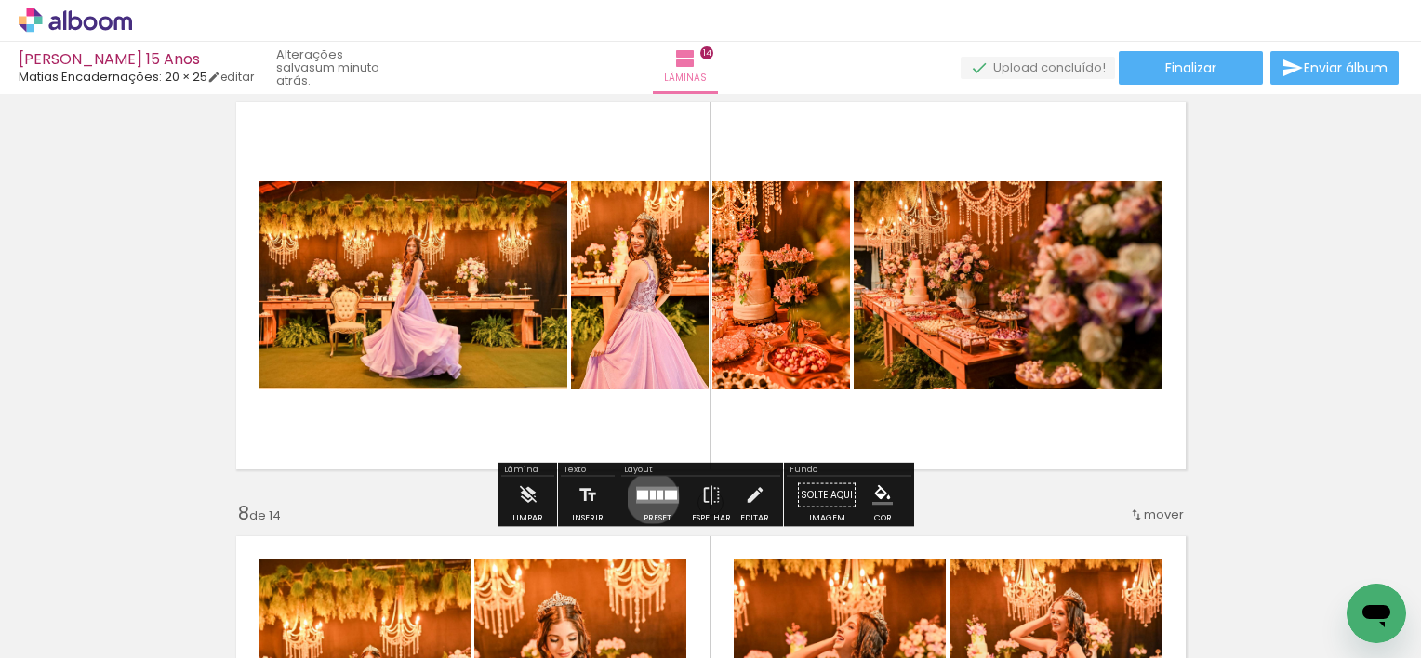
click at [650, 497] on div at bounding box center [653, 495] width 6 height 9
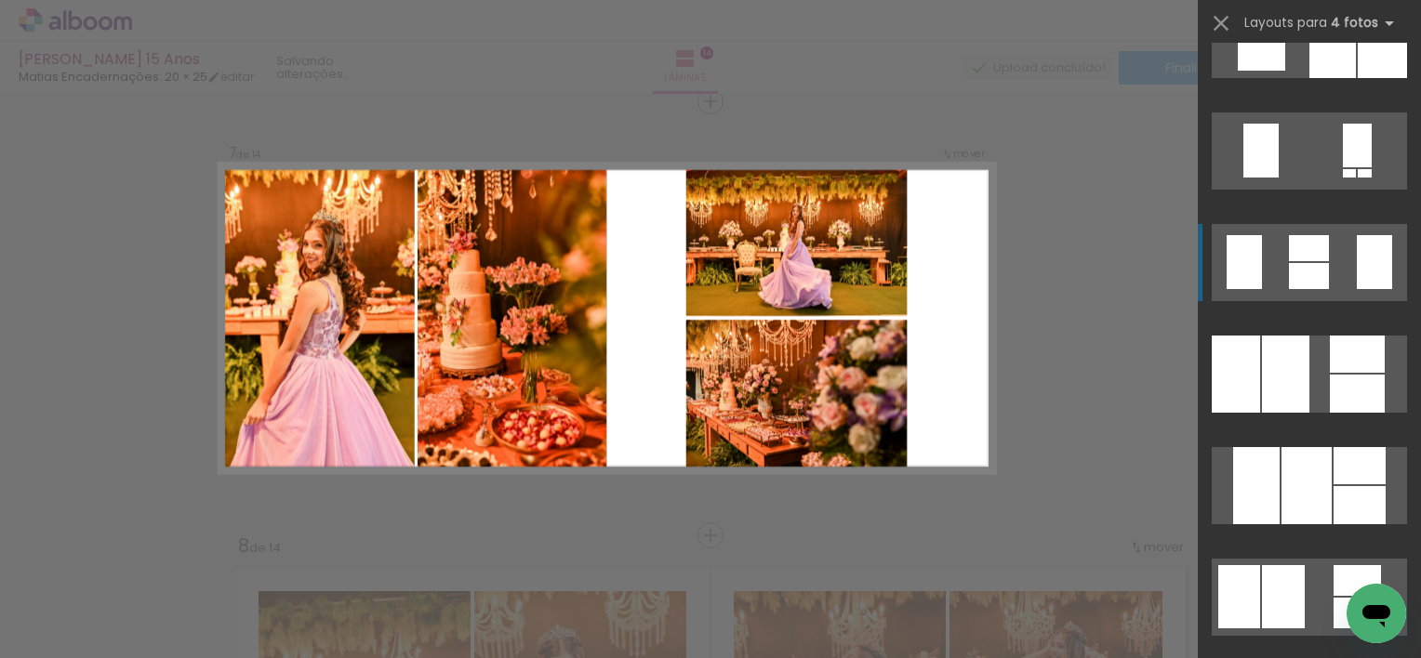
scroll to position [1302, 0]
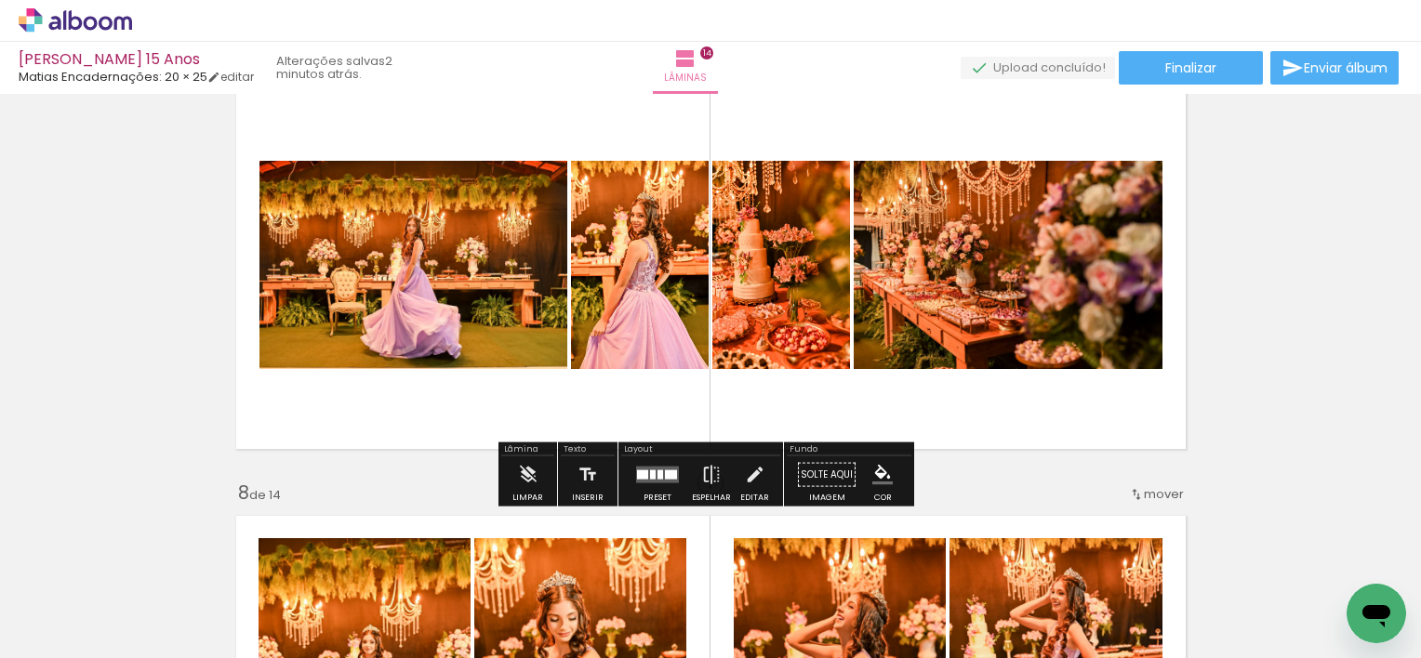
scroll to position [2721, 0]
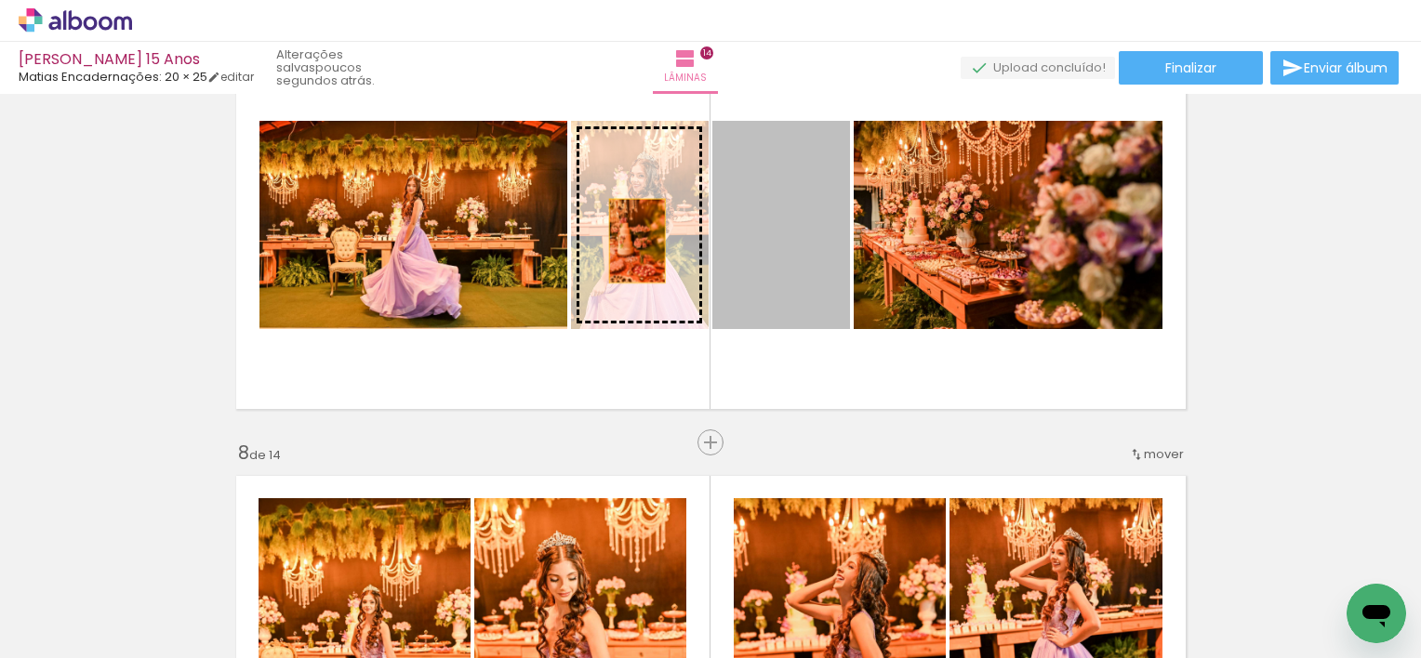
drag, startPoint x: 787, startPoint y: 243, endPoint x: 629, endPoint y: 241, distance: 157.1
click at [0, 0] on slot at bounding box center [0, 0] width 0 height 0
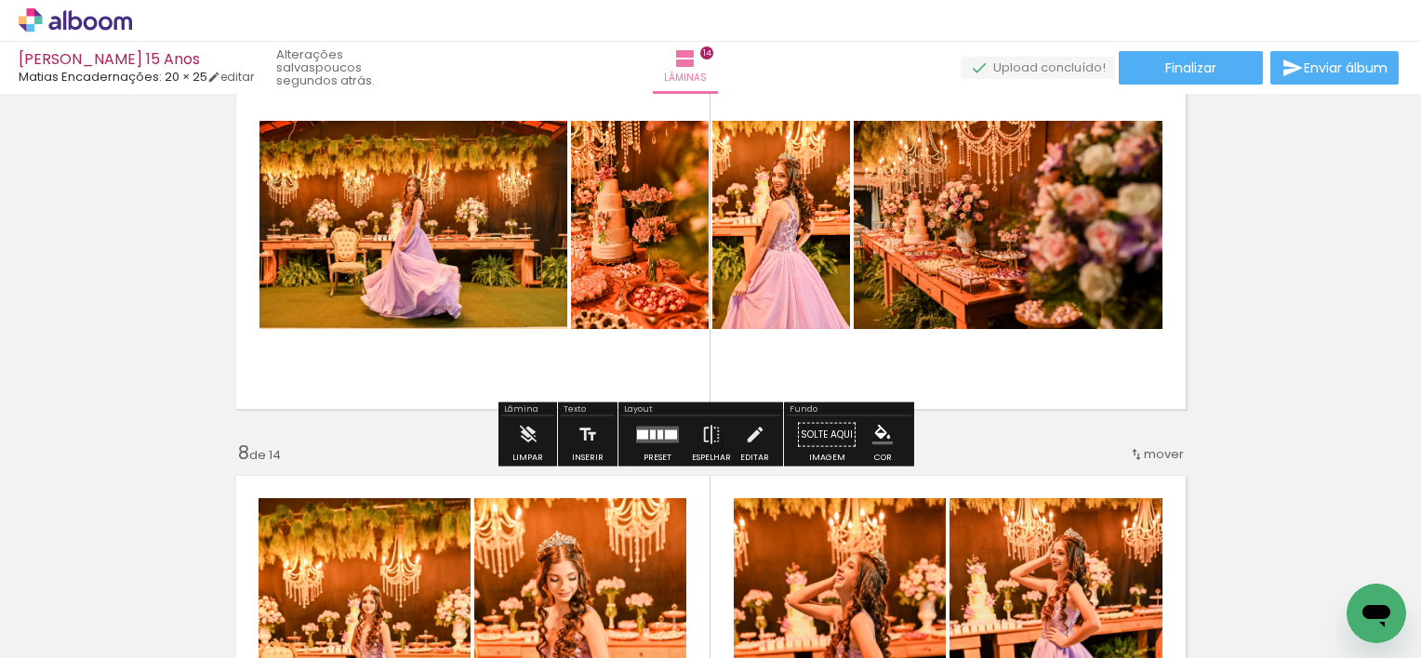
click at [1218, 249] on div "Inserir lâmina 1 de 14 Inserir lâmina 2 de 14 Inserir lâmina 3 de 14 Inserir lâ…" at bounding box center [710, 636] width 1421 height 6514
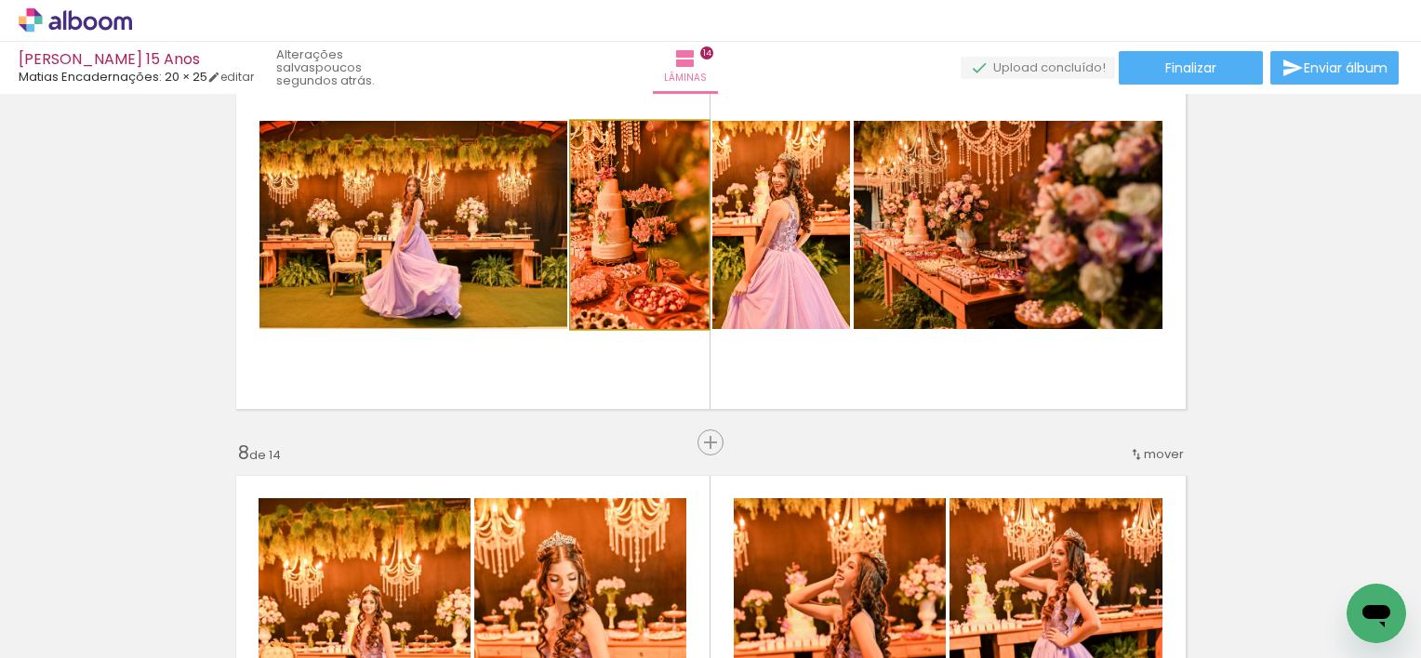
click at [644, 275] on quentale-photo at bounding box center [640, 225] width 138 height 208
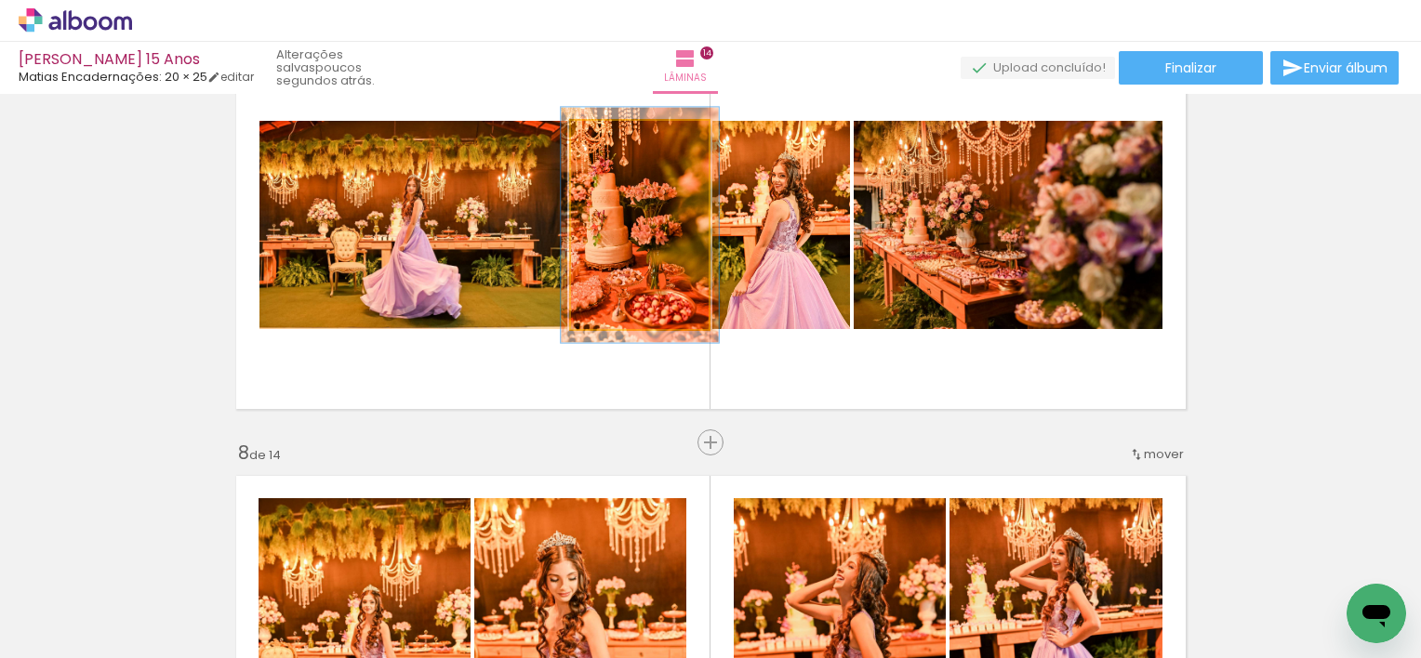
click at [614, 139] on div at bounding box center [622, 140] width 17 height 17
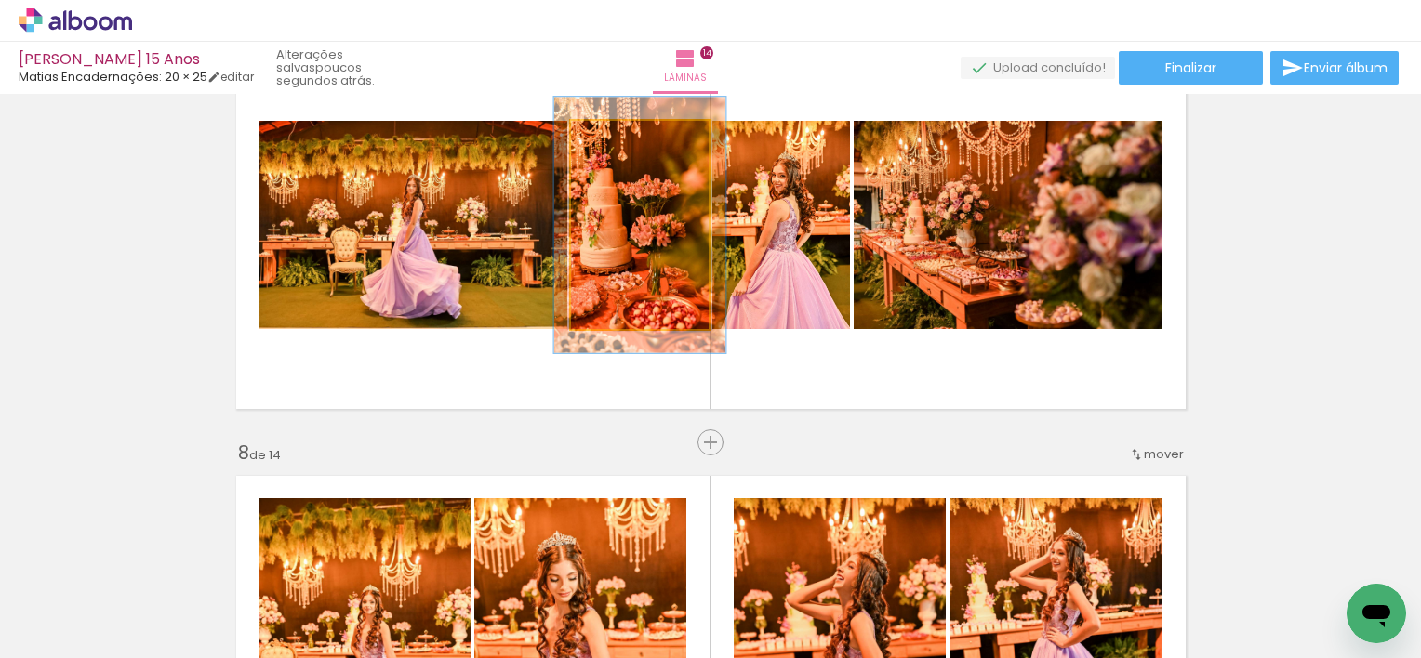
type paper-slider "125"
click at [622, 139] on div at bounding box center [630, 140] width 17 height 17
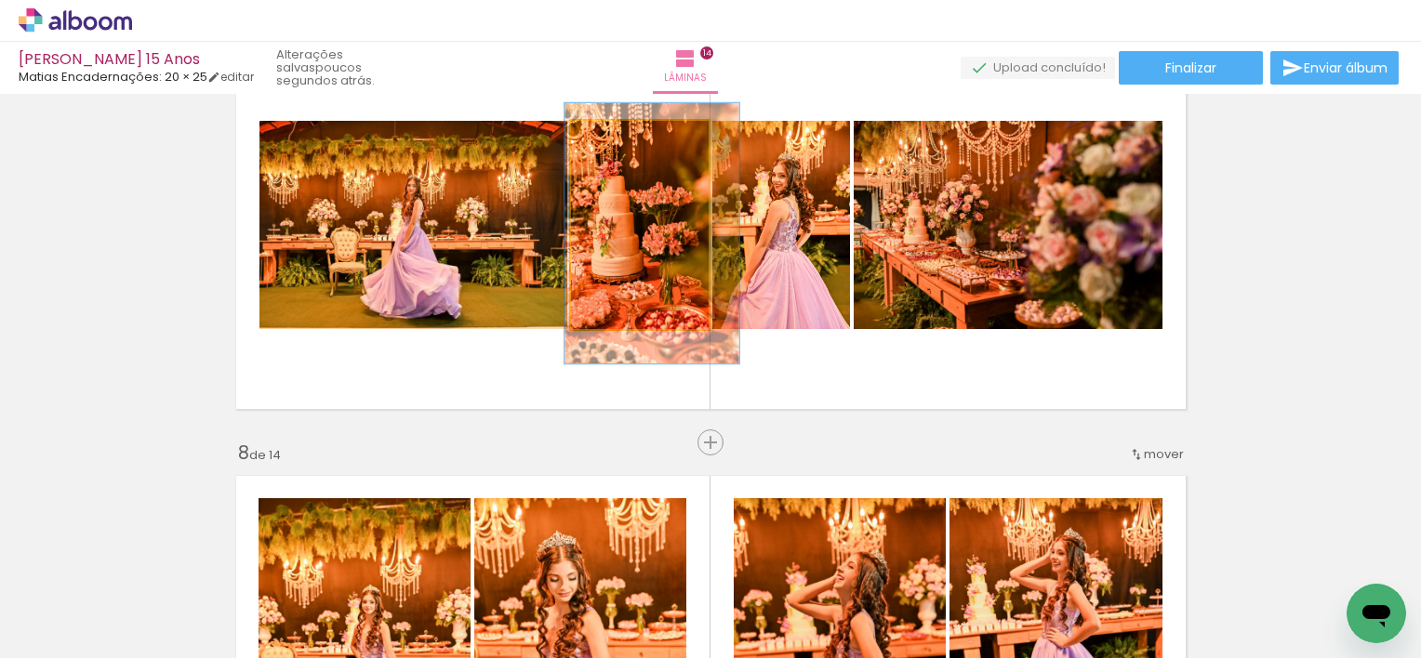
drag, startPoint x: 654, startPoint y: 235, endPoint x: 655, endPoint y: 245, distance: 10.4
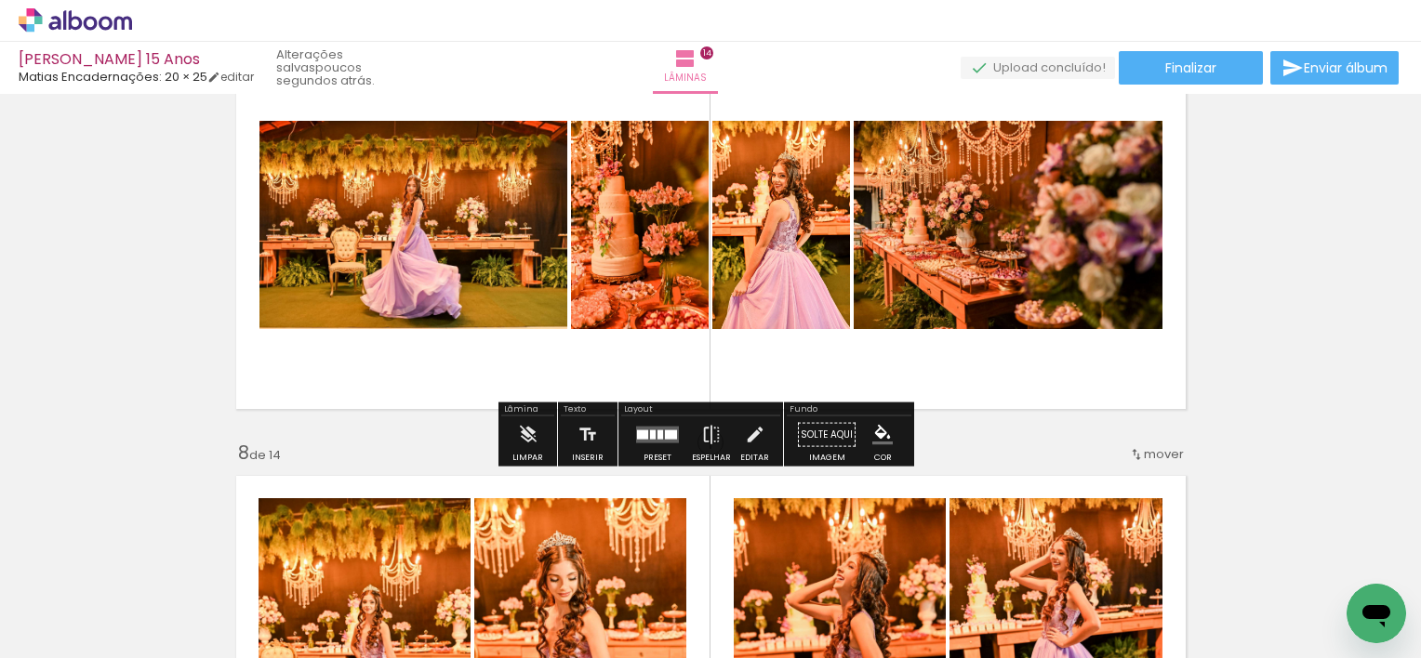
click at [1398, 262] on div "Inserir lâmina 1 de 14 Inserir lâmina 2 de 14 Inserir lâmina 3 de 14 Inserir lâ…" at bounding box center [710, 636] width 1421 height 6514
click at [1059, 390] on quentale-layouter at bounding box center [711, 226] width 970 height 388
click at [358, 368] on quentale-layouter at bounding box center [711, 226] width 970 height 388
click at [455, 342] on quentale-layouter at bounding box center [711, 226] width 970 height 388
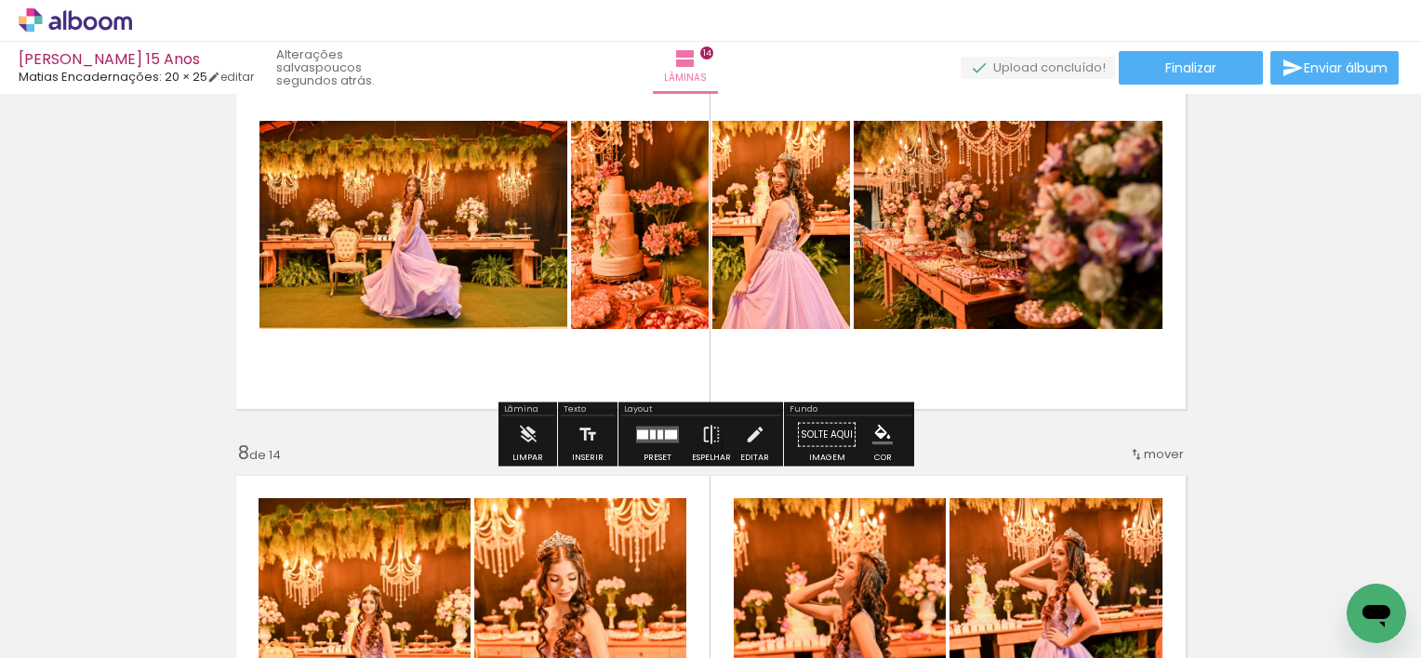
click at [455, 342] on quentale-layouter at bounding box center [711, 226] width 970 height 388
click at [937, 377] on quentale-layouter at bounding box center [711, 226] width 970 height 388
drag, startPoint x: 937, startPoint y: 377, endPoint x: 1261, endPoint y: 417, distance: 325.9
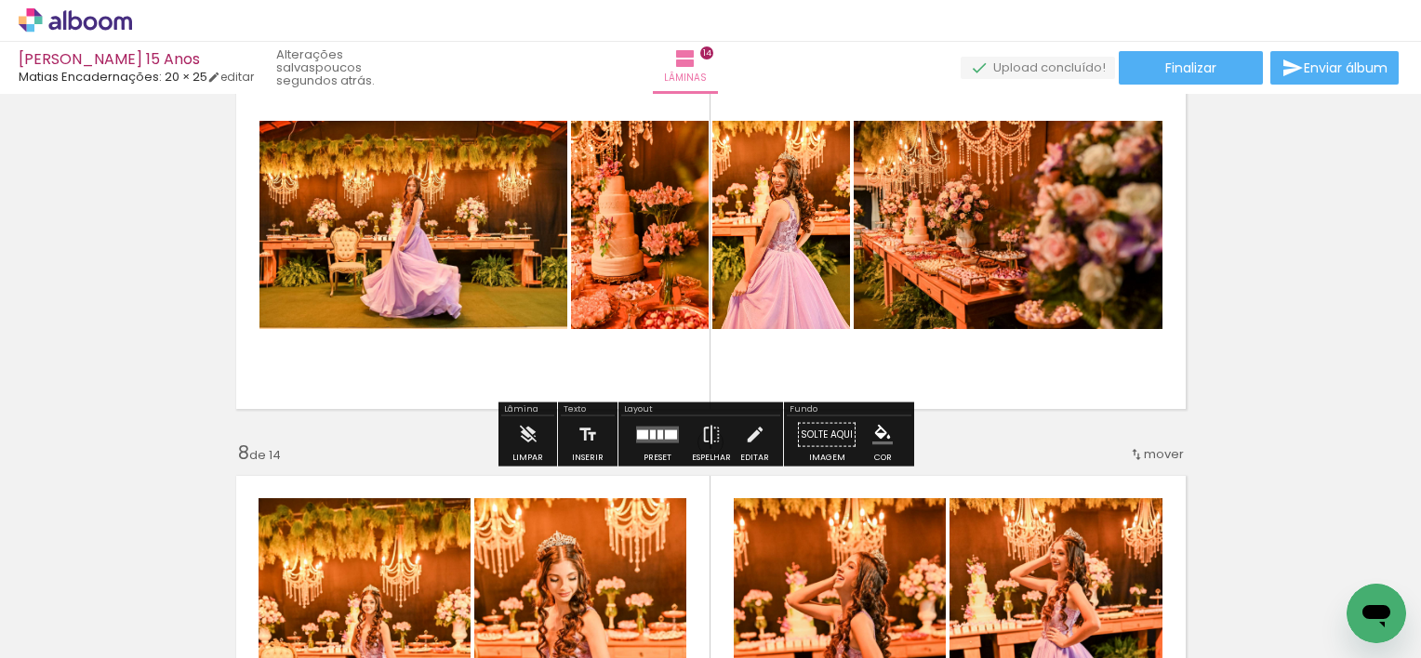
click at [1261, 417] on div "Inserir lâmina 1 de 14 Inserir lâmina 2 de 14 Inserir lâmina 3 de 14 Inserir lâ…" at bounding box center [710, 636] width 1421 height 6514
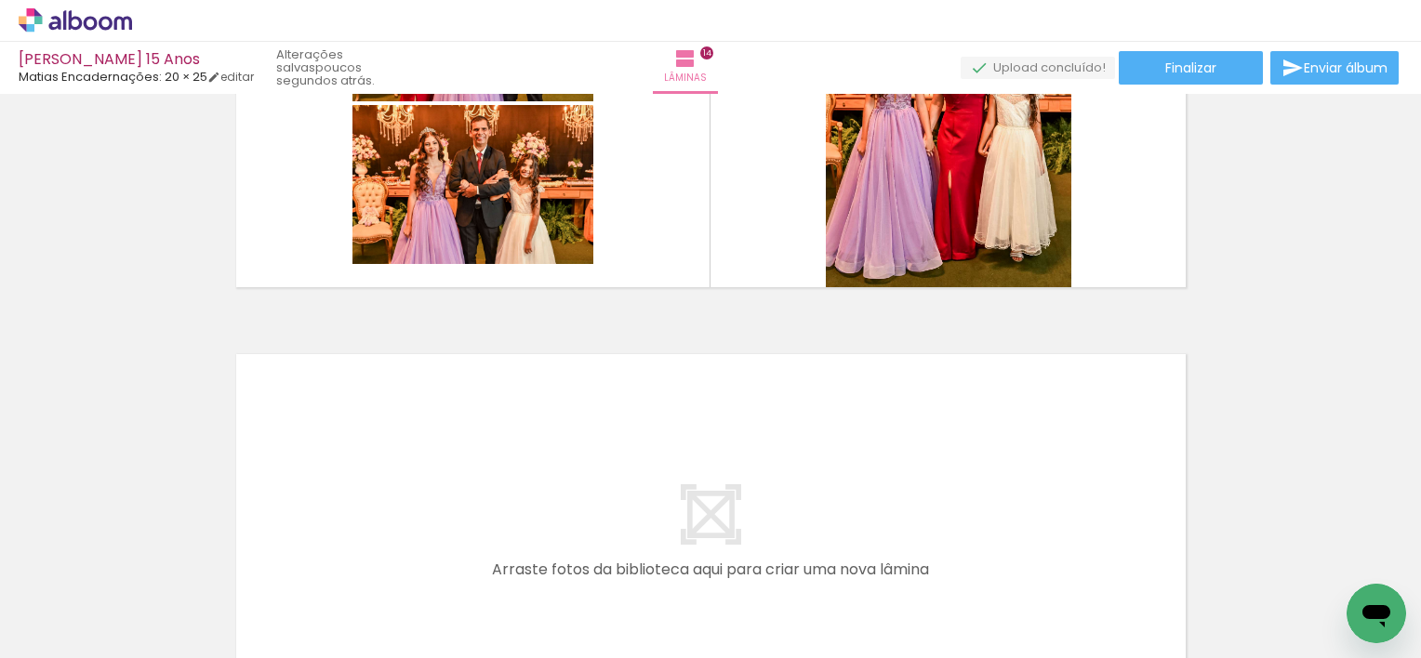
scroll to position [6136, 0]
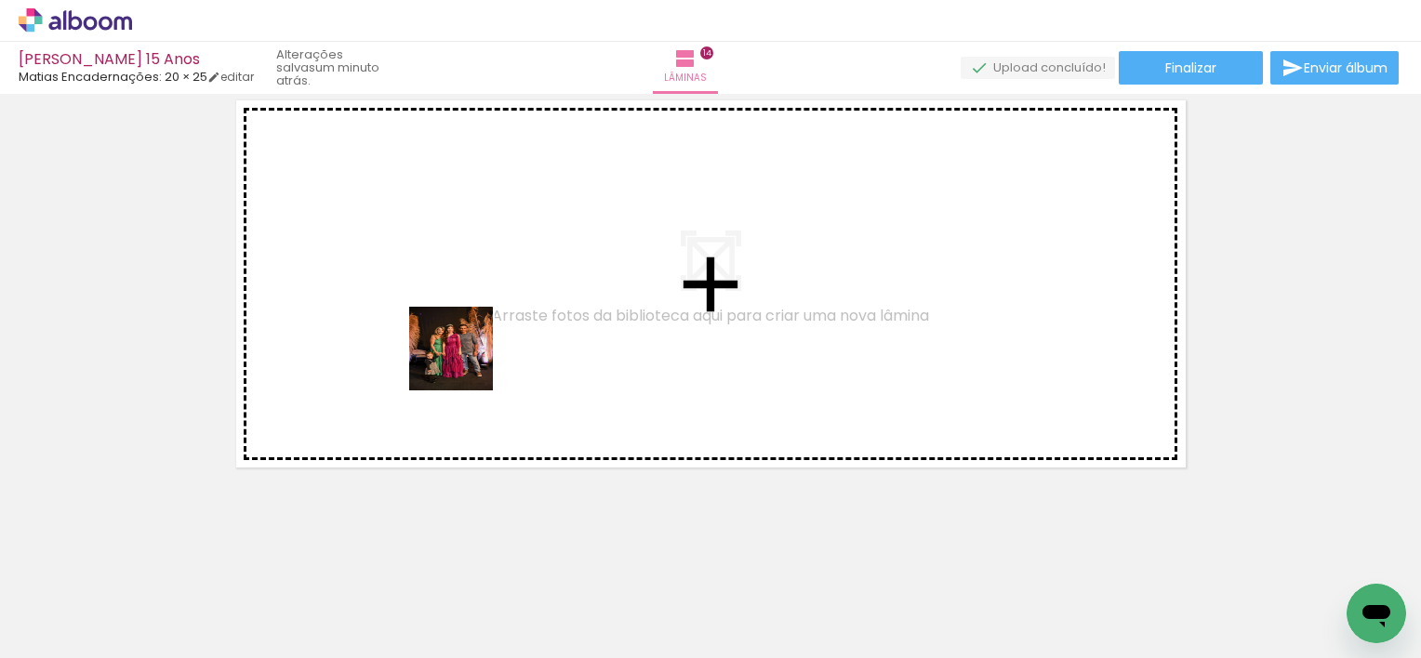
drag, startPoint x: 271, startPoint y: 598, endPoint x: 427, endPoint y: 521, distance: 173.4
click at [506, 303] on quentale-workspace at bounding box center [710, 329] width 1421 height 658
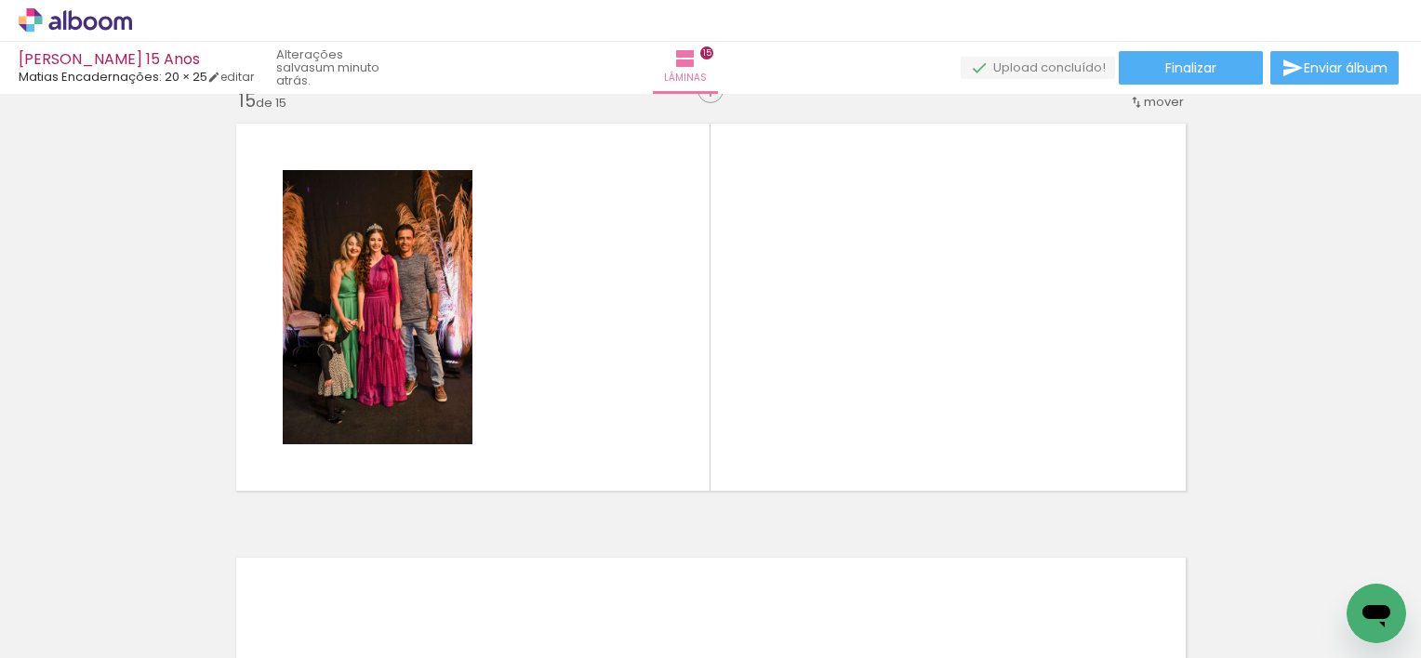
scroll to position [6102, 0]
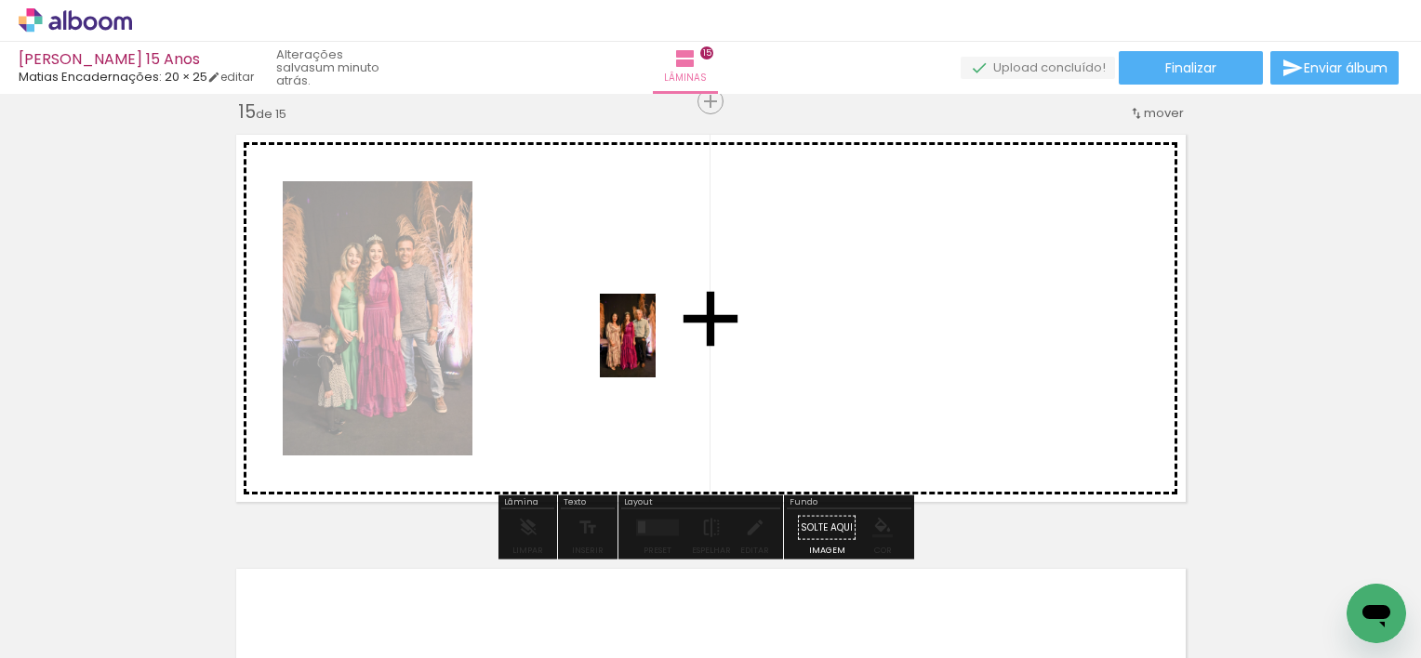
drag, startPoint x: 383, startPoint y: 607, endPoint x: 655, endPoint y: 350, distance: 374.9
click at [655, 350] on quentale-workspace at bounding box center [710, 329] width 1421 height 658
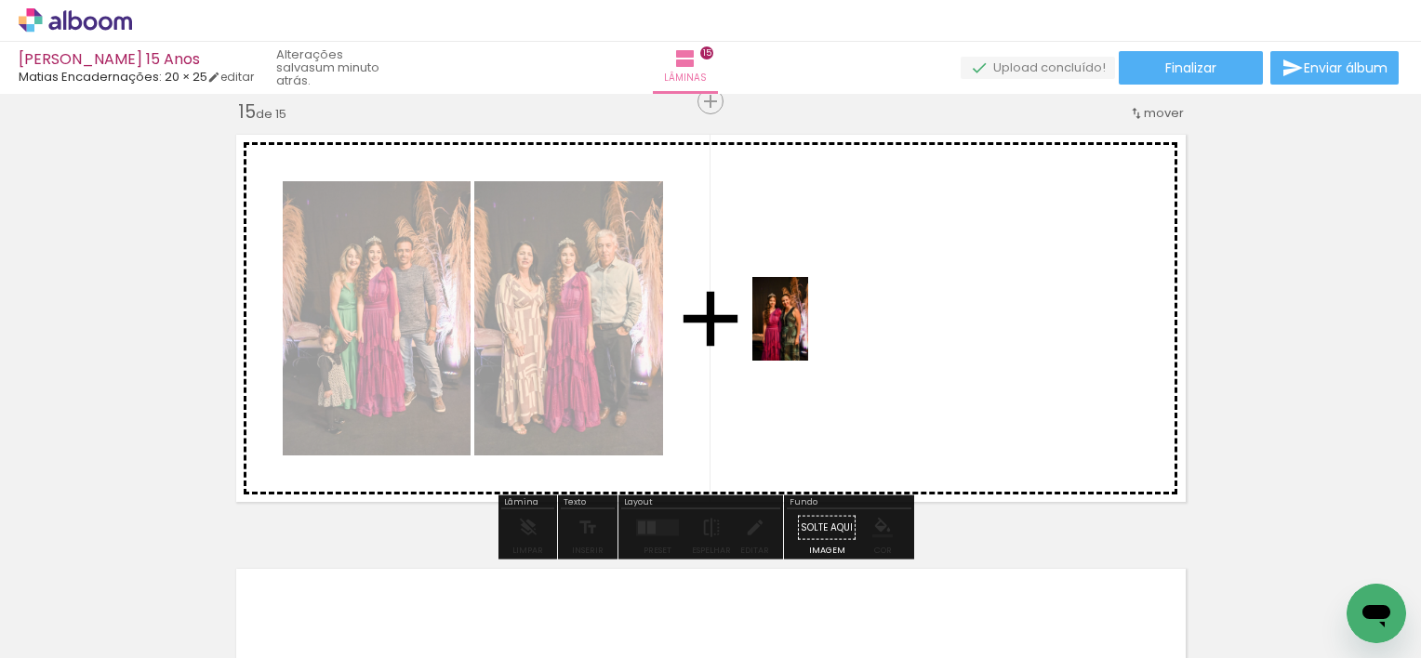
drag, startPoint x: 483, startPoint y: 615, endPoint x: 808, endPoint y: 333, distance: 429.7
click at [808, 333] on quentale-workspace at bounding box center [710, 329] width 1421 height 658
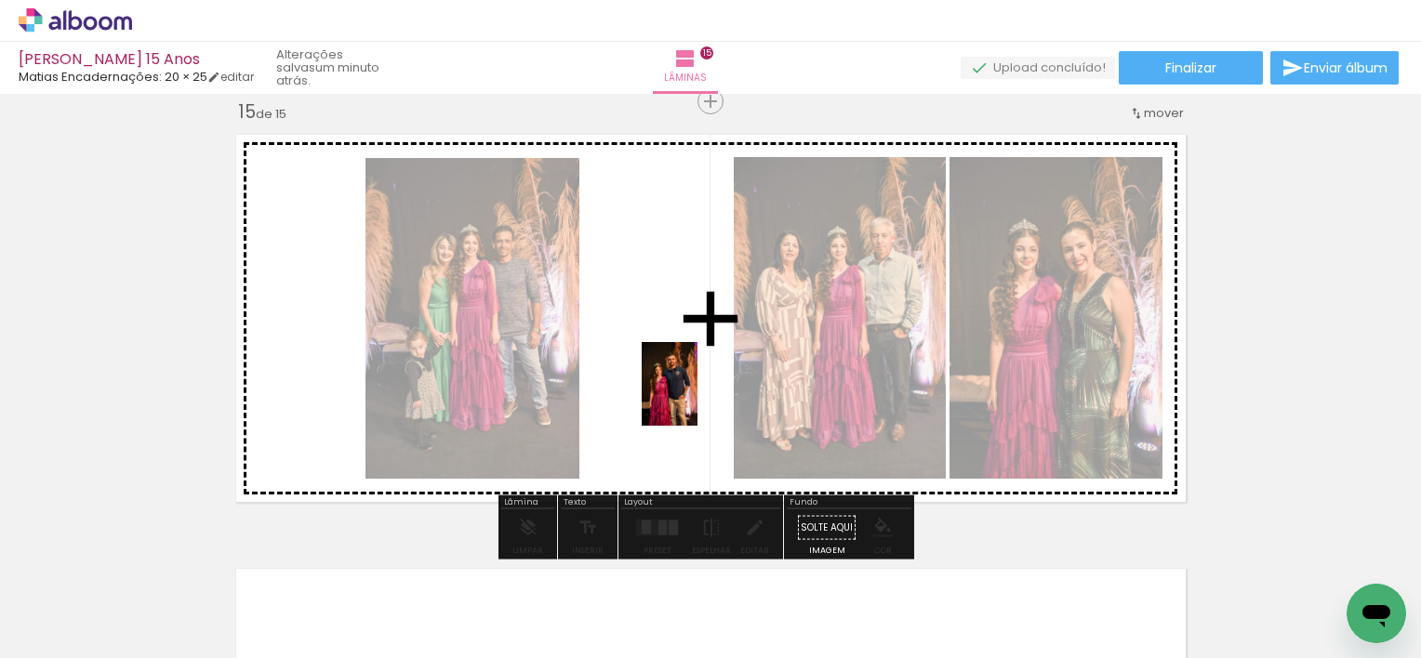
drag, startPoint x: 575, startPoint y: 608, endPoint x: 671, endPoint y: 321, distance: 303.1
click at [671, 321] on quentale-workspace at bounding box center [710, 329] width 1421 height 658
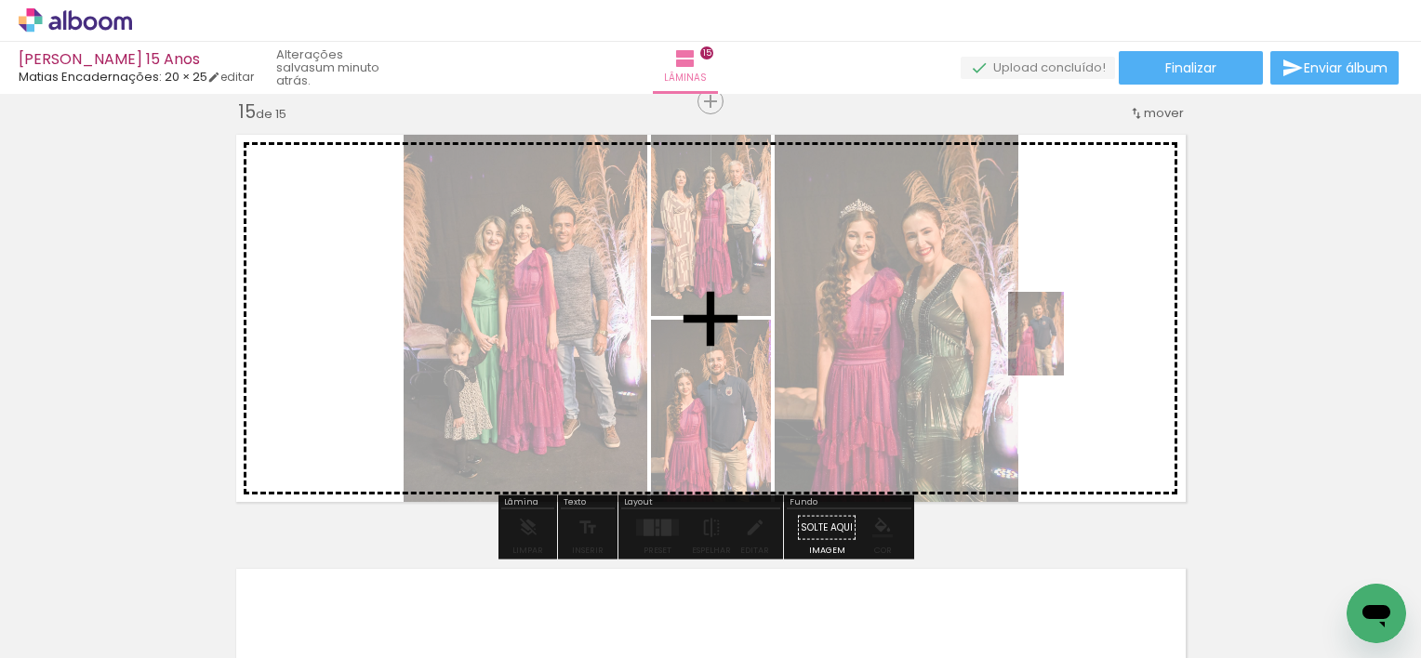
drag, startPoint x: 566, startPoint y: 617, endPoint x: 1124, endPoint y: 305, distance: 639.3
click at [1124, 305] on quentale-workspace at bounding box center [710, 329] width 1421 height 658
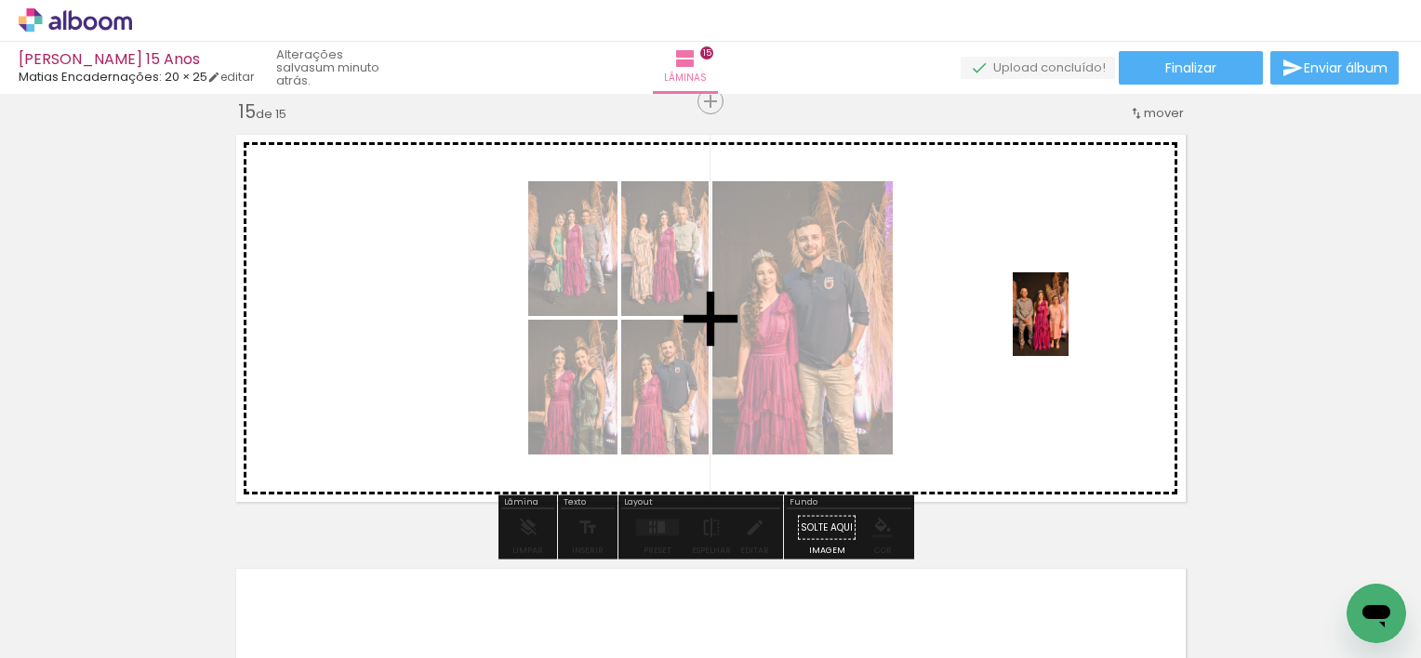
drag, startPoint x: 680, startPoint y: 592, endPoint x: 1068, endPoint y: 328, distance: 469.8
click at [1068, 328] on quentale-workspace at bounding box center [710, 329] width 1421 height 658
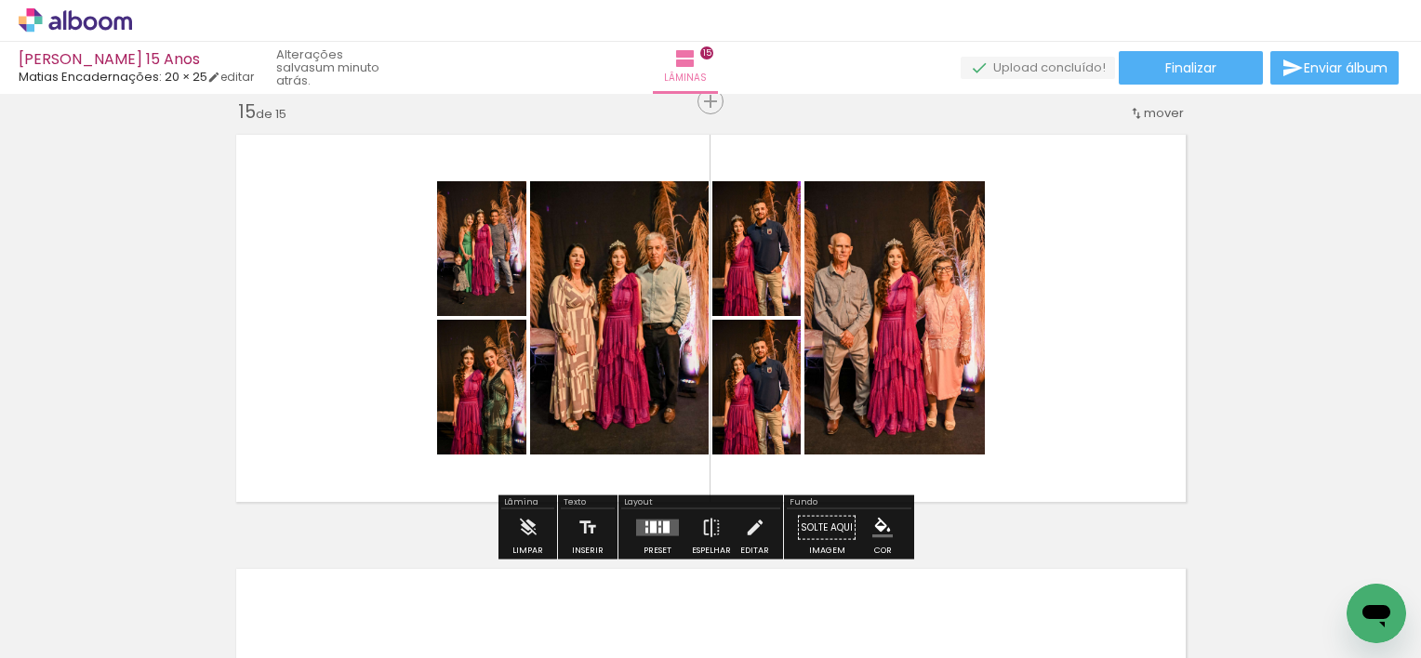
click at [650, 526] on div at bounding box center [653, 528] width 7 height 12
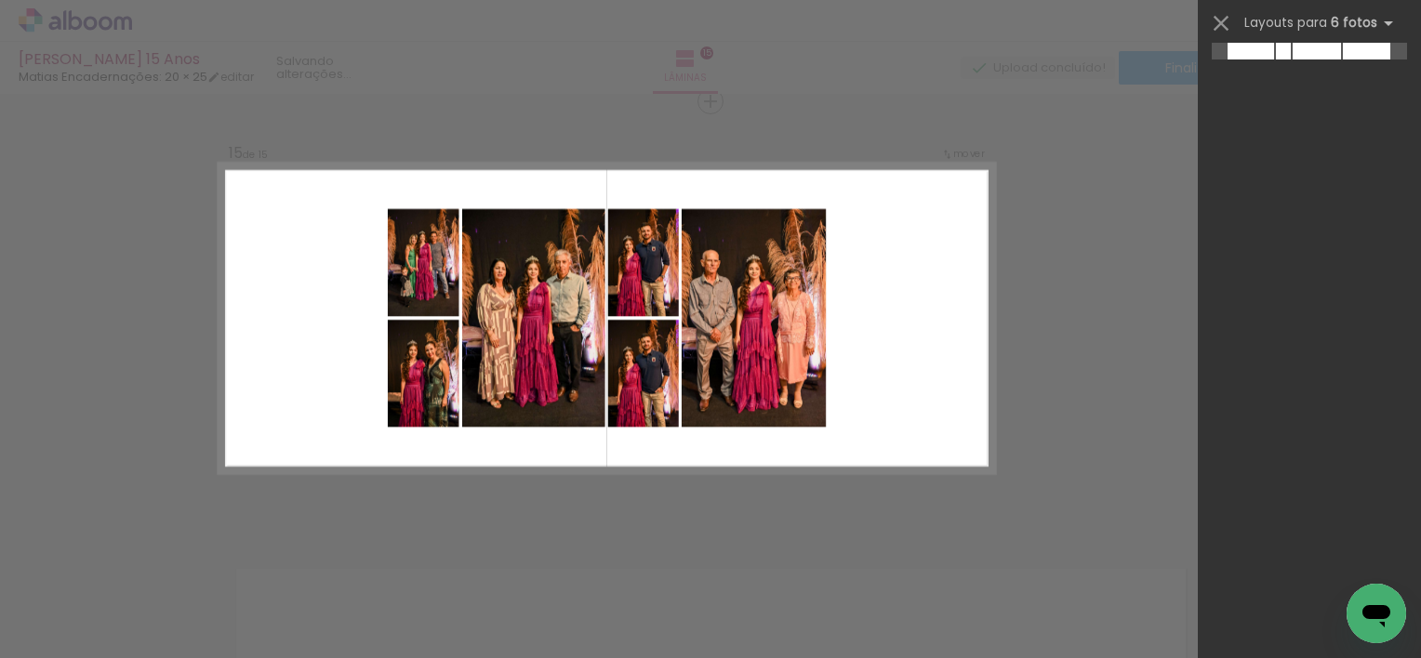
scroll to position [0, 0]
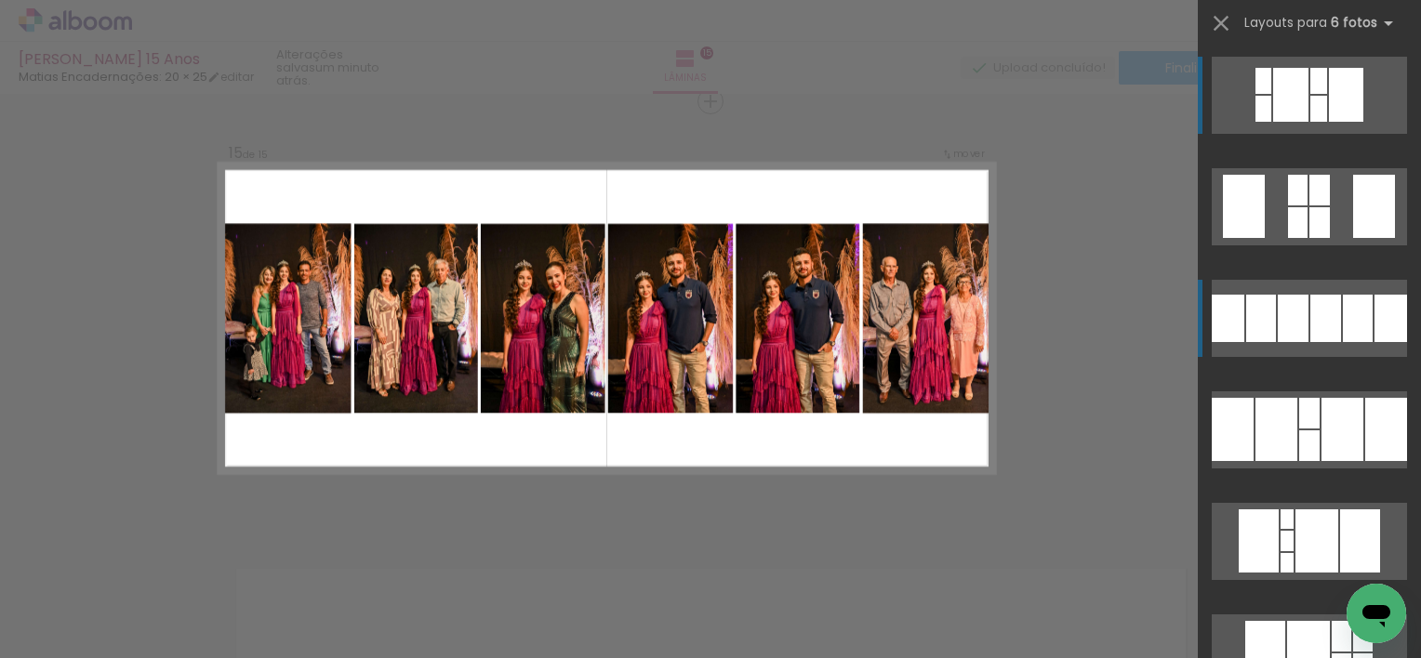
click at [1344, 312] on div at bounding box center [1358, 318] width 30 height 47
